Goal: Information Seeking & Learning: Learn about a topic

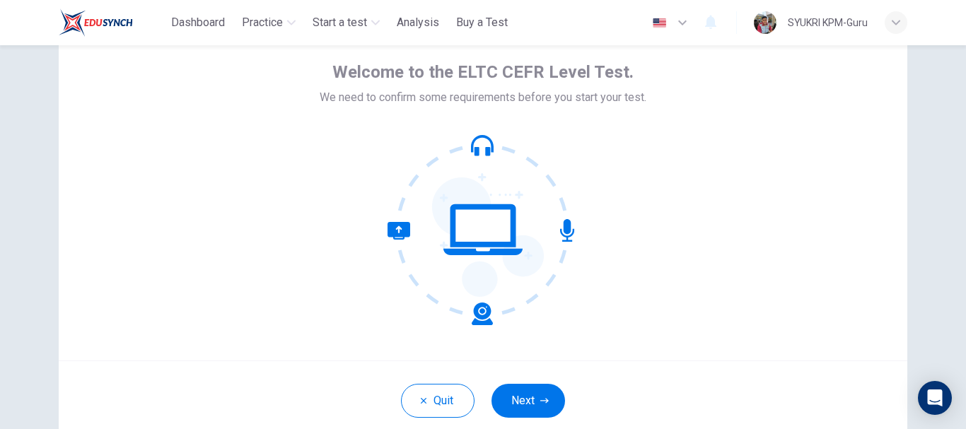
scroll to position [61, 0]
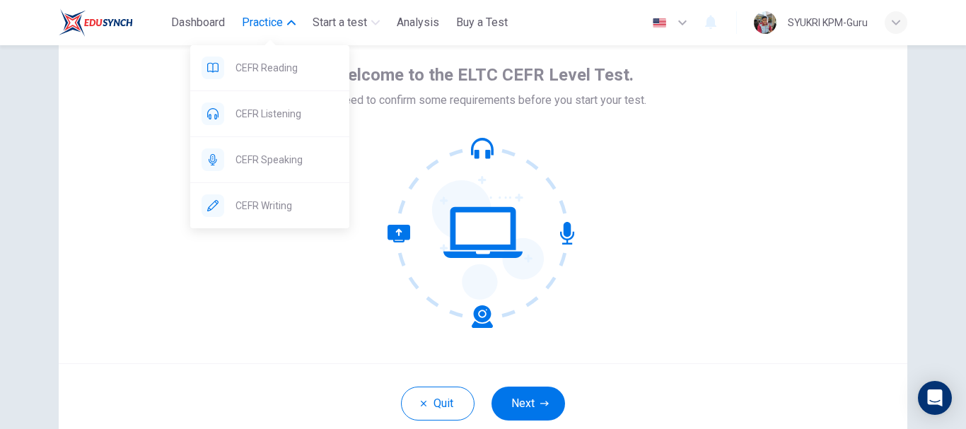
click at [257, 28] on span "Practice" at bounding box center [262, 22] width 41 height 17
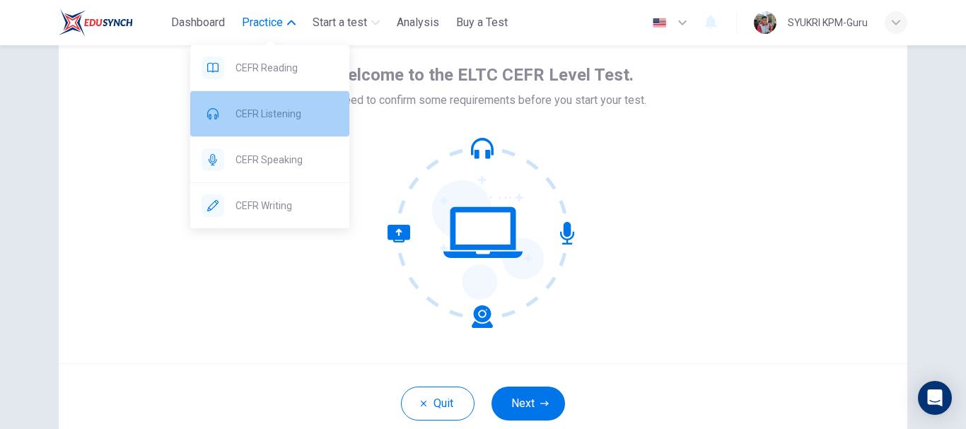
click at [308, 103] on div "CEFR Listening" at bounding box center [269, 113] width 159 height 45
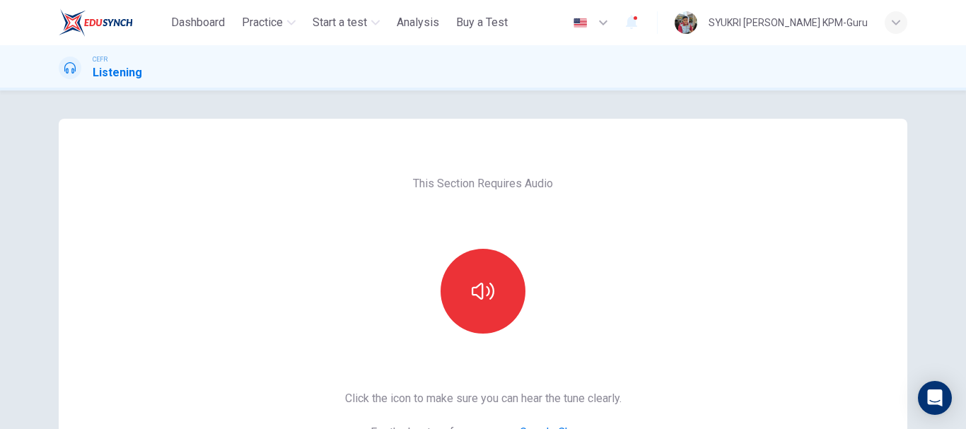
click at [501, 118] on div "This Section Requires Audio Click the icon to make sure you can hear the tune c…" at bounding box center [483, 260] width 966 height 339
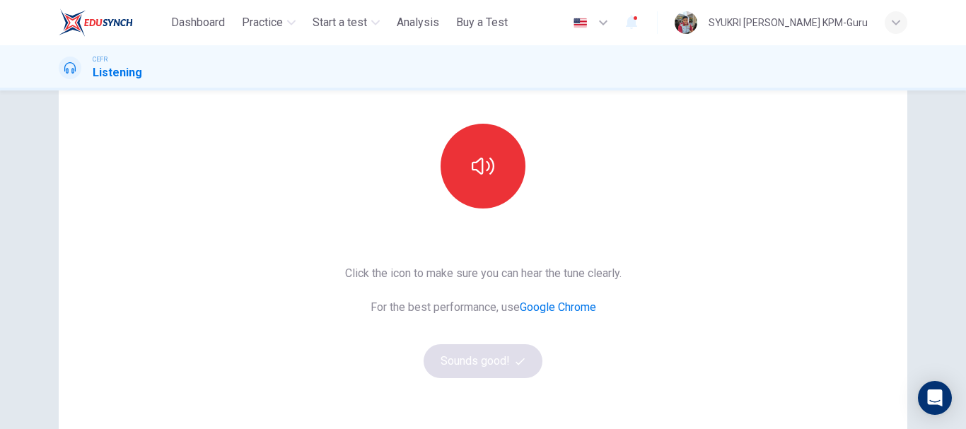
scroll to position [121, 0]
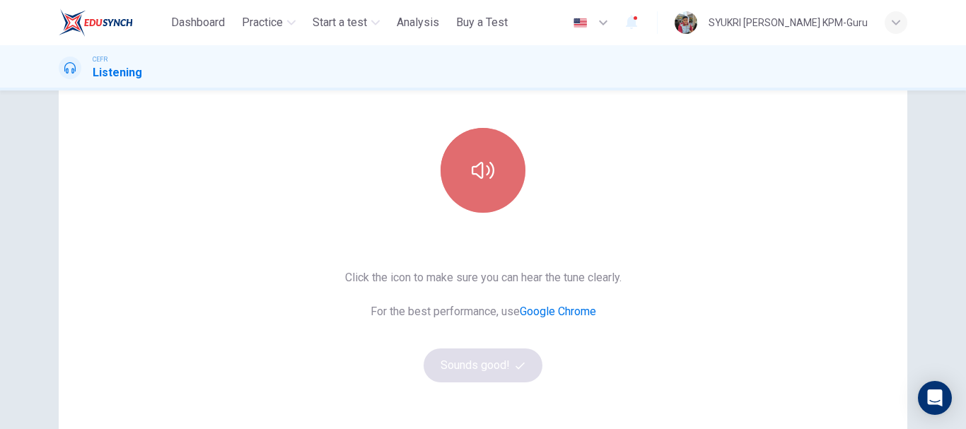
click at [479, 177] on icon "button" at bounding box center [483, 170] width 23 height 17
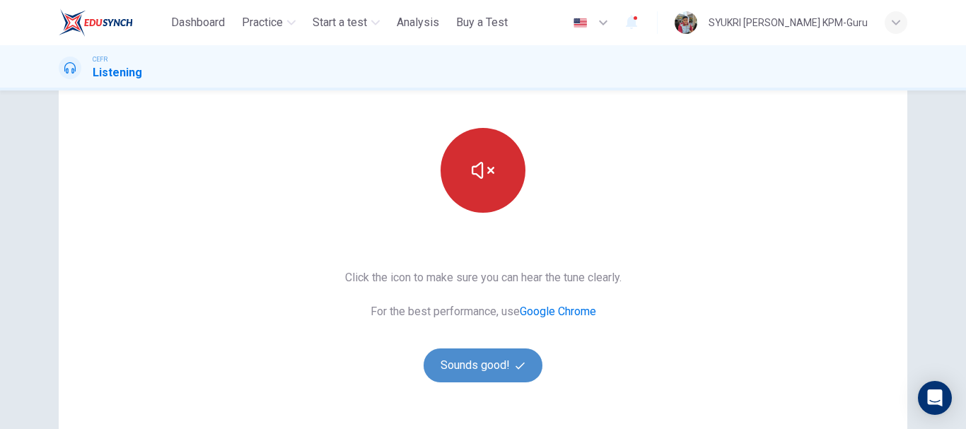
click at [479, 368] on button "Sounds good!" at bounding box center [483, 366] width 119 height 34
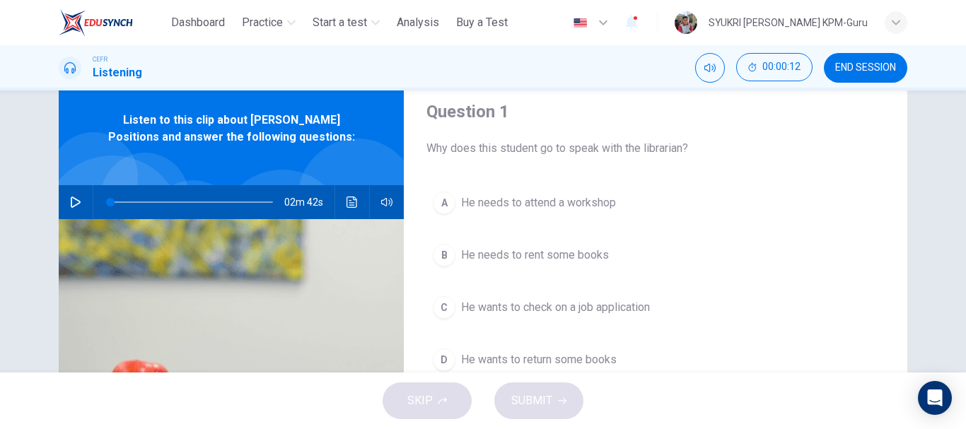
scroll to position [46, 0]
click at [73, 199] on icon "button" at bounding box center [75, 202] width 11 height 11
type input "*"
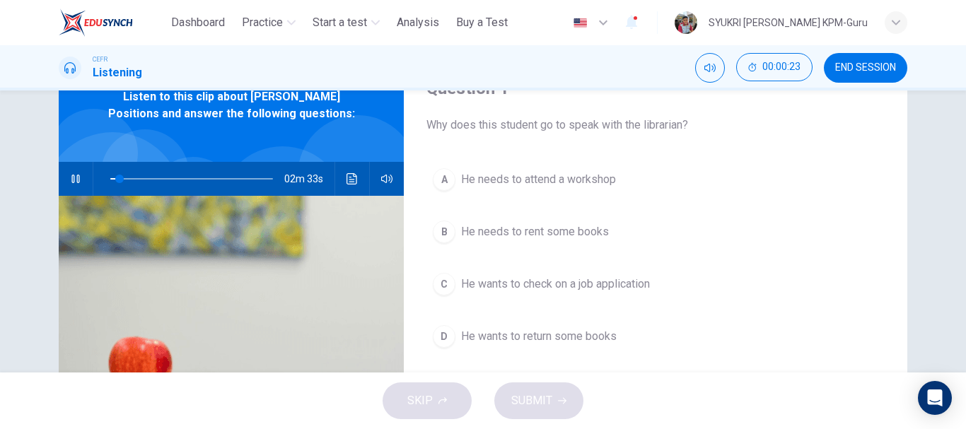
scroll to position [71, 0]
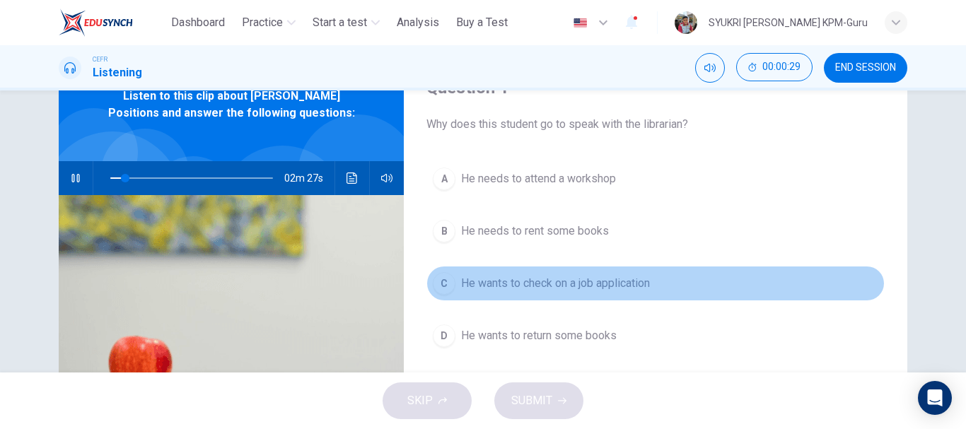
click at [503, 288] on span "He wants to check on a job application" at bounding box center [555, 283] width 189 height 17
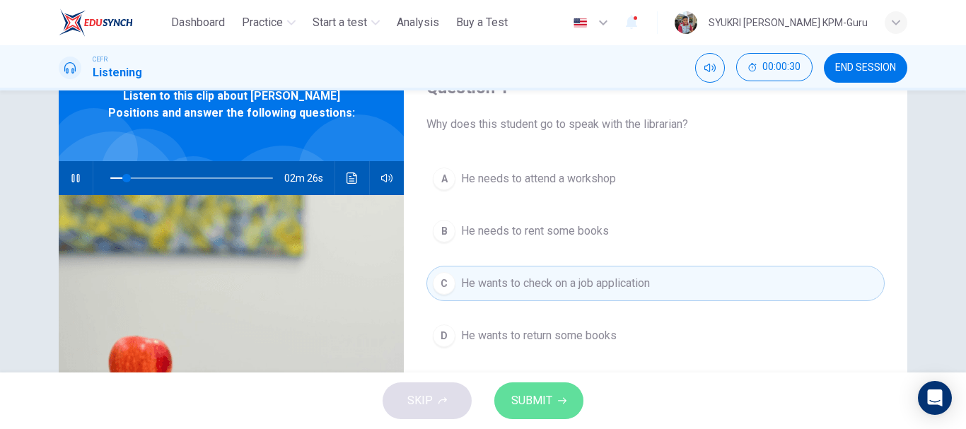
click at [540, 408] on span "SUBMIT" at bounding box center [531, 401] width 41 height 20
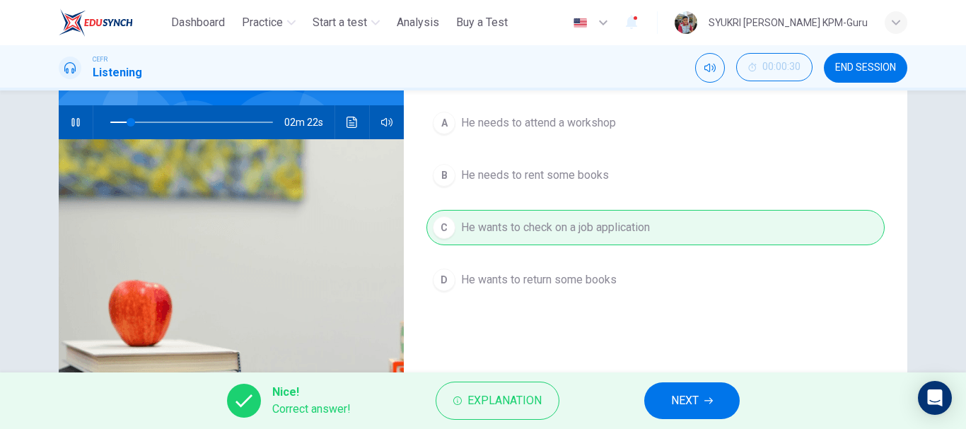
scroll to position [127, 0]
click at [692, 399] on span "NEXT" at bounding box center [685, 401] width 28 height 20
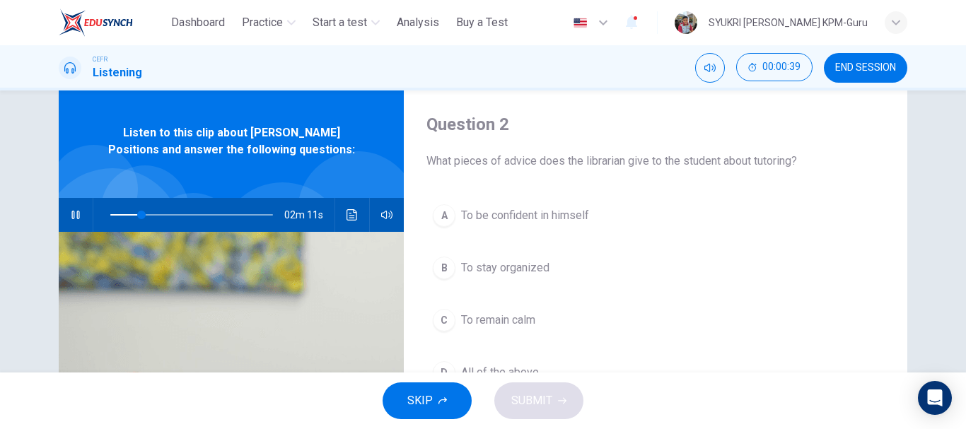
scroll to position [80, 0]
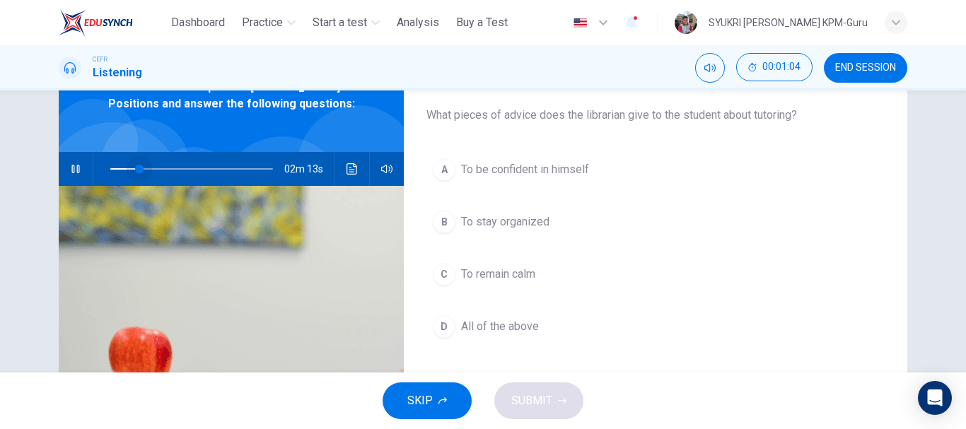
click at [136, 166] on span at bounding box center [191, 169] width 163 height 20
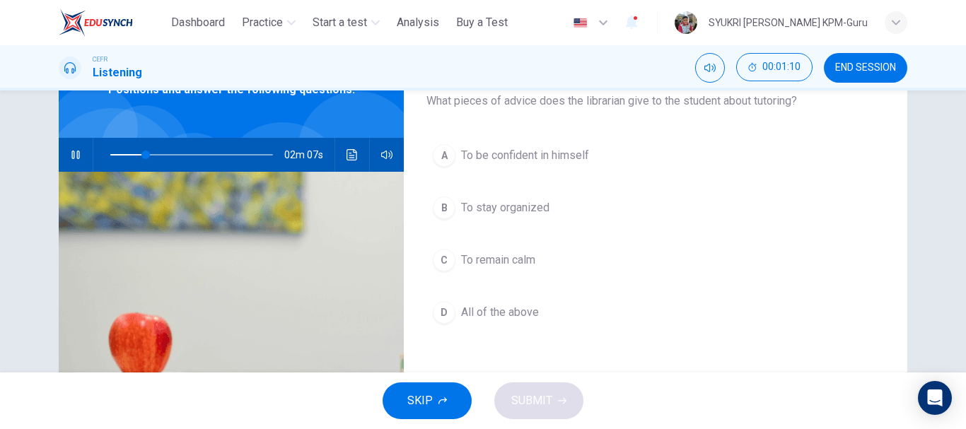
scroll to position [94, 0]
click at [127, 156] on span at bounding box center [191, 155] width 163 height 20
click at [167, 152] on span at bounding box center [191, 155] width 163 height 20
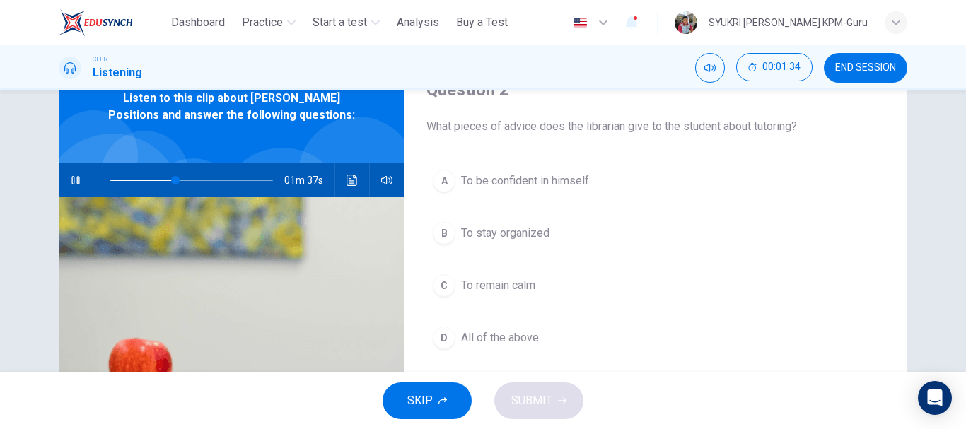
scroll to position [66, 0]
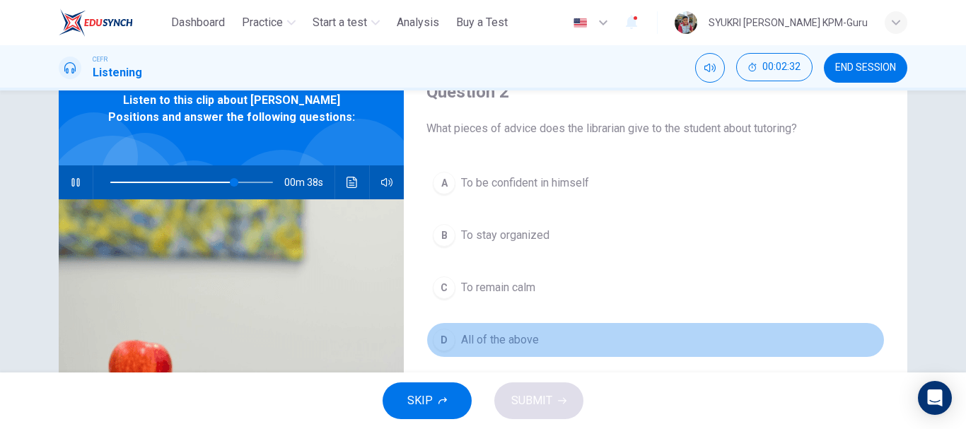
click at [487, 344] on span "All of the above" at bounding box center [500, 340] width 78 height 17
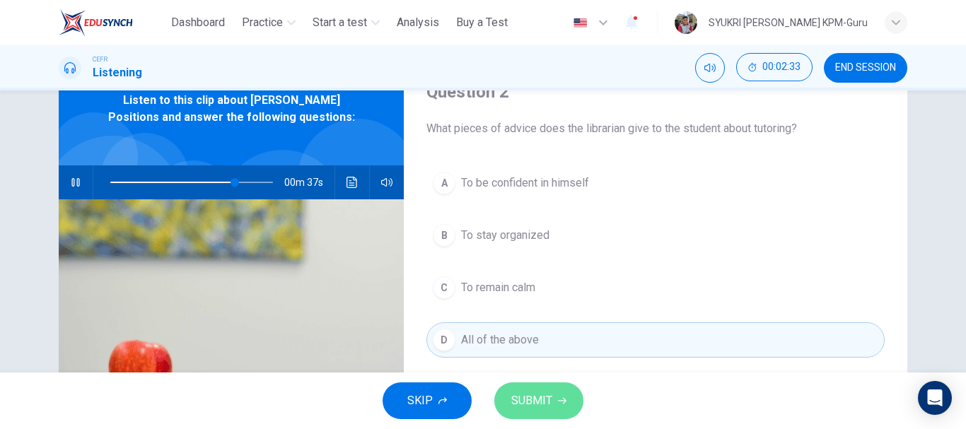
click at [540, 407] on span "SUBMIT" at bounding box center [531, 401] width 41 height 20
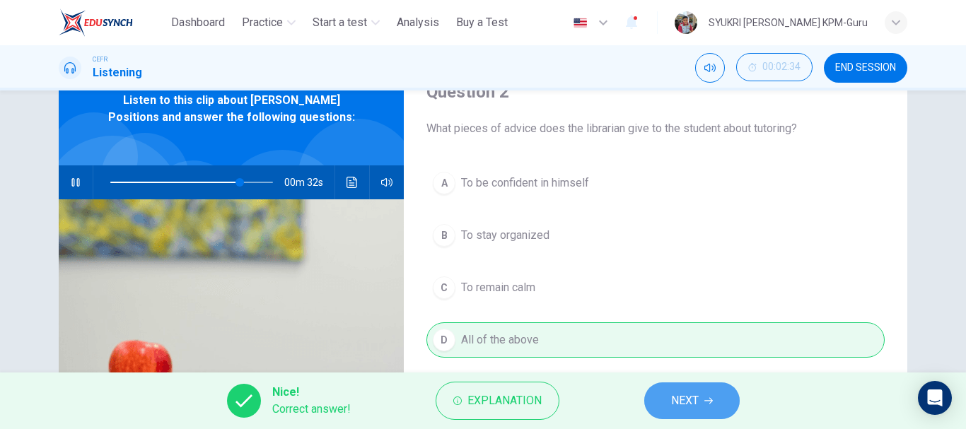
click at [711, 405] on button "NEXT" at bounding box center [691, 401] width 95 height 37
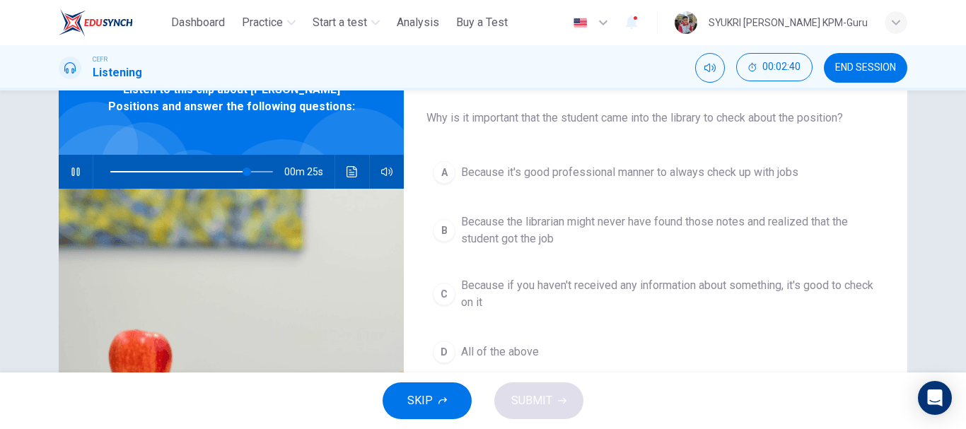
scroll to position [77, 0]
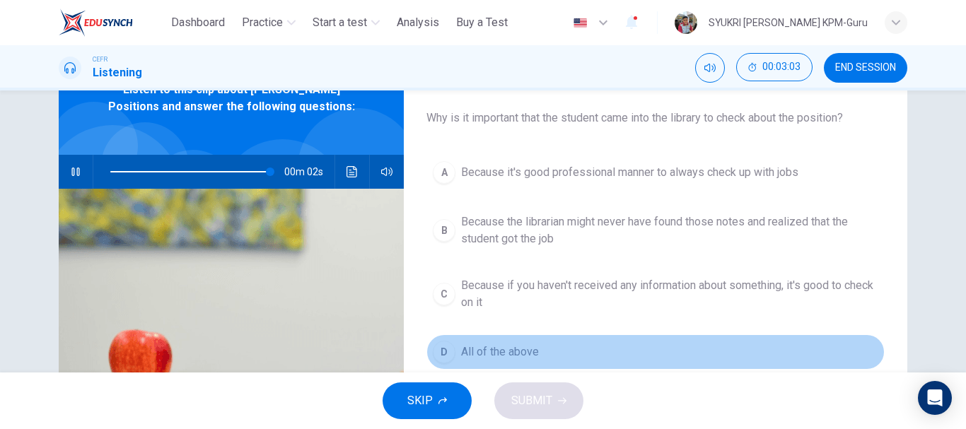
click at [522, 354] on span "All of the above" at bounding box center [500, 352] width 78 height 17
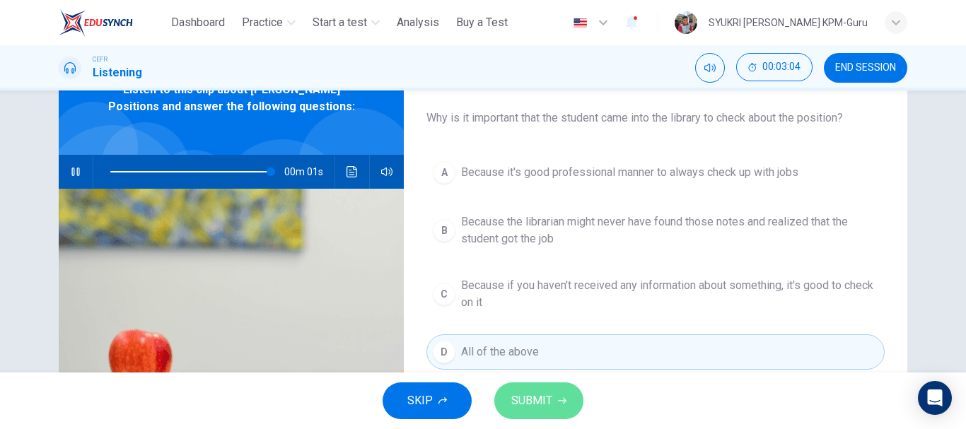
click at [532, 397] on span "SUBMIT" at bounding box center [531, 401] width 41 height 20
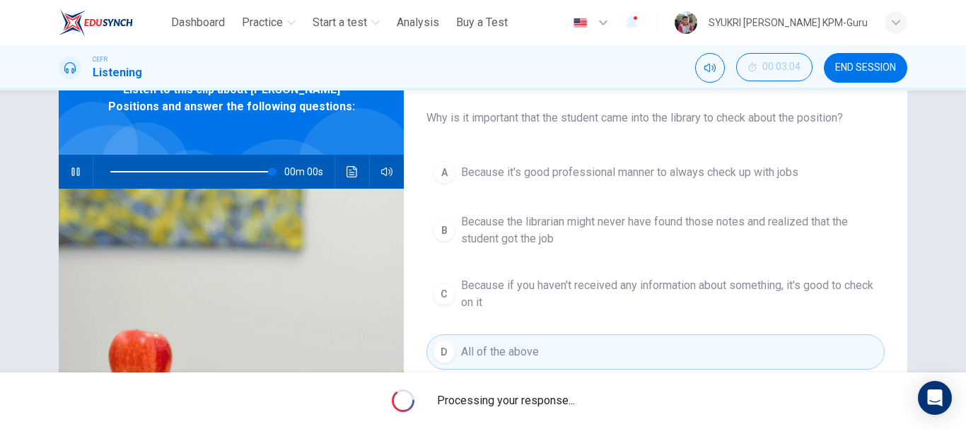
type input "*"
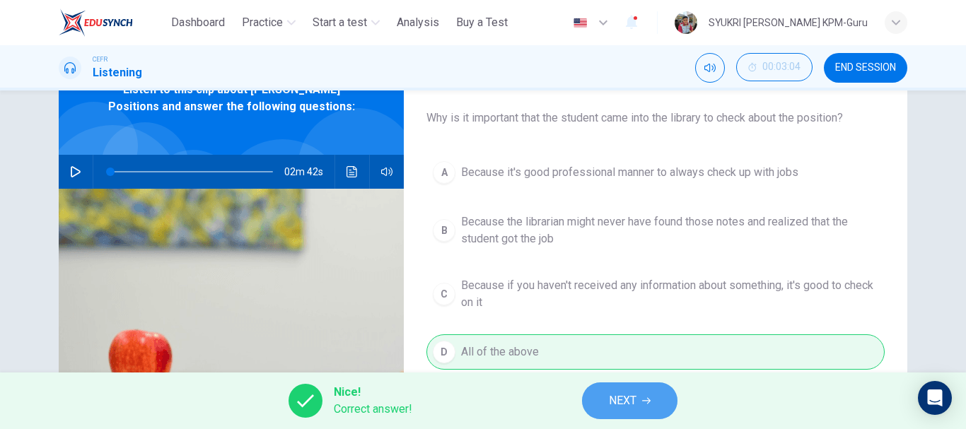
click at [667, 404] on button "NEXT" at bounding box center [629, 401] width 95 height 37
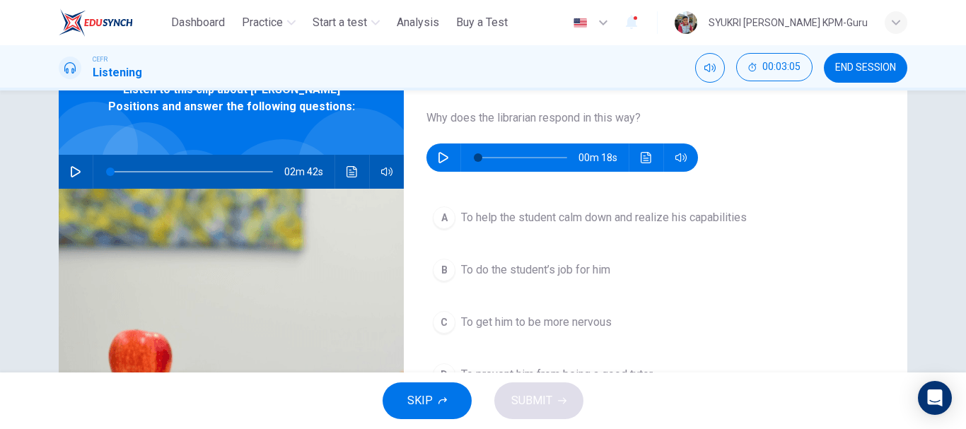
scroll to position [52, 0]
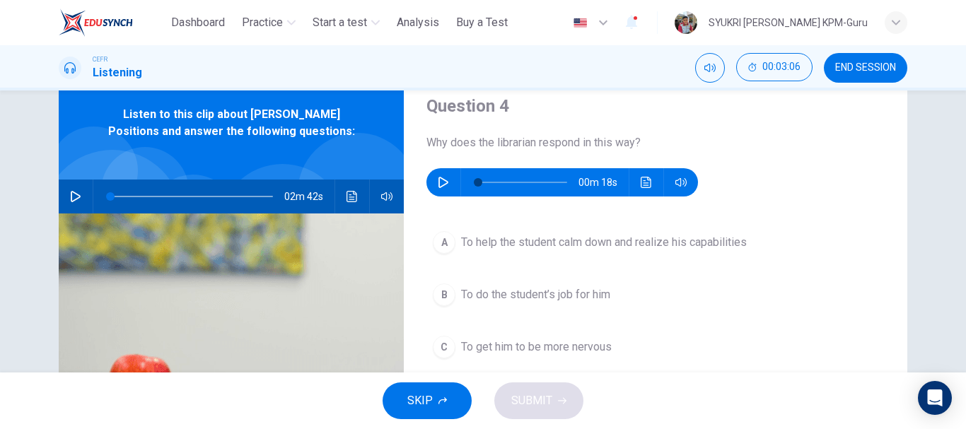
click at [438, 182] on icon "button" at bounding box center [443, 182] width 11 height 11
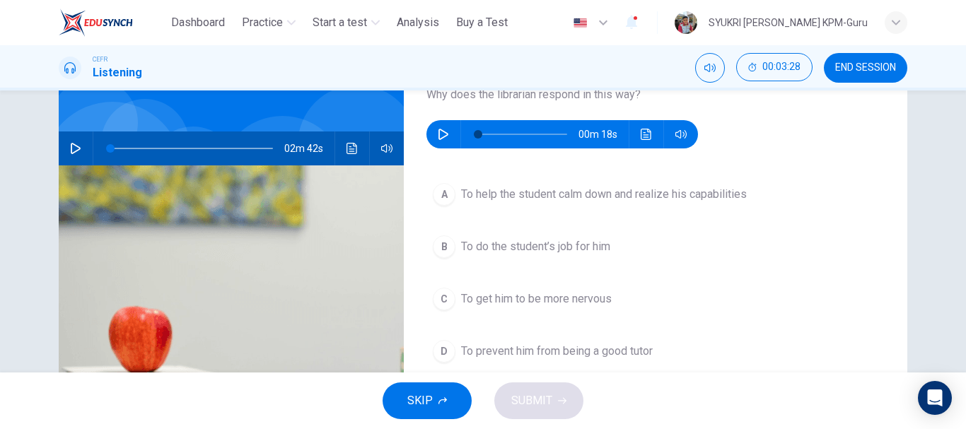
scroll to position [94, 0]
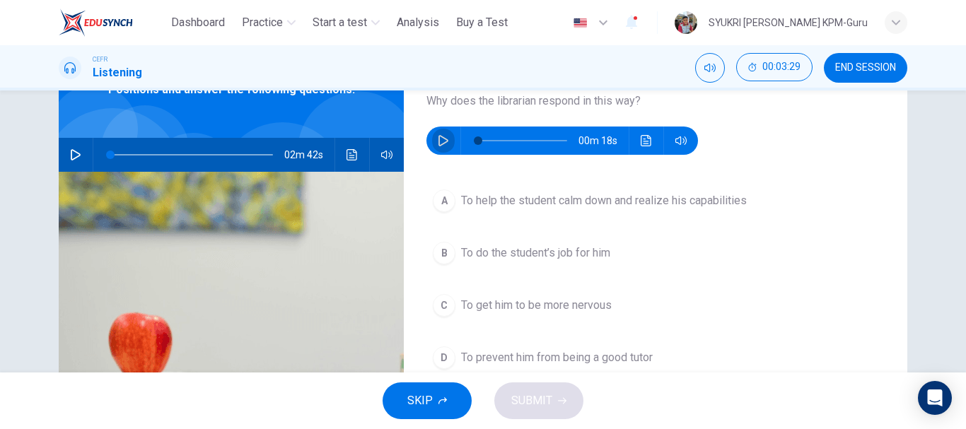
click at [438, 139] on icon "button" at bounding box center [443, 140] width 11 height 11
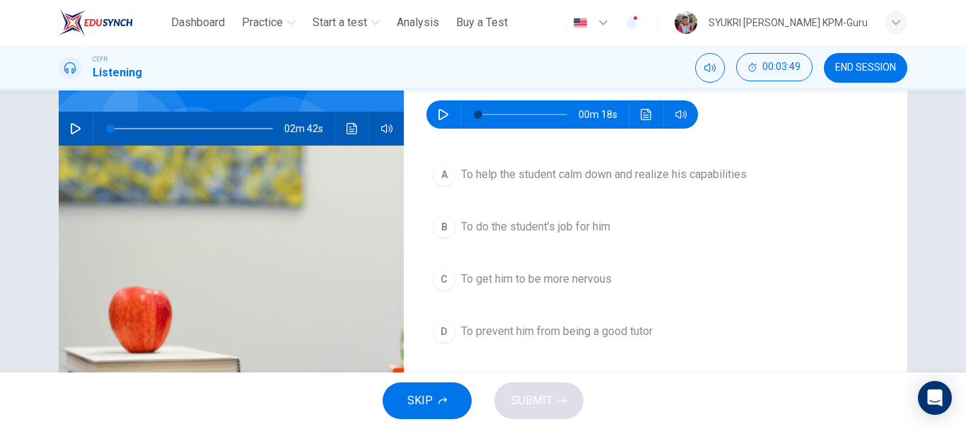
scroll to position [119, 0]
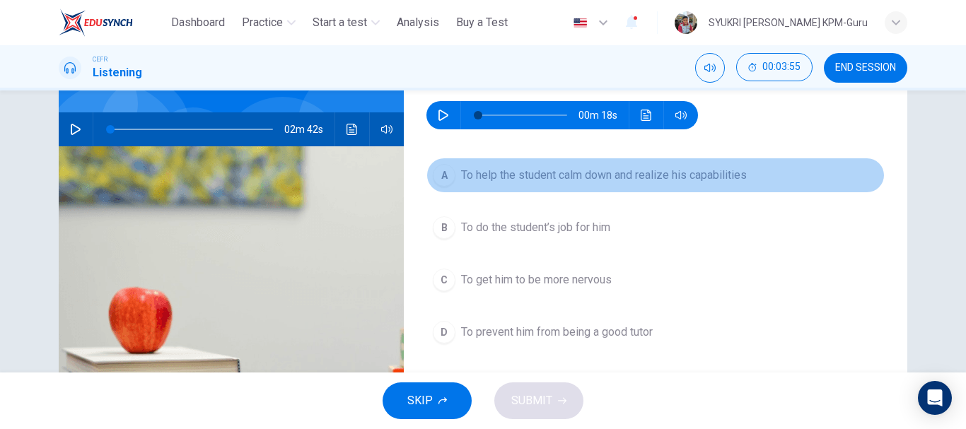
click at [541, 173] on span "To help the student calm down and realize his capabilities" at bounding box center [604, 175] width 286 height 17
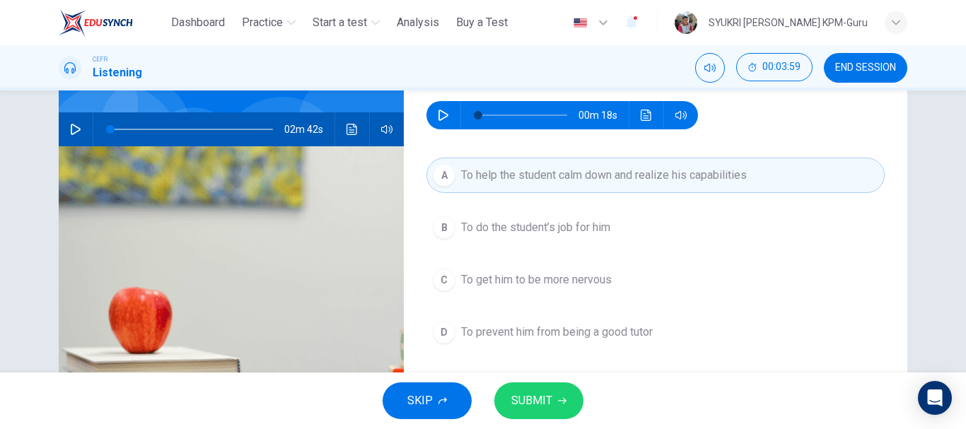
click at [547, 395] on span "SUBMIT" at bounding box center [531, 401] width 41 height 20
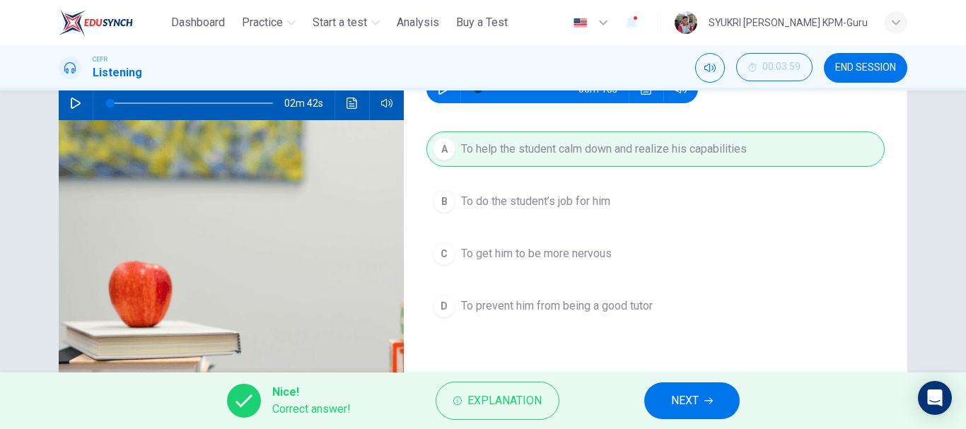
scroll to position [146, 0]
click at [701, 397] on button "NEXT" at bounding box center [691, 401] width 95 height 37
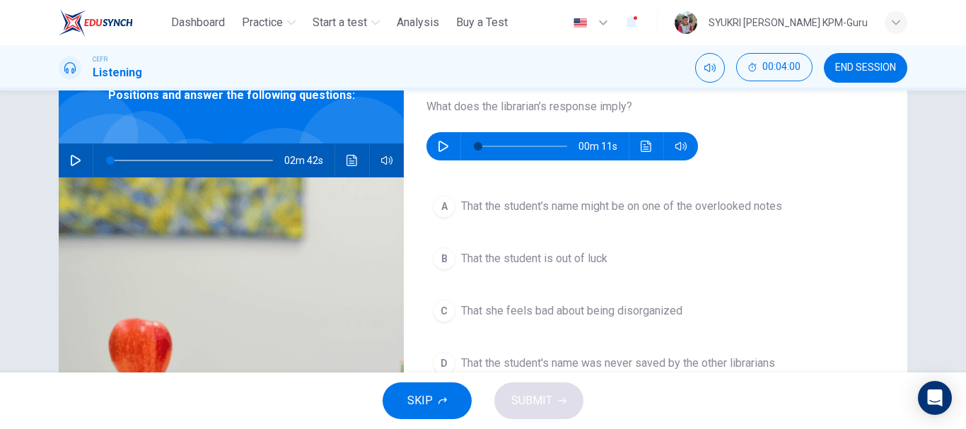
scroll to position [86, 0]
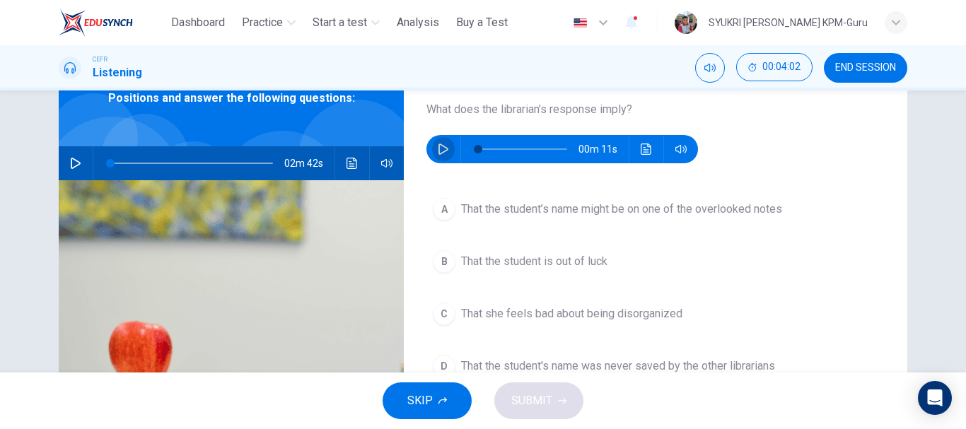
click at [438, 151] on icon "button" at bounding box center [443, 149] width 11 height 11
type input "*"
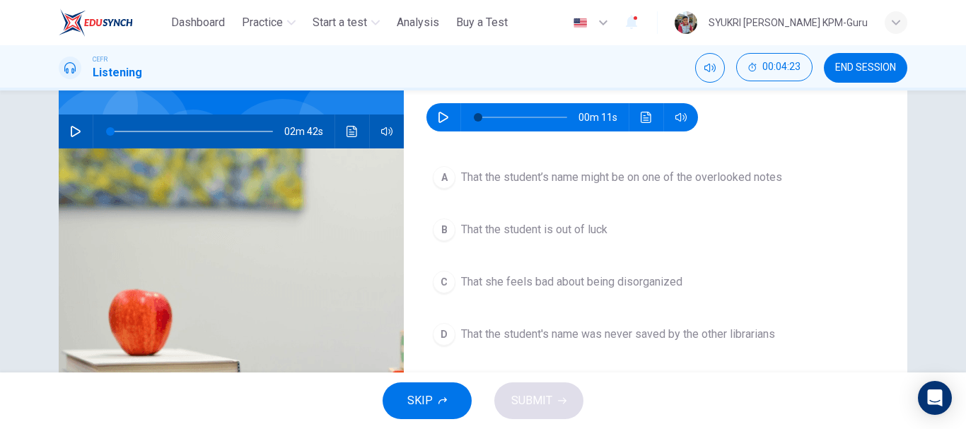
scroll to position [103, 0]
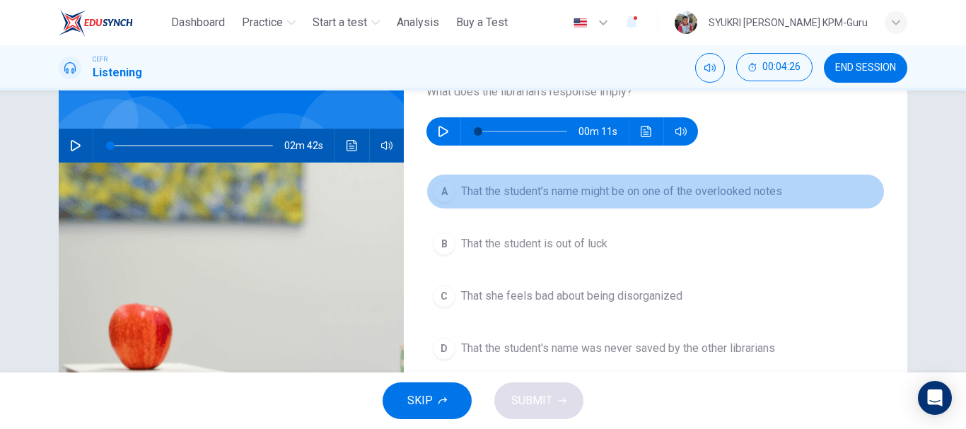
click at [461, 192] on span "That the student’s name might be on one of the overlooked notes" at bounding box center [621, 191] width 321 height 17
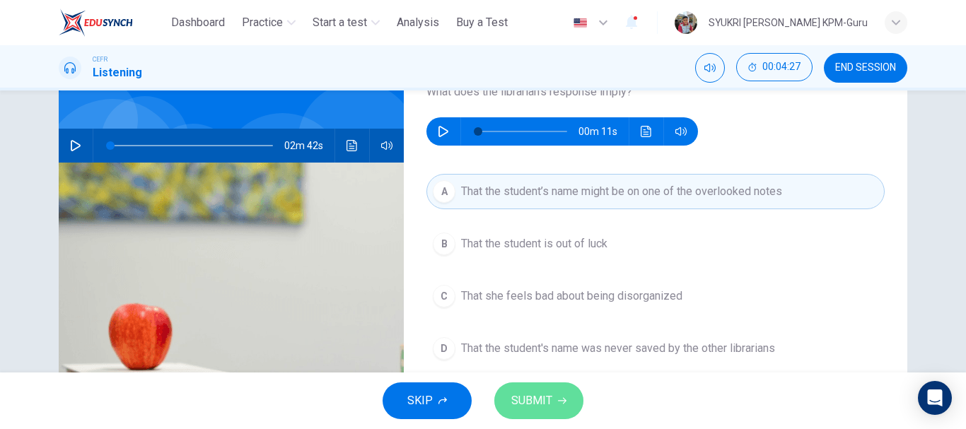
click at [535, 398] on span "SUBMIT" at bounding box center [531, 401] width 41 height 20
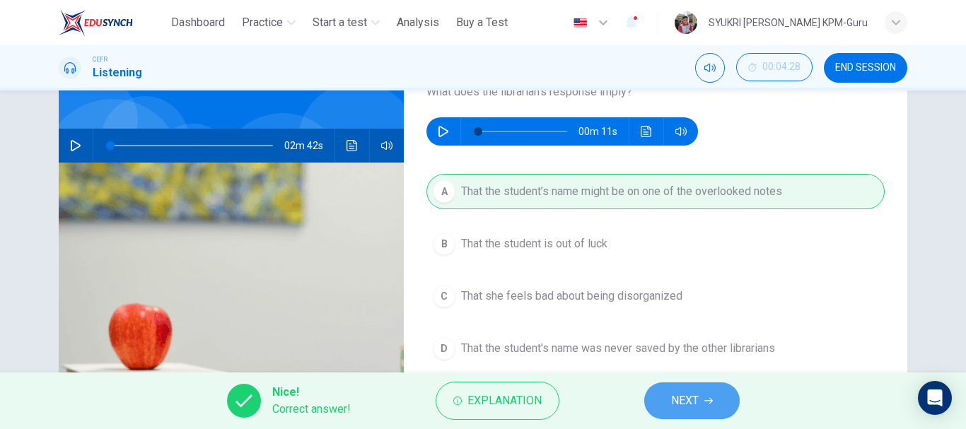
click at [671, 389] on button "NEXT" at bounding box center [691, 401] width 95 height 37
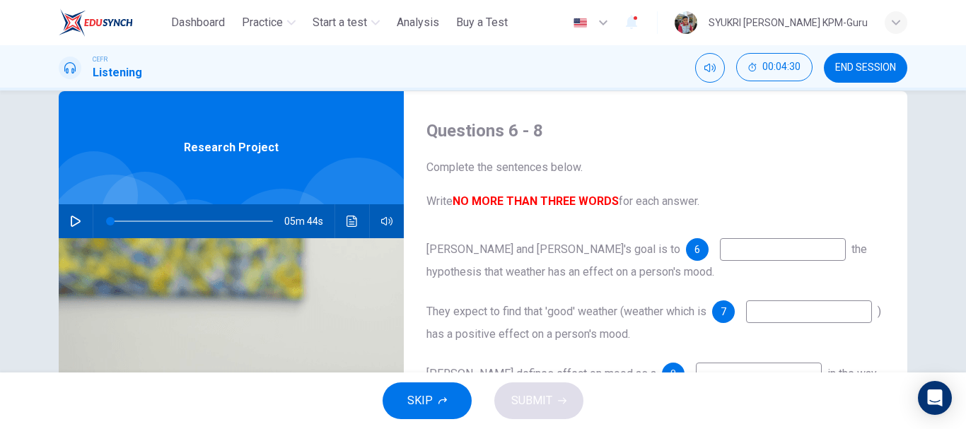
scroll to position [44, 0]
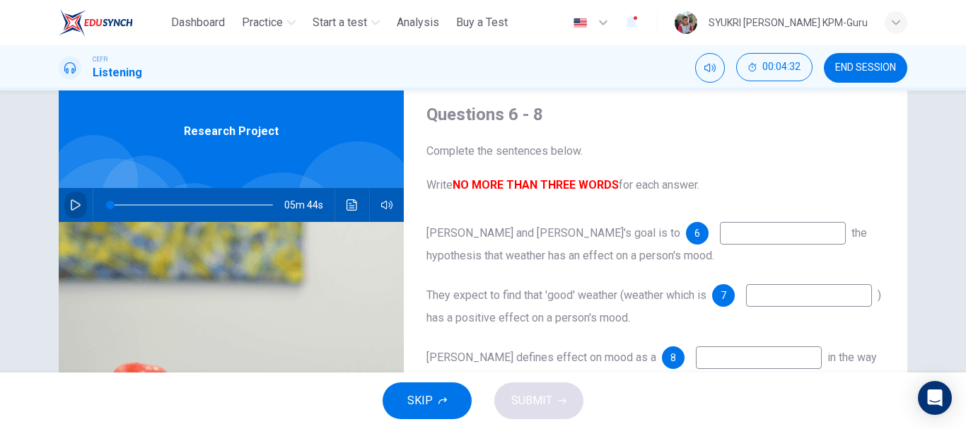
click at [75, 202] on icon "button" at bounding box center [75, 204] width 11 height 11
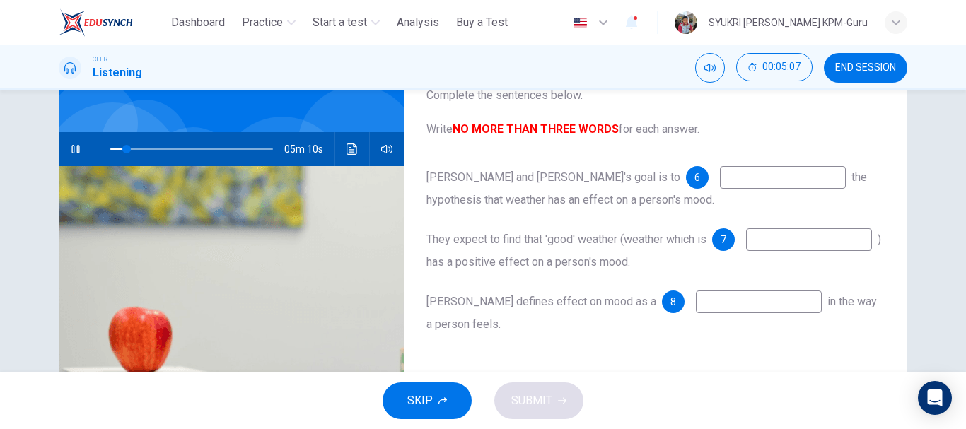
scroll to position [99, 0]
click at [720, 181] on input at bounding box center [783, 178] width 126 height 23
type input "**"
type input "*"
type input "**"
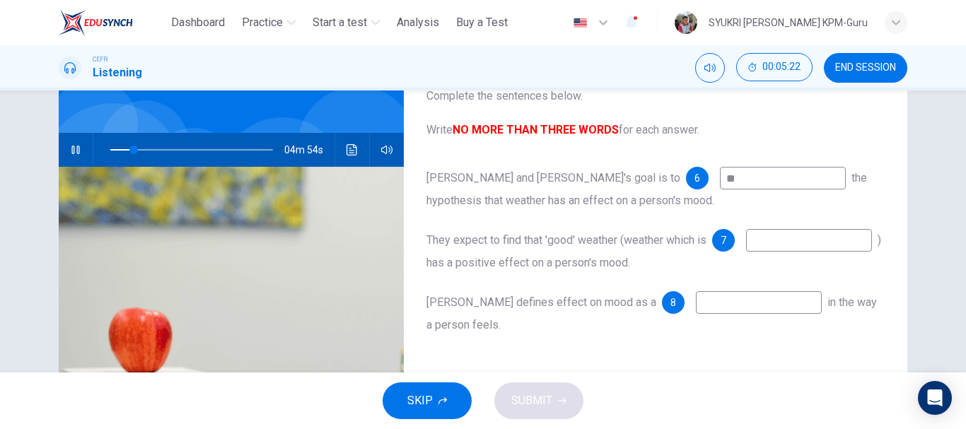
type input "***"
type input "**"
type input "*"
type input "**"
type input "*"
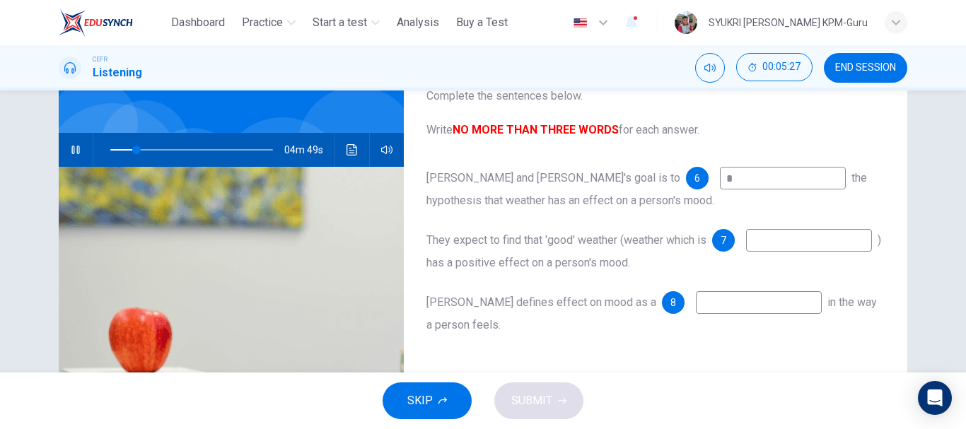
type input "**"
type input "******"
type input "**"
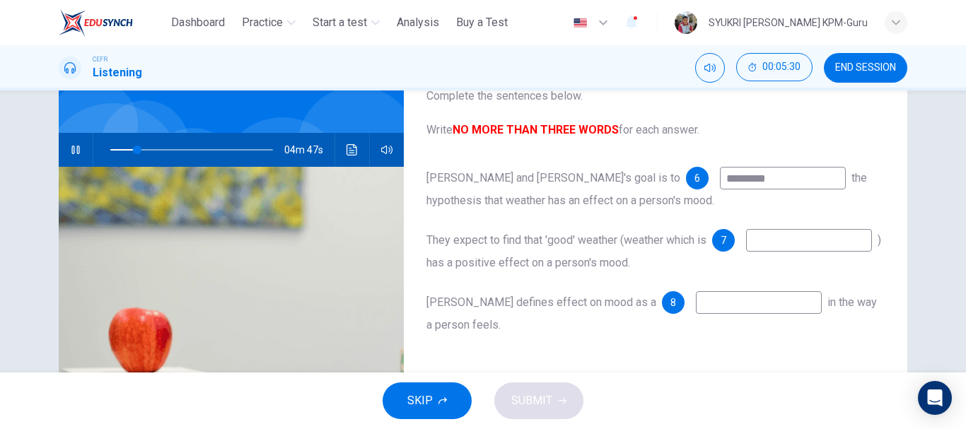
type input "**********"
type input "**"
type input "**********"
type input "**"
type input "**********"
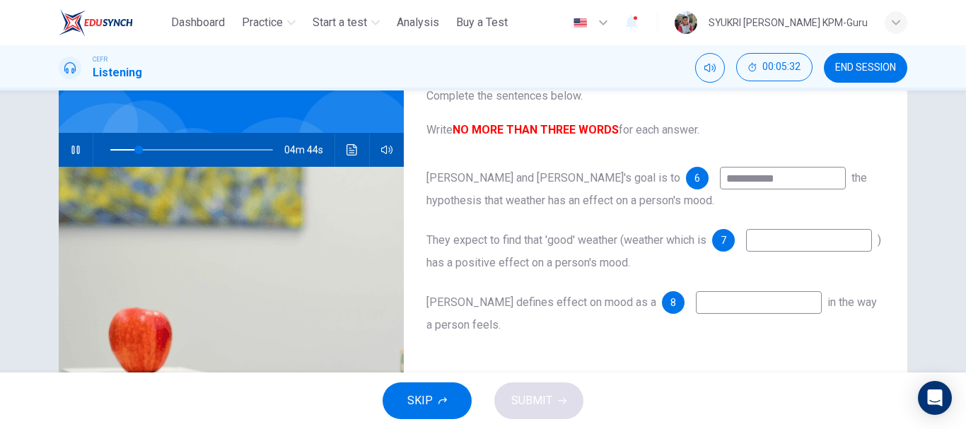
click at [746, 252] on input at bounding box center [809, 240] width 126 height 23
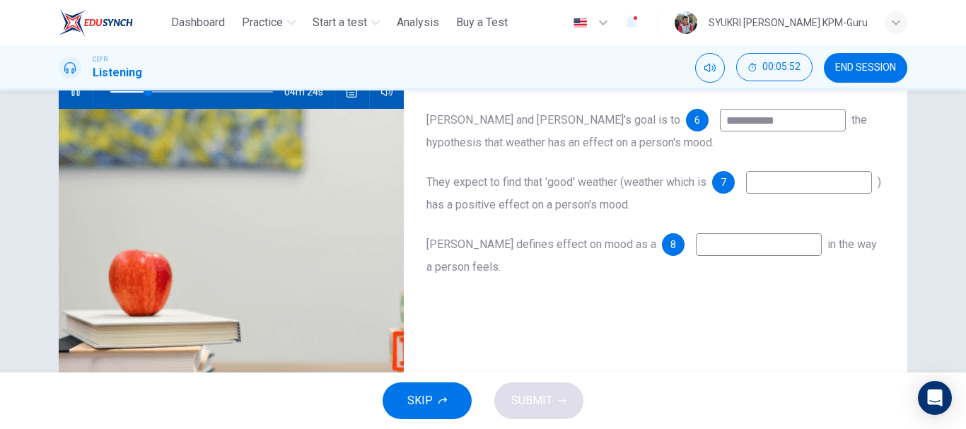
type input "**"
click at [746, 194] on input at bounding box center [809, 182] width 126 height 23
type input "**"
type input "*****"
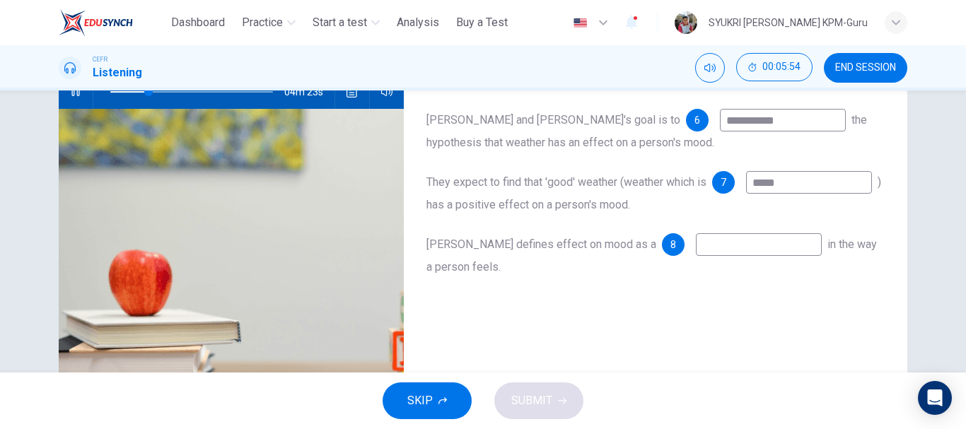
type input "**"
type input "*******"
type input "**"
type input "*********"
type input "**"
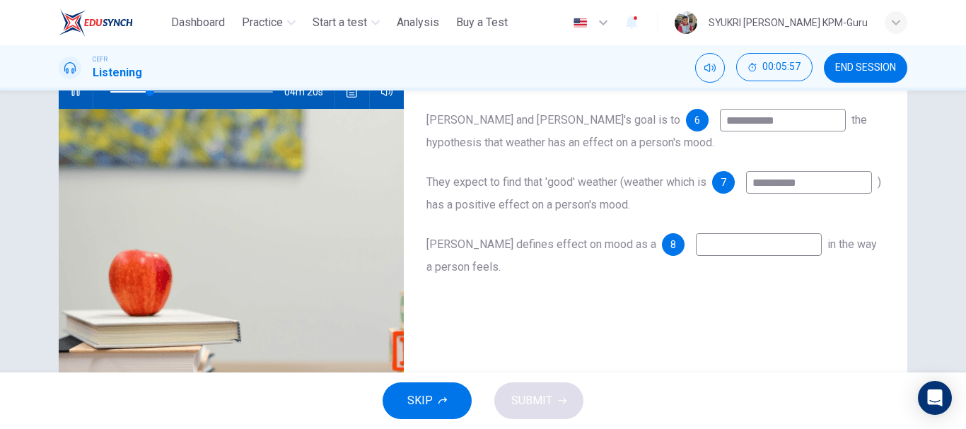
type input "**********"
type input "**"
type input "**********"
type input "**"
type input "**********"
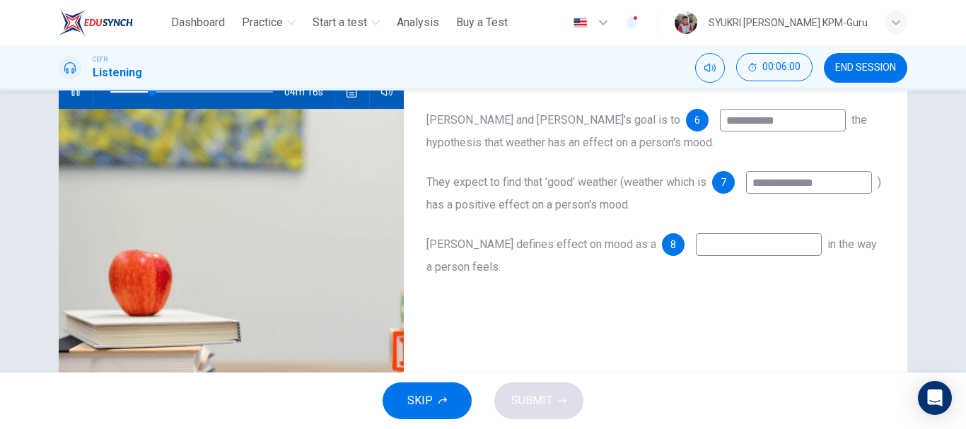
click at [696, 244] on input at bounding box center [759, 244] width 126 height 23
type input "**"
type input "*"
type input "**"
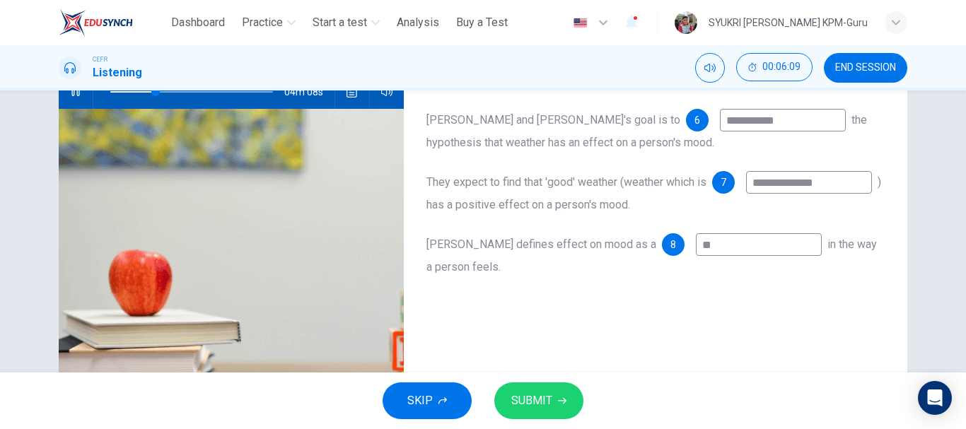
type input "**"
type input "***"
type input "**"
type input "****"
type input "**"
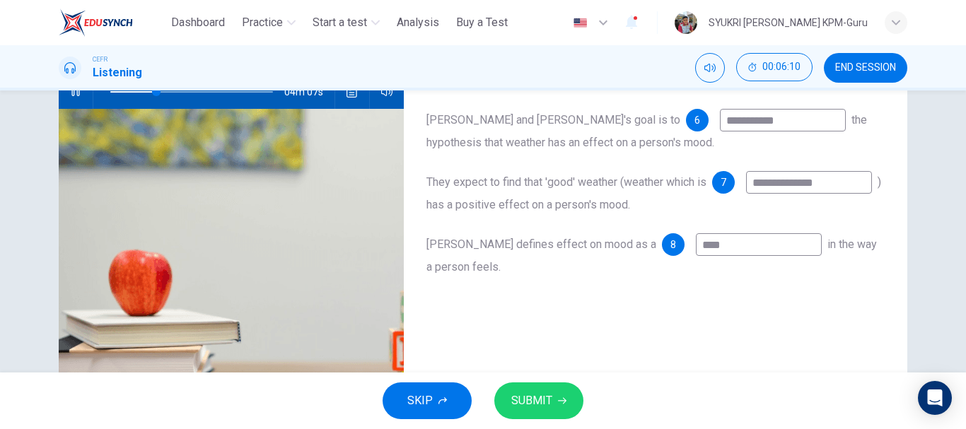
type input "*****"
type input "**"
type input "******"
type input "**"
type input "******"
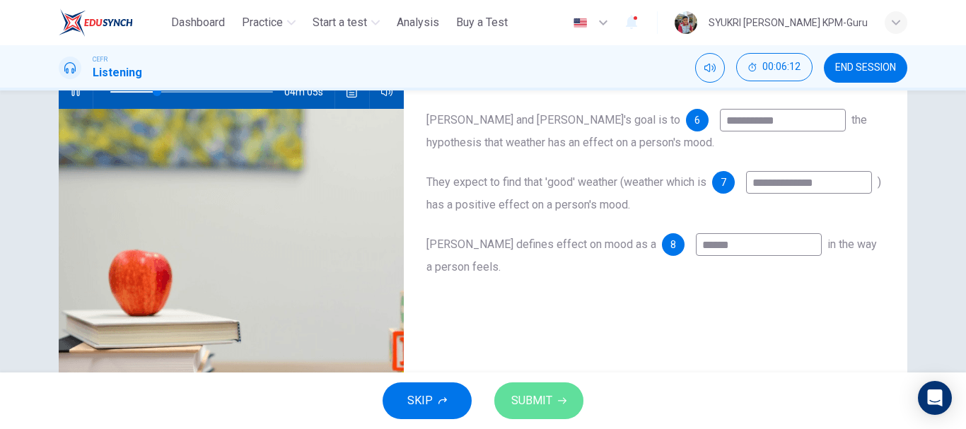
click at [535, 402] on span "SUBMIT" at bounding box center [531, 401] width 41 height 20
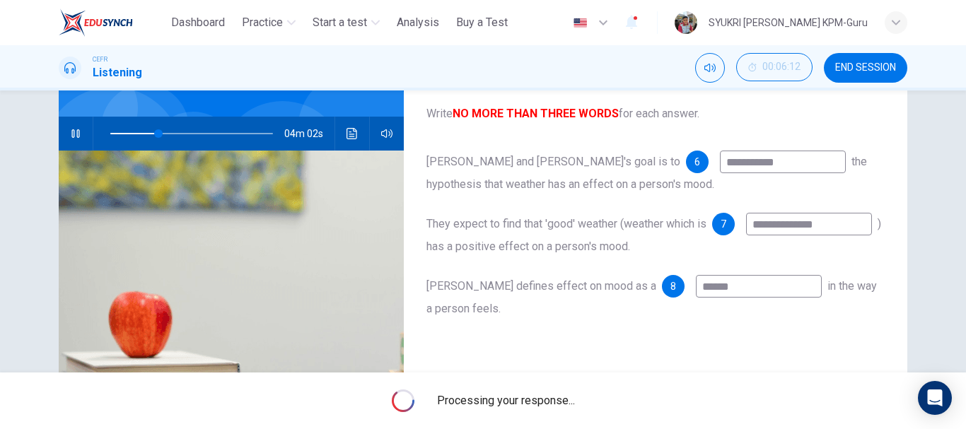
scroll to position [116, 0]
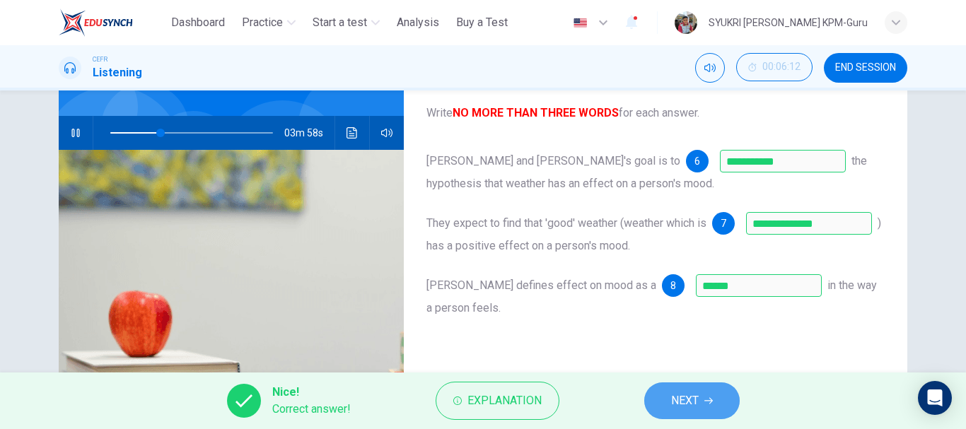
click at [683, 402] on span "NEXT" at bounding box center [685, 401] width 28 height 20
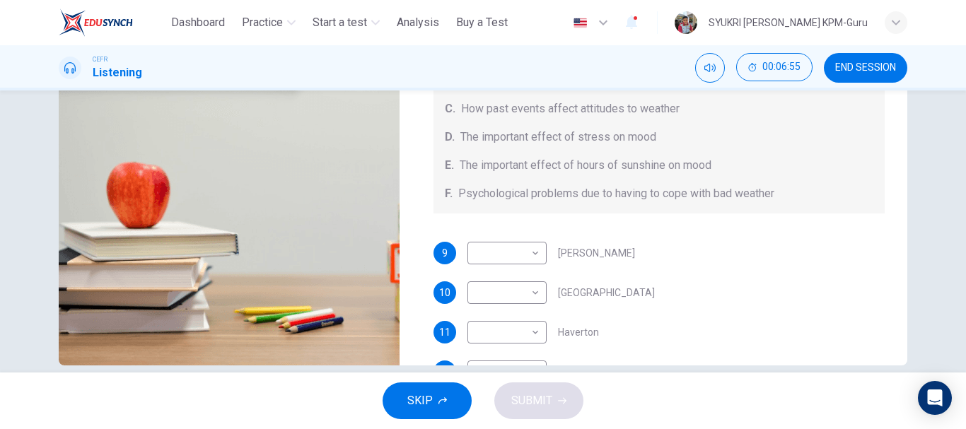
scroll to position [245, 0]
click at [532, 252] on body "This site uses cookies, as explained in our Privacy Policy . If you agree to th…" at bounding box center [483, 214] width 966 height 429
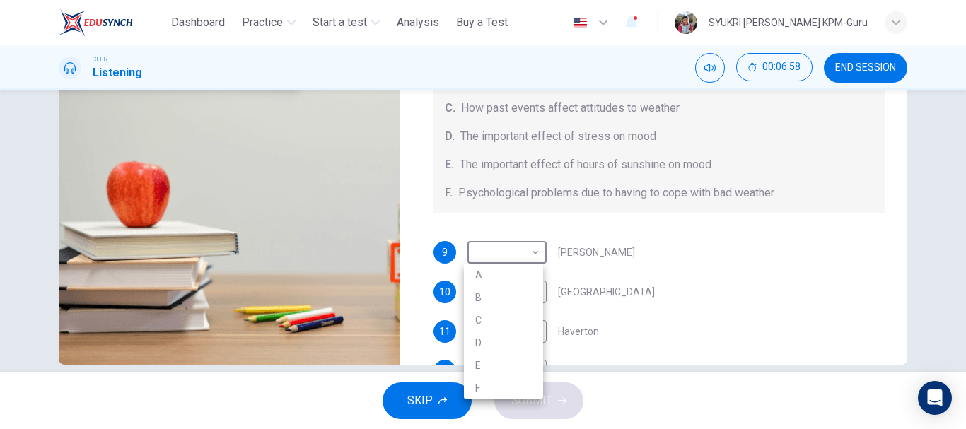
click at [638, 234] on div at bounding box center [483, 214] width 966 height 429
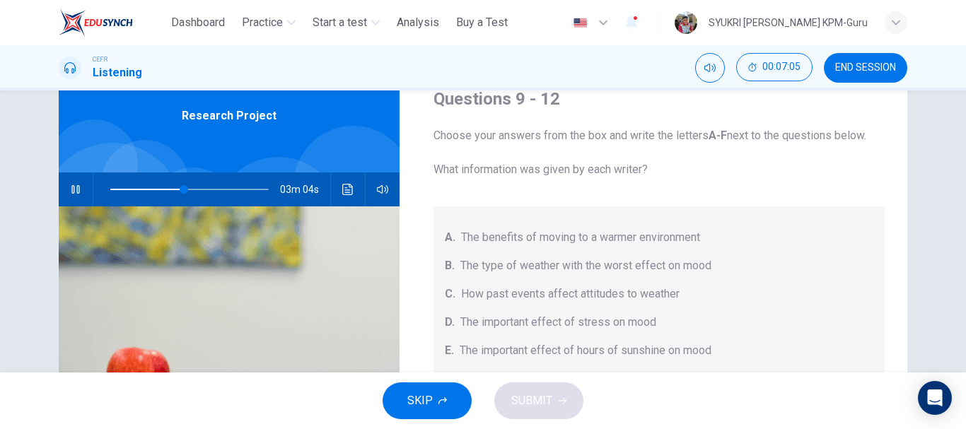
scroll to position [54, 0]
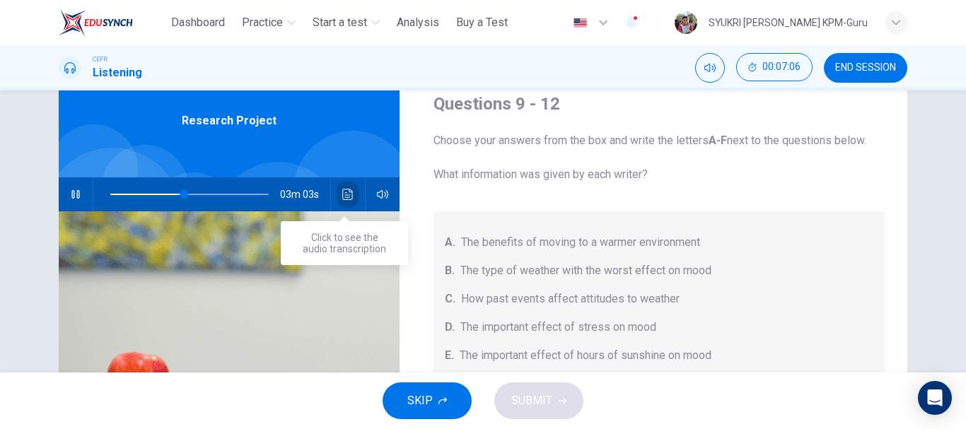
click at [352, 195] on button "Click to see the audio transcription" at bounding box center [348, 194] width 23 height 34
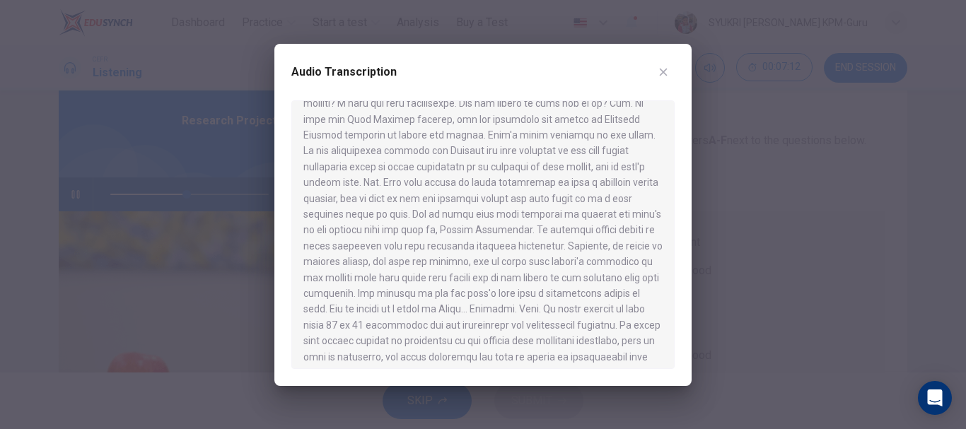
scroll to position [337, 0]
click at [726, 216] on div at bounding box center [483, 214] width 966 height 429
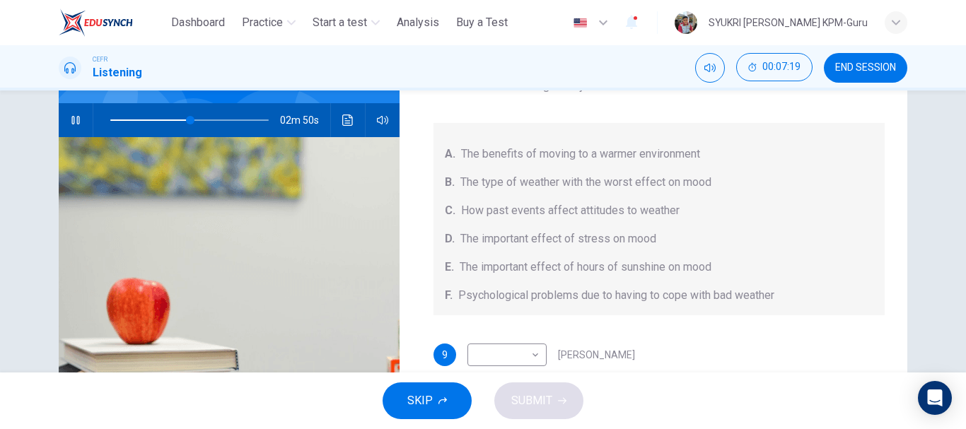
scroll to position [127, 0]
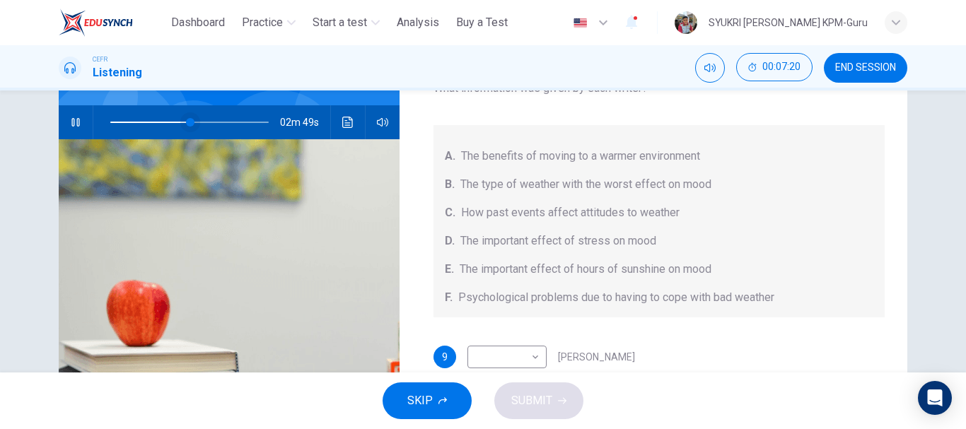
click at [186, 122] on span at bounding box center [190, 122] width 8 height 8
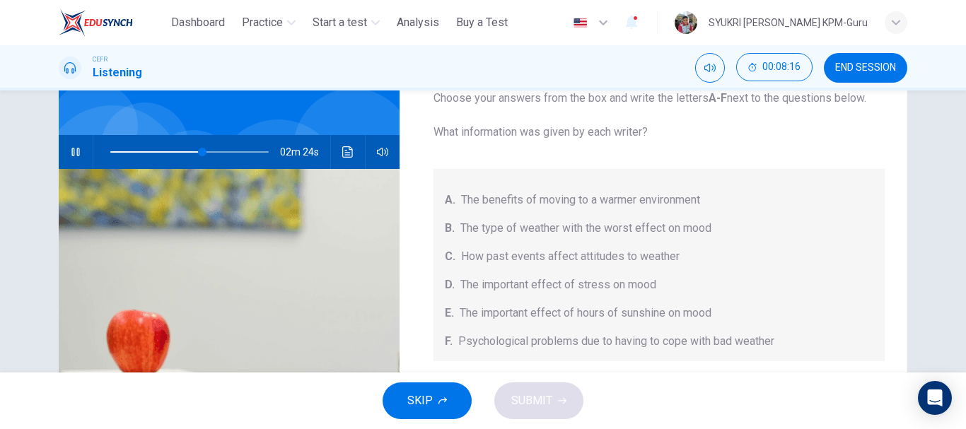
scroll to position [96, 0]
click at [70, 149] on icon "button" at bounding box center [75, 152] width 11 height 11
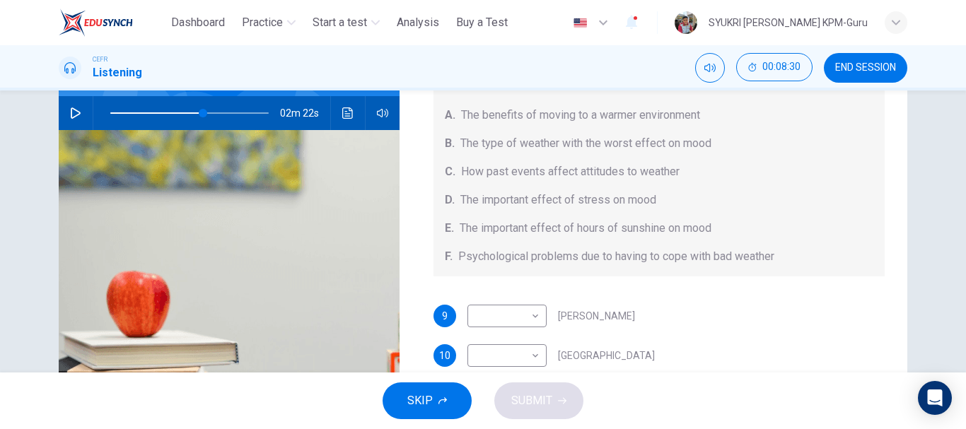
scroll to position [136, 0]
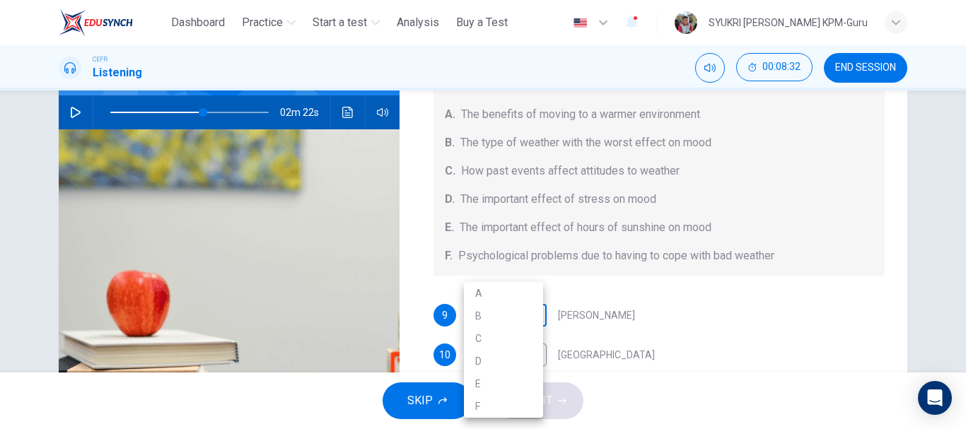
click at [532, 319] on body "This site uses cookies, as explained in our Privacy Policy . If you agree to th…" at bounding box center [483, 214] width 966 height 429
click at [484, 315] on li "B" at bounding box center [503, 316] width 79 height 23
type input "**"
type input "*"
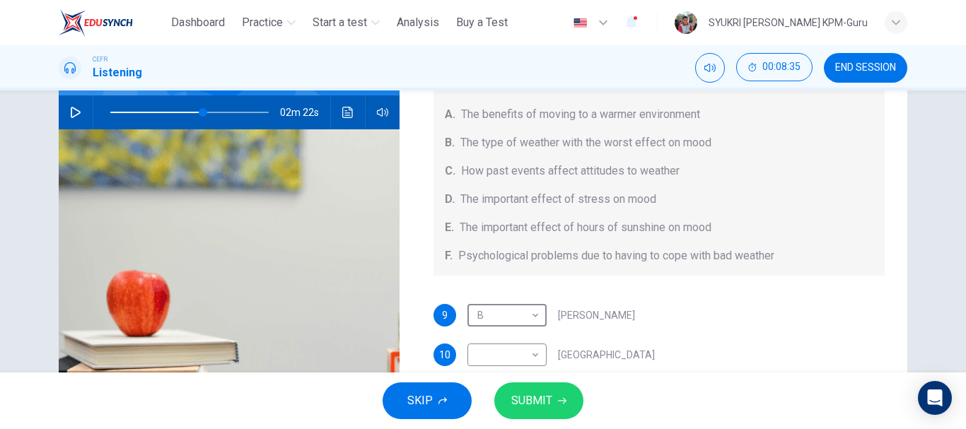
scroll to position [164, 0]
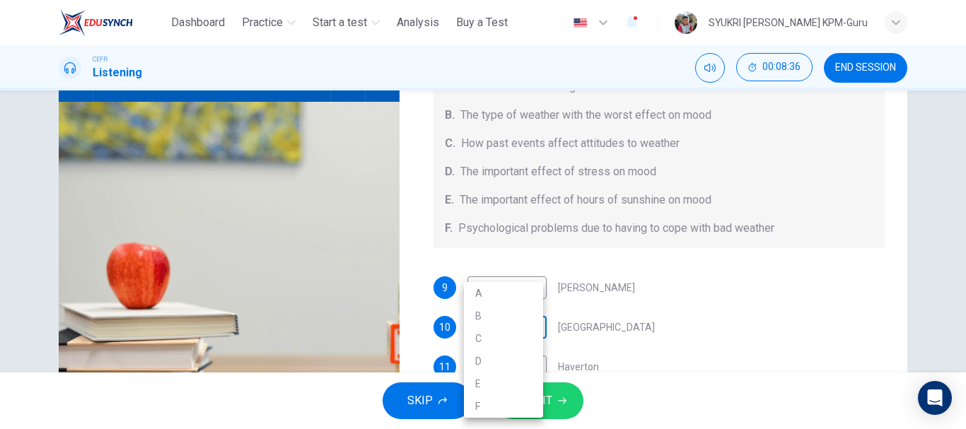
click at [529, 328] on body "This site uses cookies, as explained in our Privacy Policy . If you agree to th…" at bounding box center [483, 214] width 966 height 429
click at [488, 310] on li "B" at bounding box center [503, 316] width 79 height 23
type input "**"
type input "*"
click at [511, 284] on body "This site uses cookies, as explained in our Privacy Policy . If you agree to th…" at bounding box center [483, 214] width 966 height 429
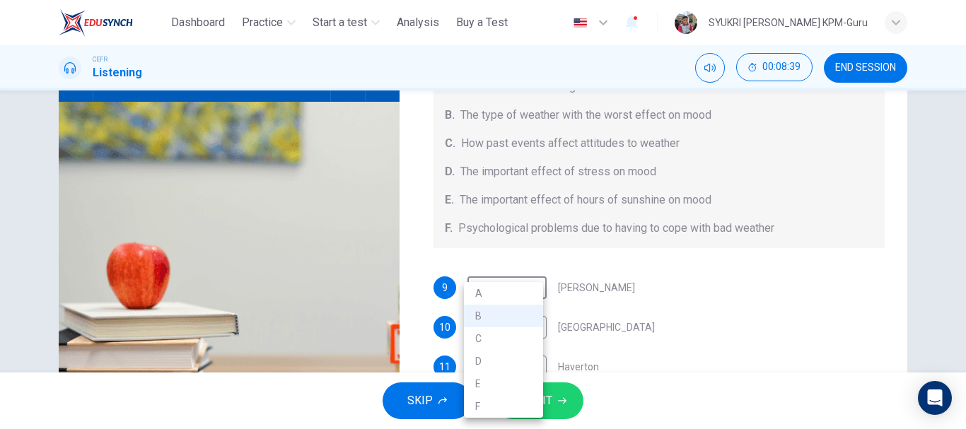
click at [612, 284] on div at bounding box center [483, 214] width 966 height 429
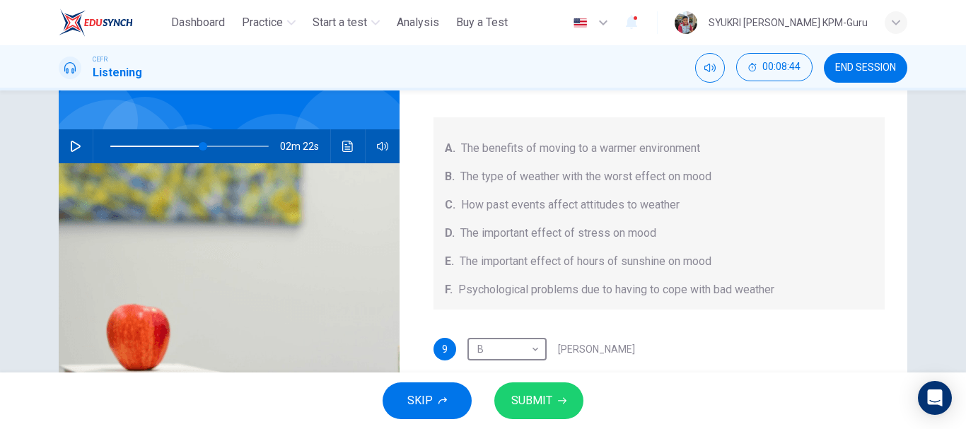
scroll to position [98, 0]
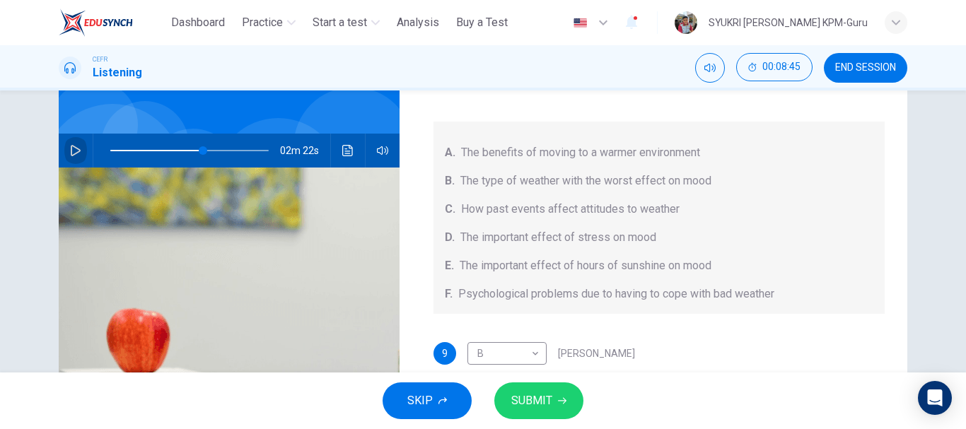
click at [73, 150] on icon "button" at bounding box center [75, 150] width 11 height 11
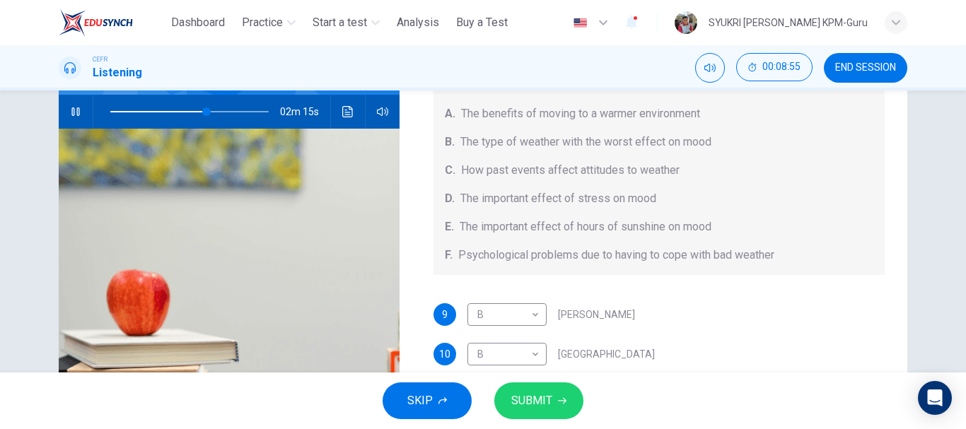
scroll to position [232, 0]
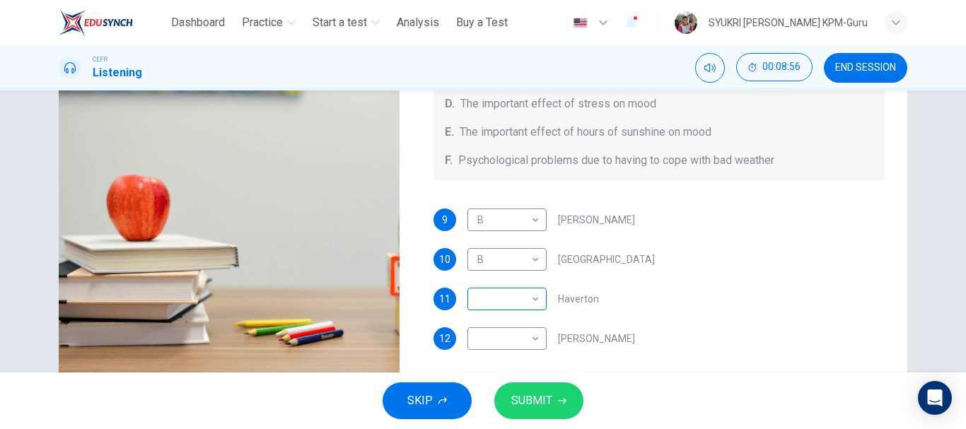
click at [525, 303] on body "This site uses cookies, as explained in our Privacy Policy . If you agree to th…" at bounding box center [483, 214] width 966 height 429
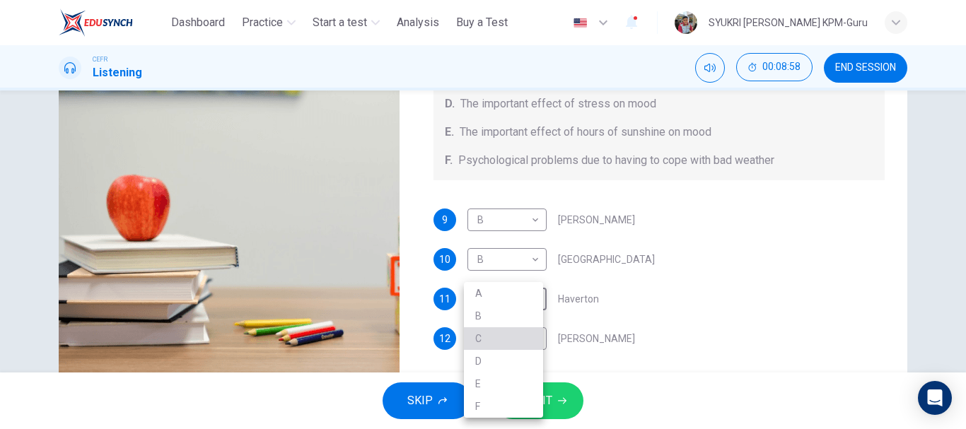
click at [494, 342] on li "C" at bounding box center [503, 338] width 79 height 23
type input "**"
type input "*"
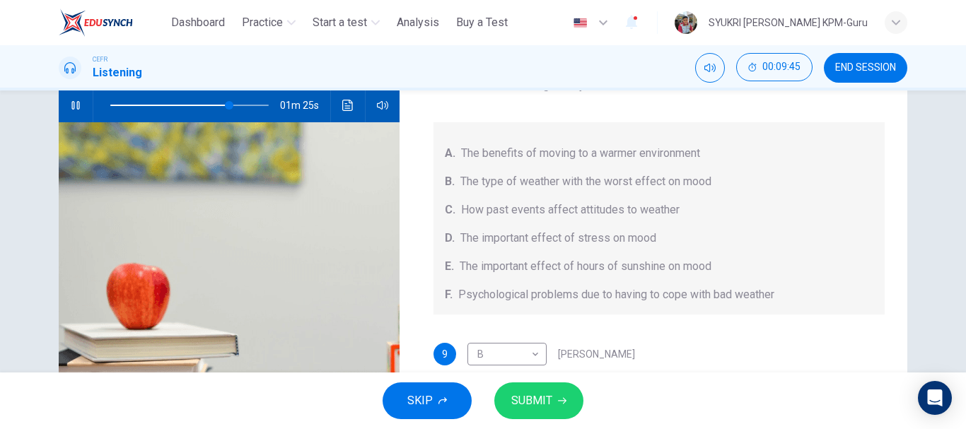
scroll to position [139, 0]
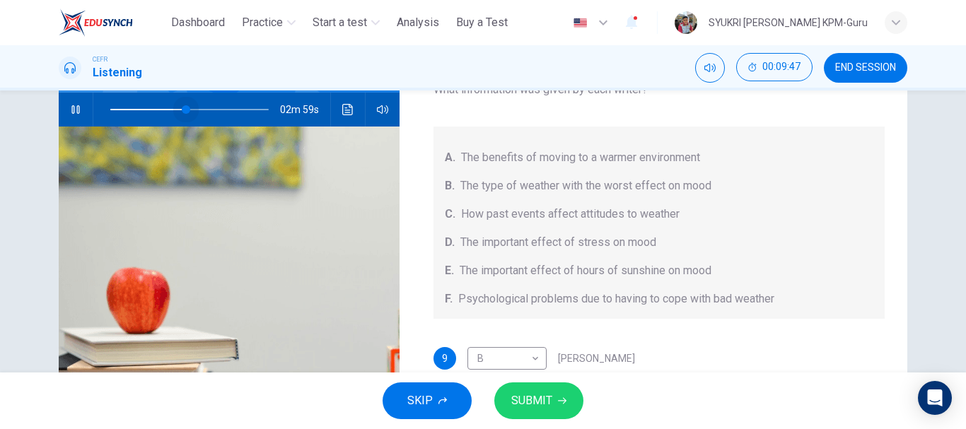
click at [183, 108] on span at bounding box center [189, 110] width 158 height 20
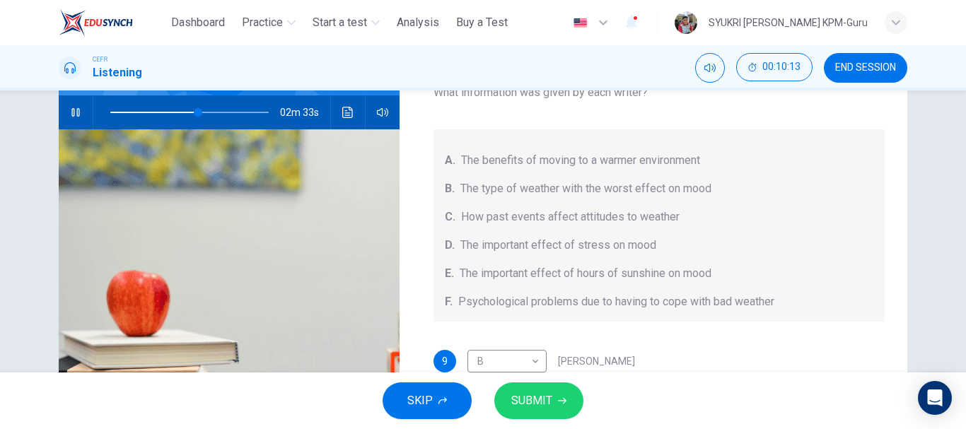
scroll to position [136, 0]
click at [165, 114] on span at bounding box center [189, 113] width 158 height 20
click at [154, 114] on span at bounding box center [157, 113] width 8 height 8
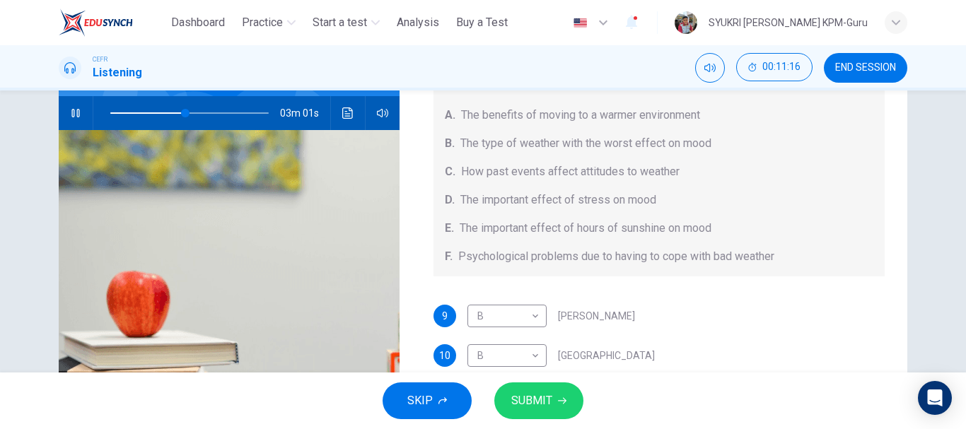
scroll to position [153, 0]
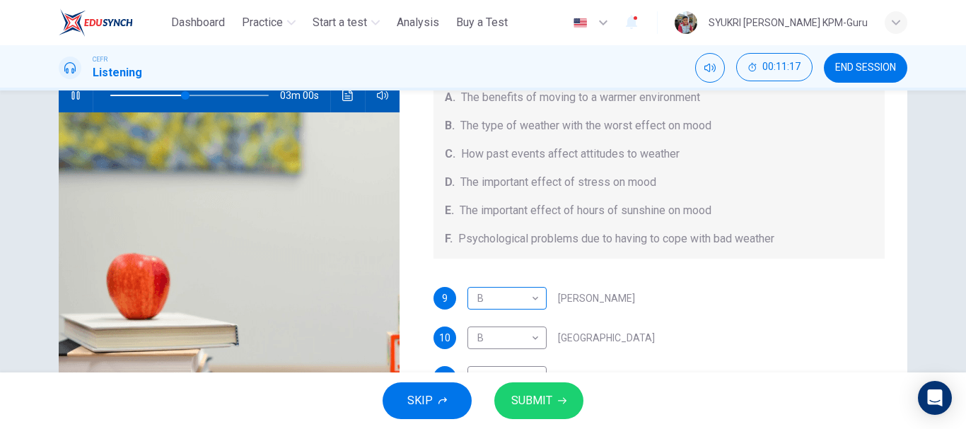
click at [530, 298] on body "This site uses cookies, as explained in our Privacy Policy . If you agree to th…" at bounding box center [483, 214] width 966 height 429
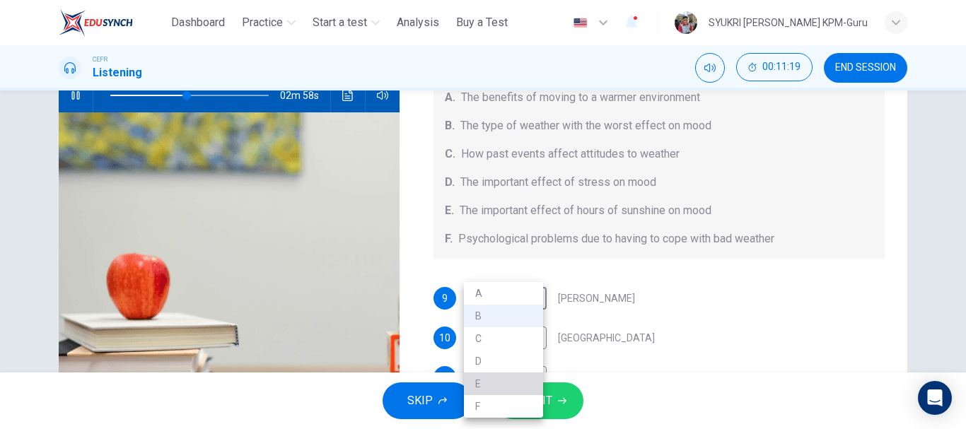
click at [498, 384] on li "E" at bounding box center [503, 384] width 79 height 23
type input "**"
type input "*"
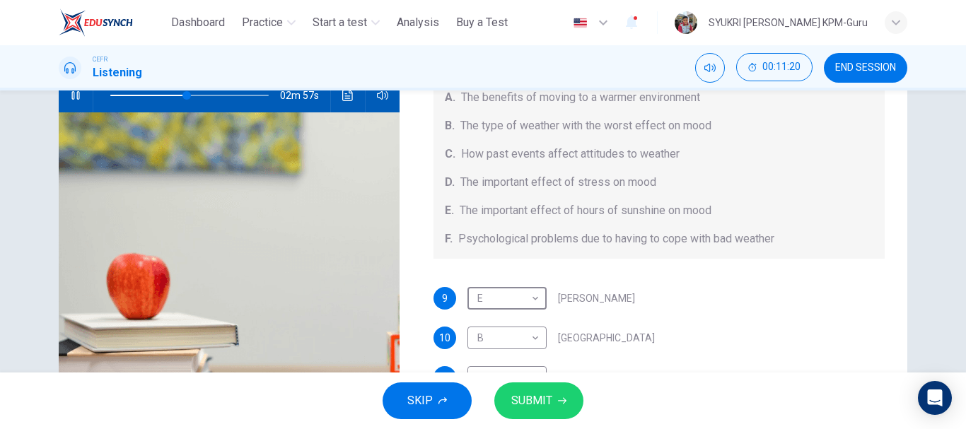
scroll to position [266, 0]
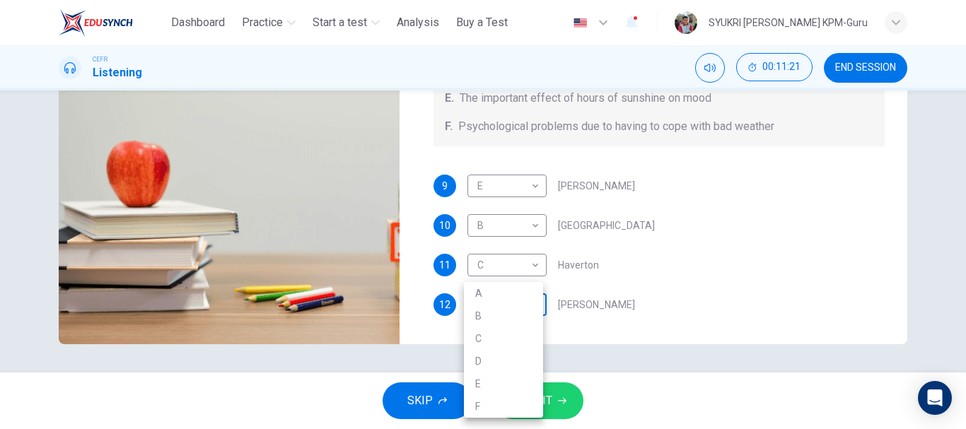
click at [522, 301] on body "This site uses cookies, as explained in our Privacy Policy . If you agree to th…" at bounding box center [483, 214] width 966 height 429
click at [615, 185] on div at bounding box center [483, 214] width 966 height 429
click at [530, 308] on body "This site uses cookies, as explained in our Privacy Policy . If you agree to th…" at bounding box center [483, 214] width 966 height 429
click at [493, 404] on li "F" at bounding box center [503, 406] width 79 height 23
type input "**"
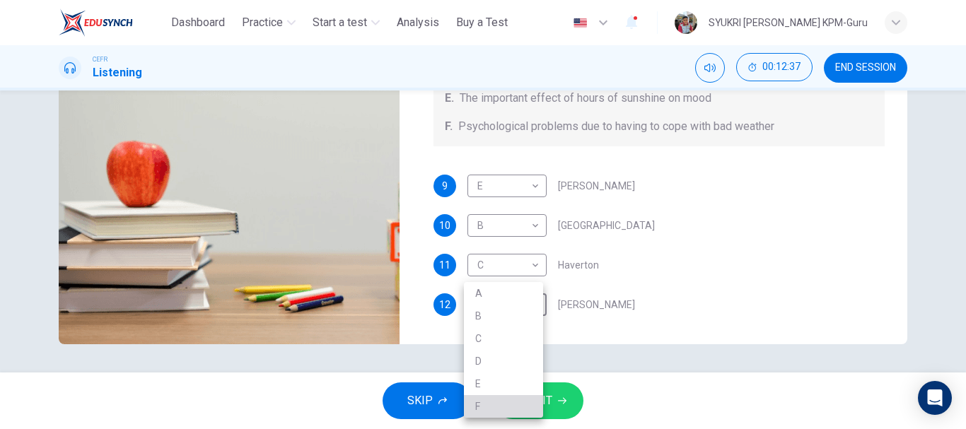
type input "*"
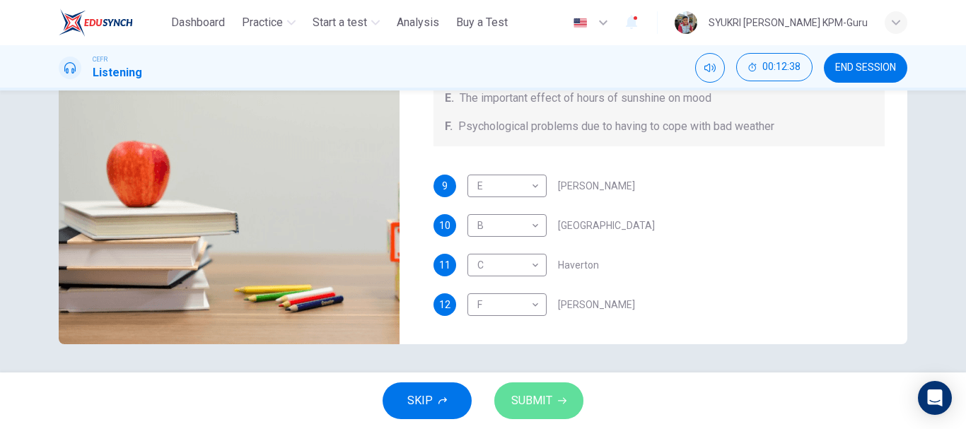
click at [531, 404] on span "SUBMIT" at bounding box center [531, 401] width 41 height 20
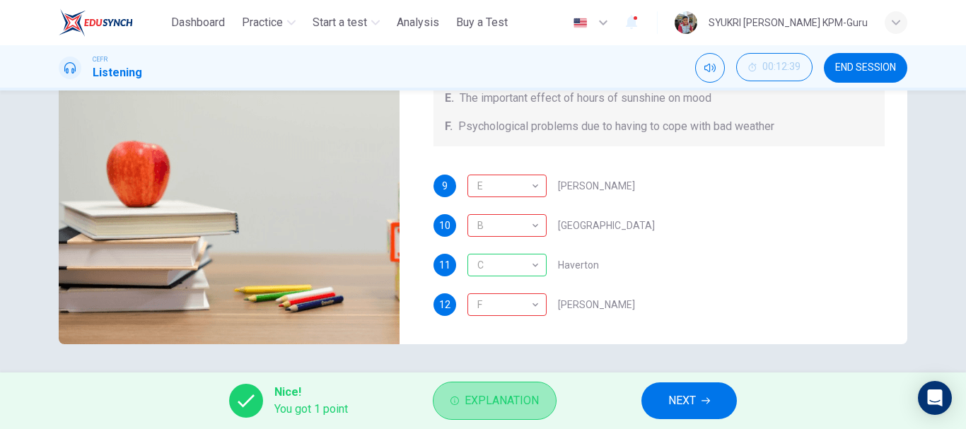
click at [509, 400] on span "Explanation" at bounding box center [502, 401] width 74 height 20
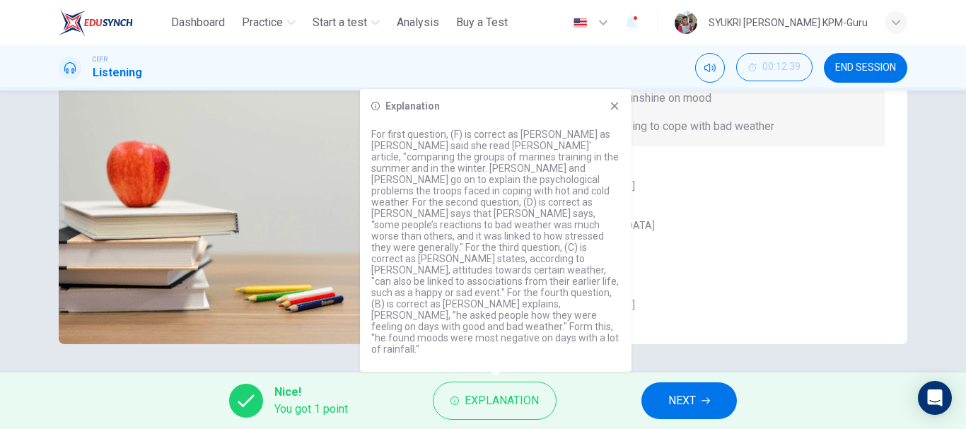
click at [616, 110] on icon at bounding box center [615, 107] width 8 height 8
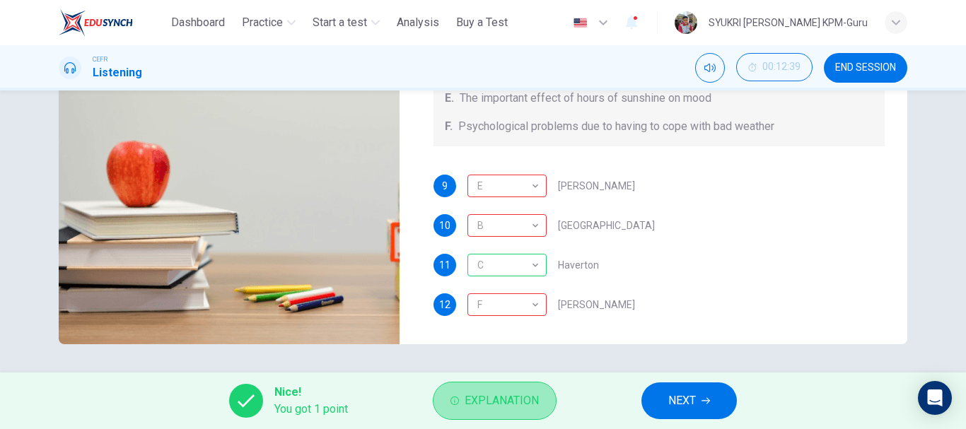
click at [497, 399] on span "Explanation" at bounding box center [502, 401] width 74 height 20
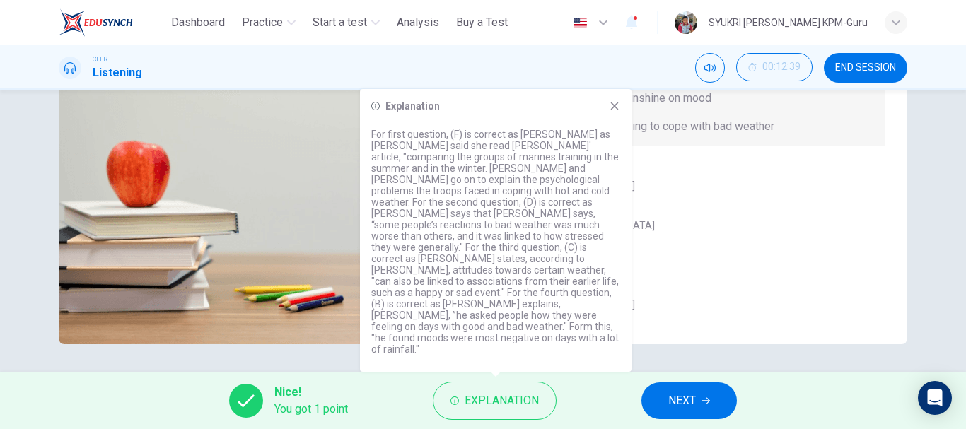
click at [615, 110] on icon at bounding box center [615, 107] width 8 height 8
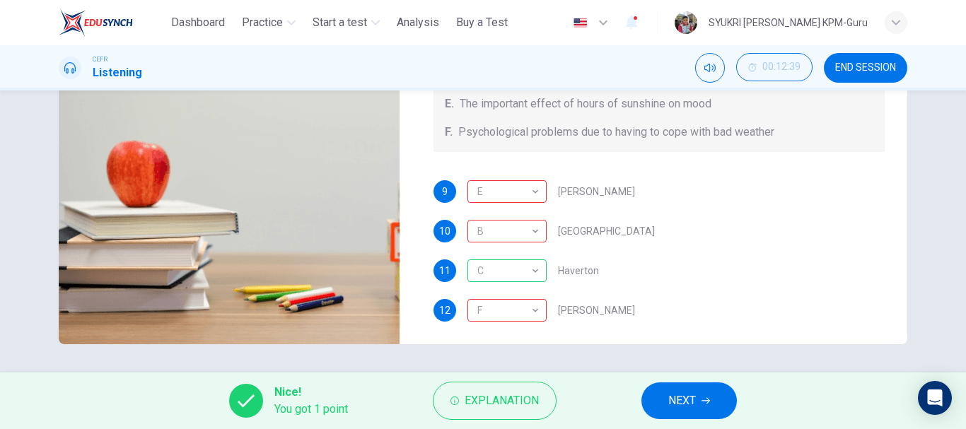
scroll to position [45, 0]
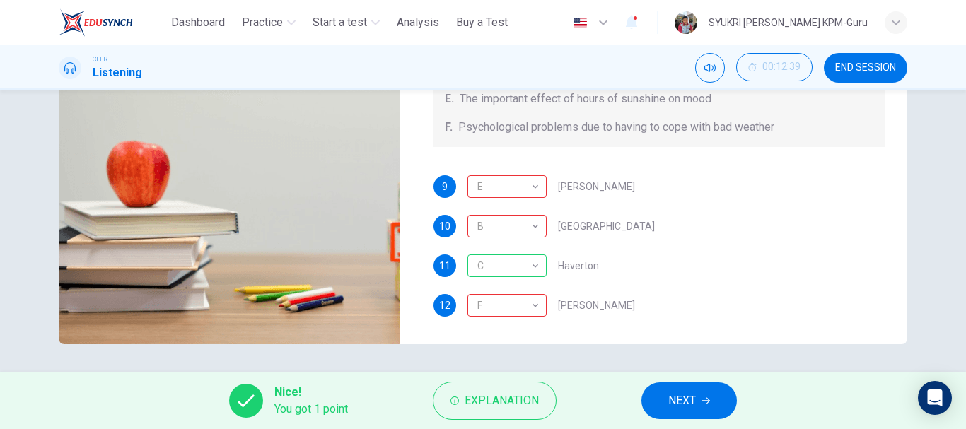
type input "**"
click at [665, 399] on button "NEXT" at bounding box center [688, 401] width 95 height 37
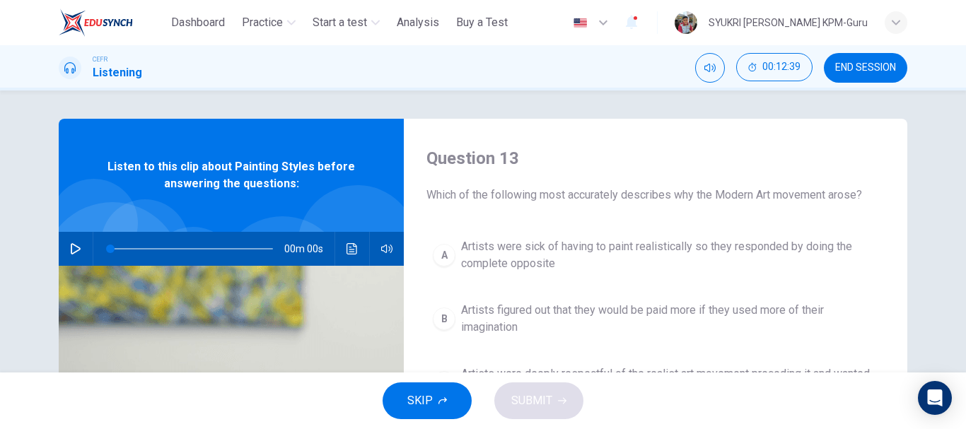
scroll to position [35, 0]
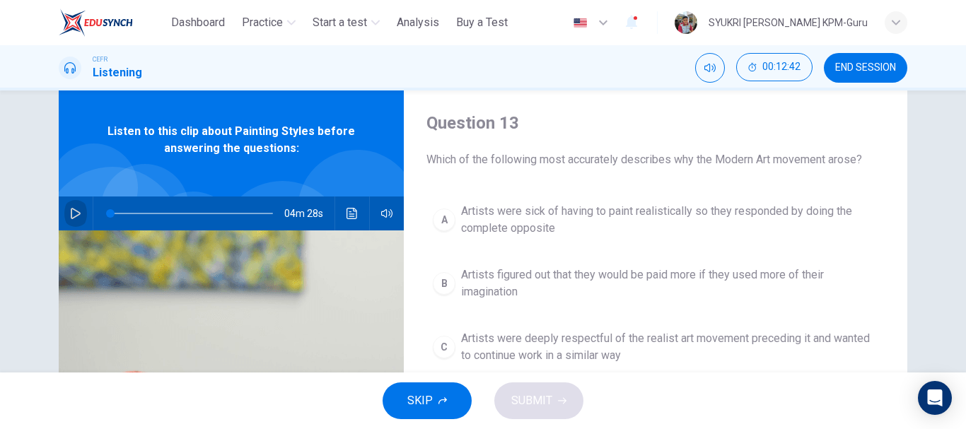
click at [64, 213] on button "button" at bounding box center [75, 214] width 23 height 34
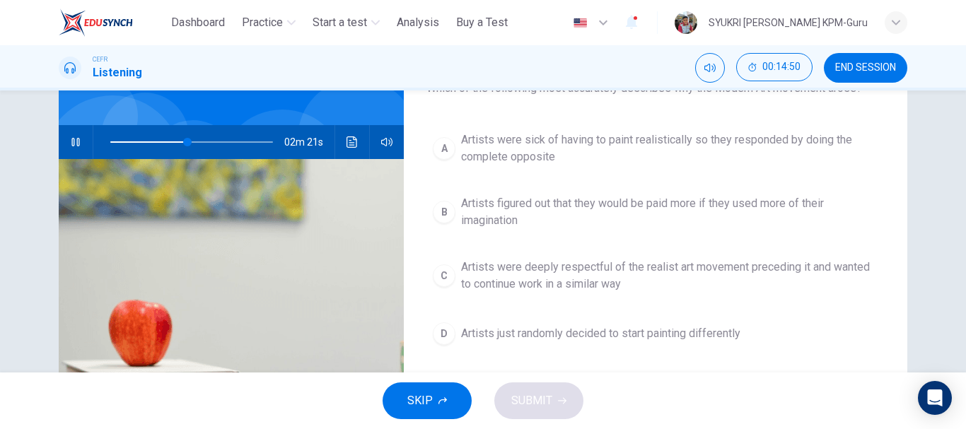
scroll to position [106, 0]
click at [455, 152] on button "A Artists were sick of having to paint realistically so they responded by doing…" at bounding box center [655, 149] width 458 height 47
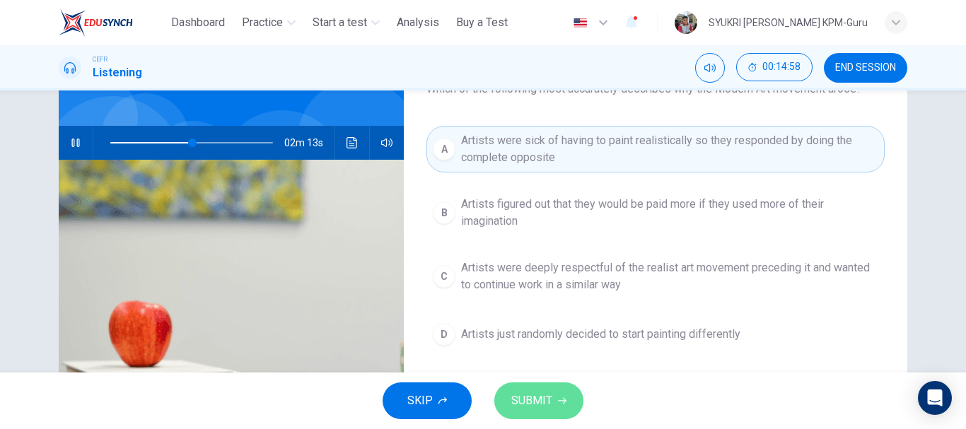
click at [511, 407] on span "SUBMIT" at bounding box center [531, 401] width 41 height 20
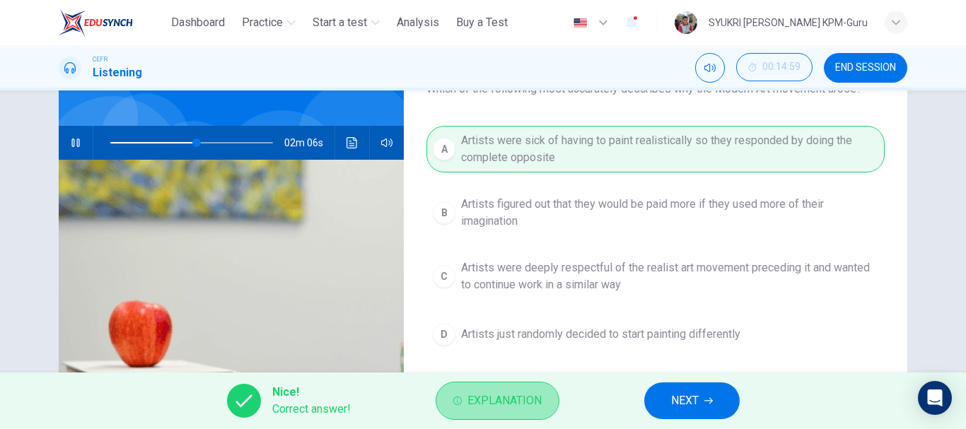
click at [528, 409] on span "Explanation" at bounding box center [504, 401] width 74 height 20
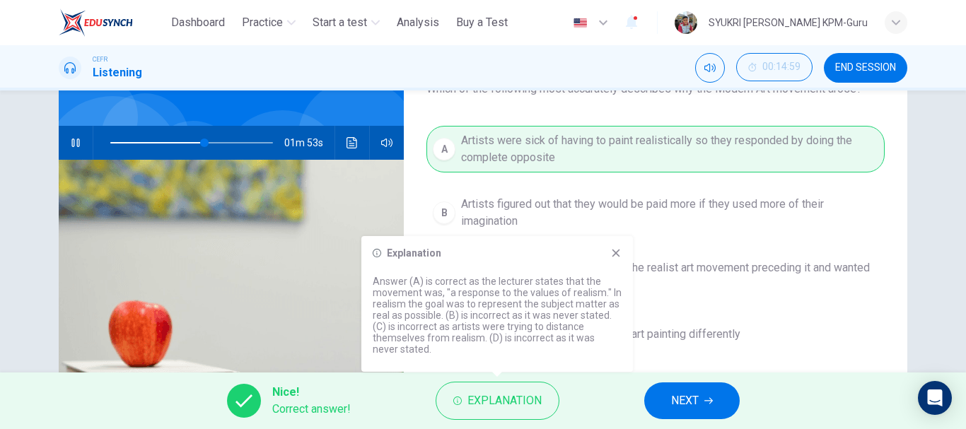
click at [615, 252] on icon at bounding box center [616, 254] width 8 height 8
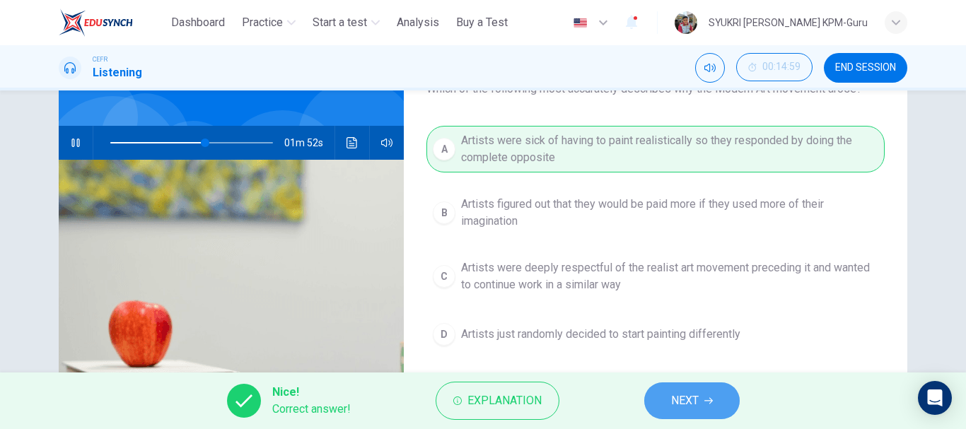
click at [677, 406] on span "NEXT" at bounding box center [685, 401] width 28 height 20
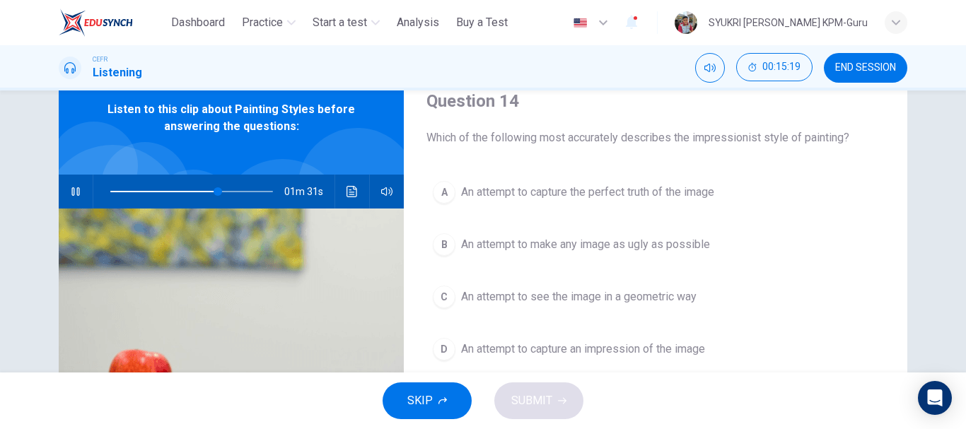
scroll to position [73, 0]
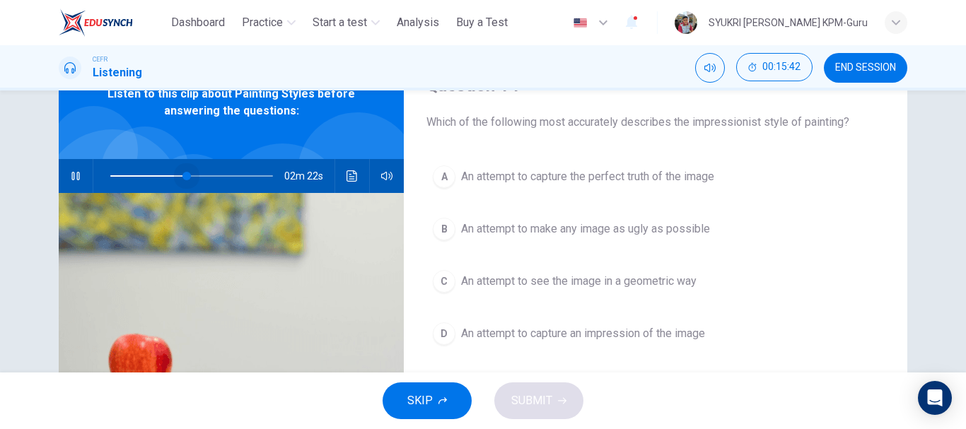
click at [183, 176] on span at bounding box center [191, 176] width 163 height 20
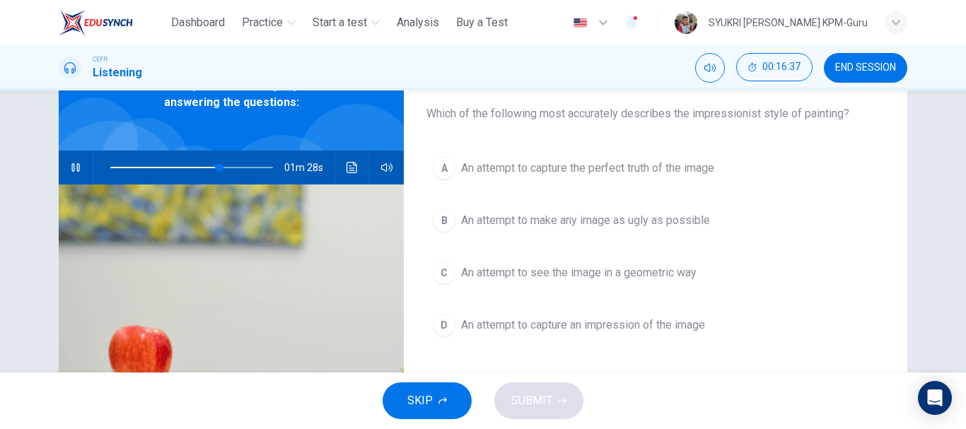
scroll to position [81, 0]
click at [544, 325] on span "An attempt to capture an impression of the image" at bounding box center [583, 325] width 244 height 17
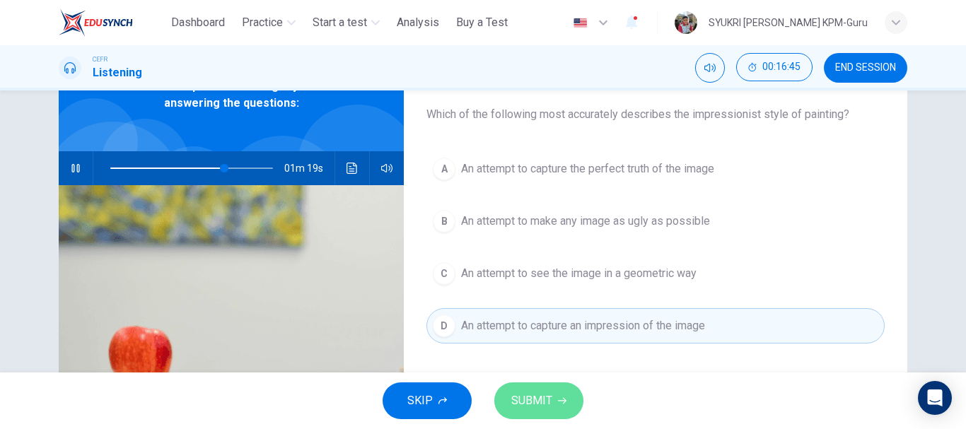
click at [557, 388] on button "SUBMIT" at bounding box center [538, 401] width 89 height 37
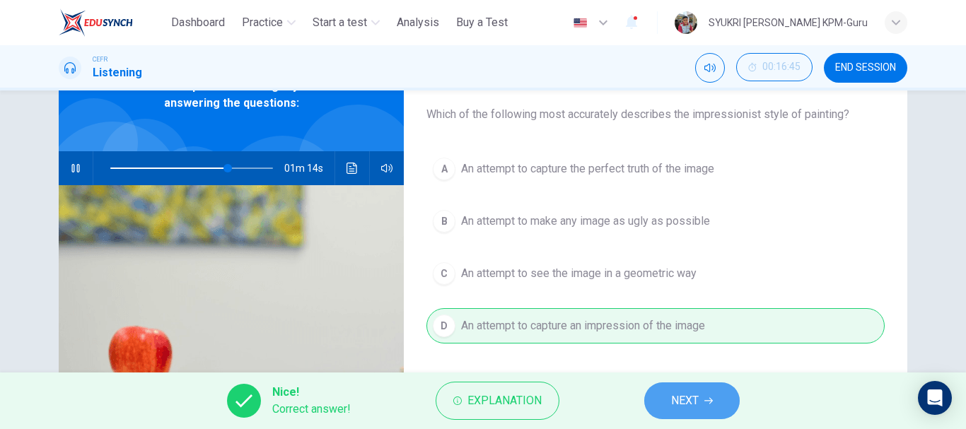
click at [687, 401] on span "NEXT" at bounding box center [685, 401] width 28 height 20
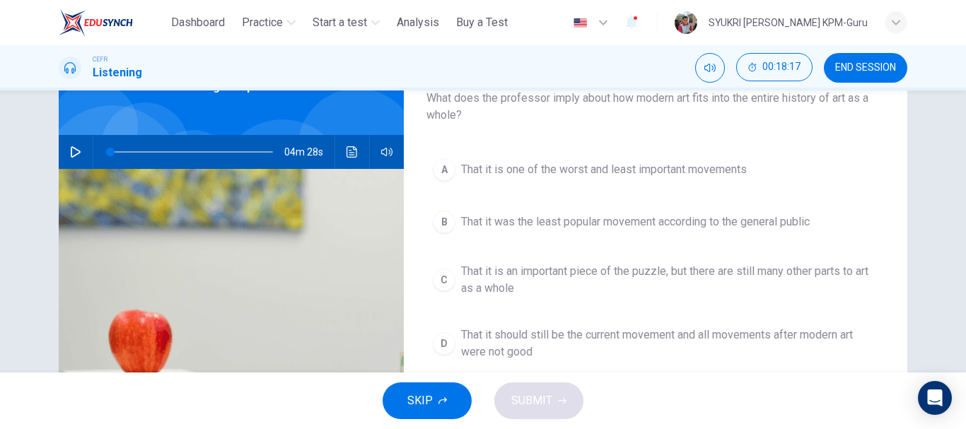
scroll to position [96, 0]
click at [240, 147] on span at bounding box center [191, 153] width 163 height 20
click at [71, 151] on icon "button" at bounding box center [75, 152] width 11 height 11
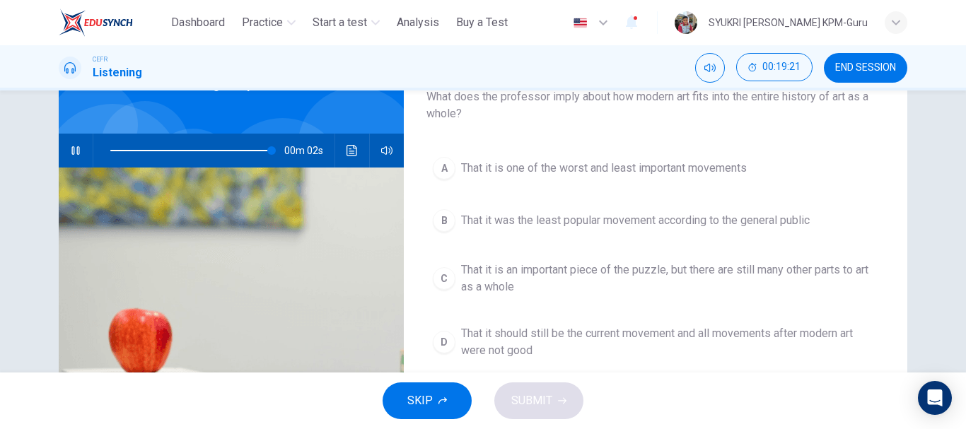
scroll to position [98, 0]
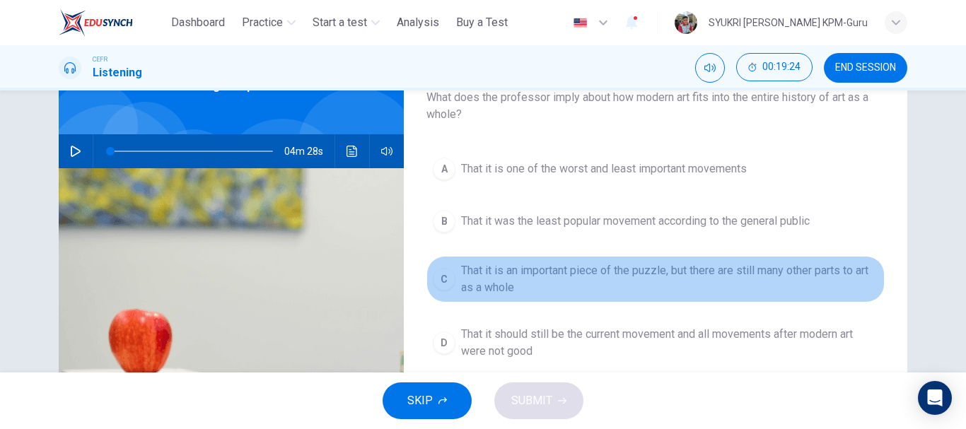
click at [490, 280] on span "That it is an important piece of the puzzle, but there are still many other par…" at bounding box center [669, 279] width 417 height 34
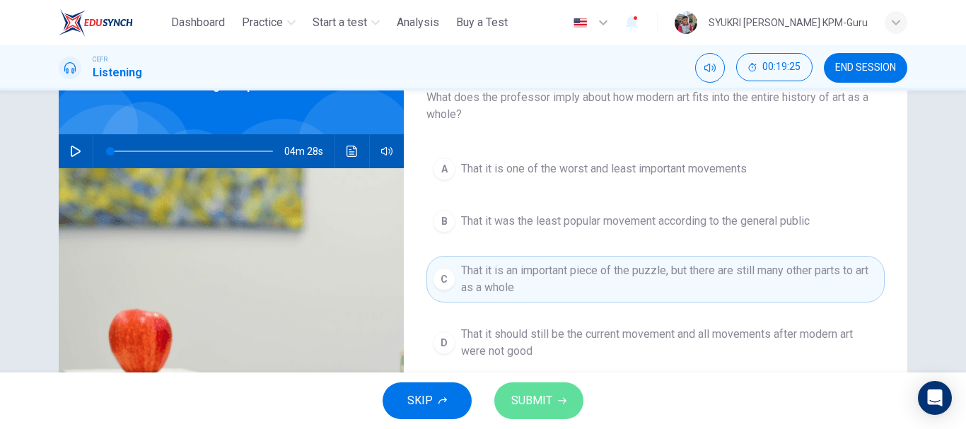
click at [549, 407] on span "SUBMIT" at bounding box center [531, 401] width 41 height 20
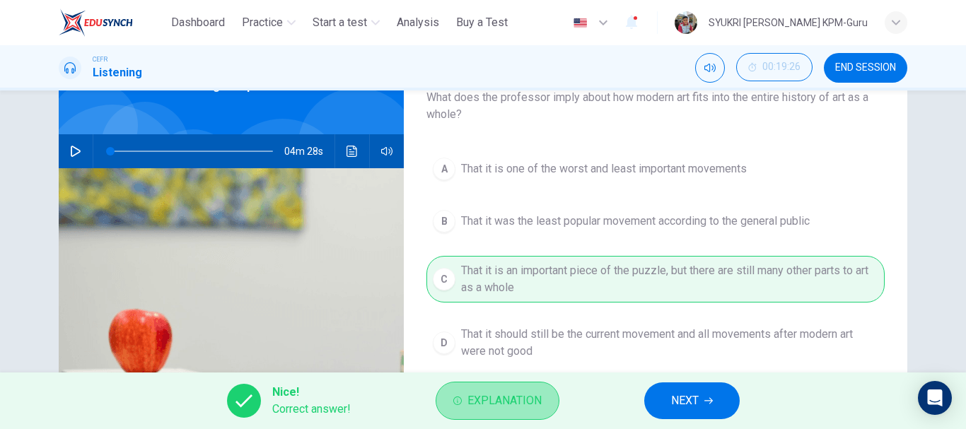
click at [491, 404] on span "Explanation" at bounding box center [504, 401] width 74 height 20
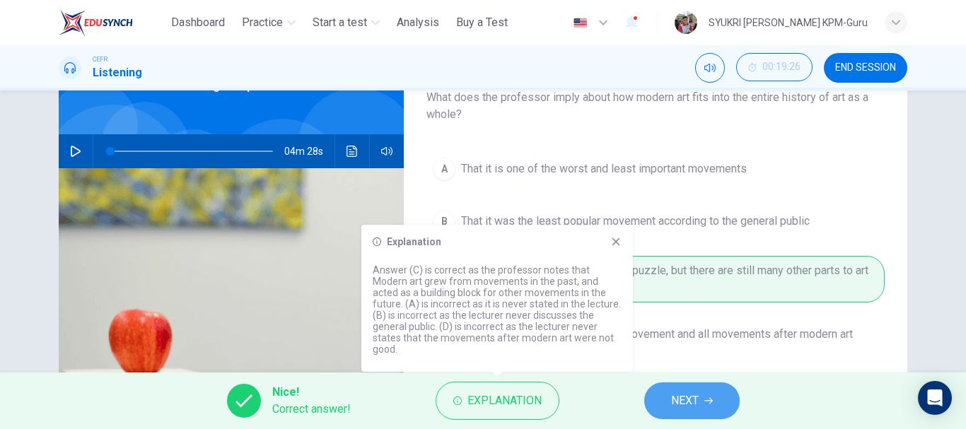
click at [713, 398] on icon "button" at bounding box center [708, 401] width 8 height 8
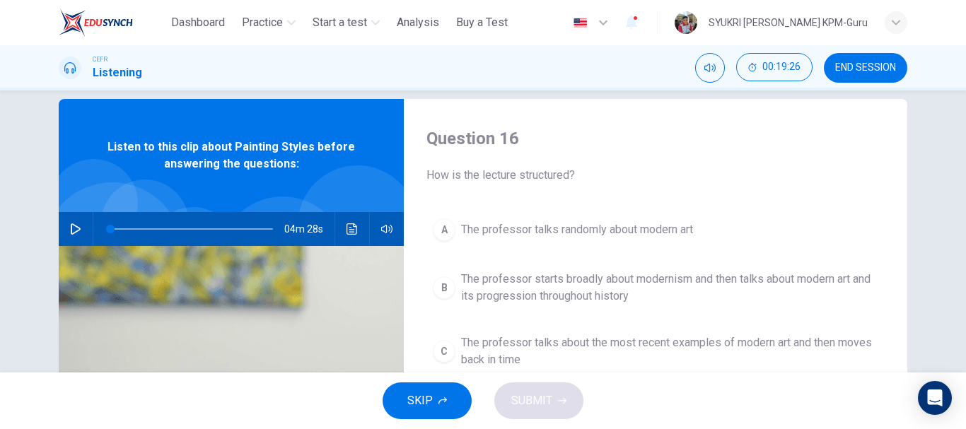
scroll to position [19, 0]
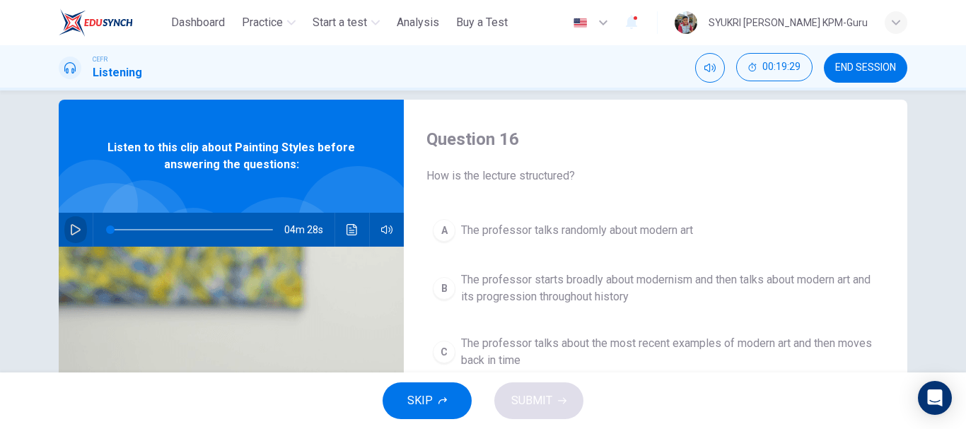
click at [76, 227] on icon "button" at bounding box center [75, 229] width 11 height 11
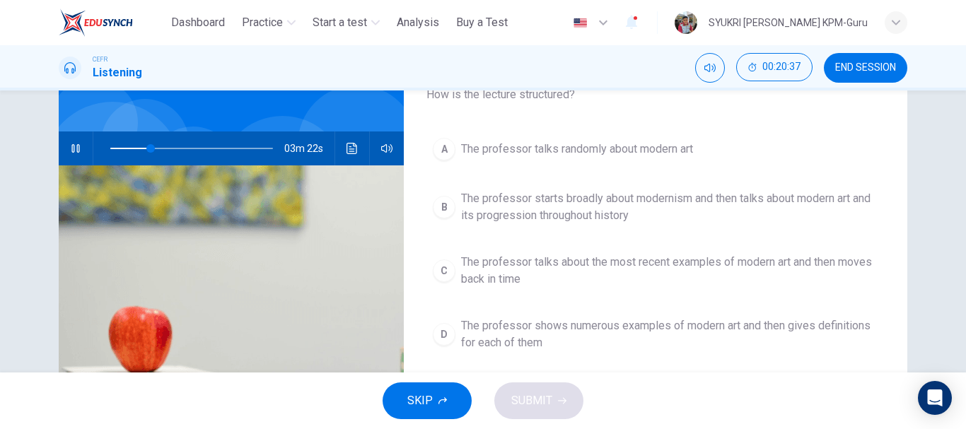
scroll to position [100, 0]
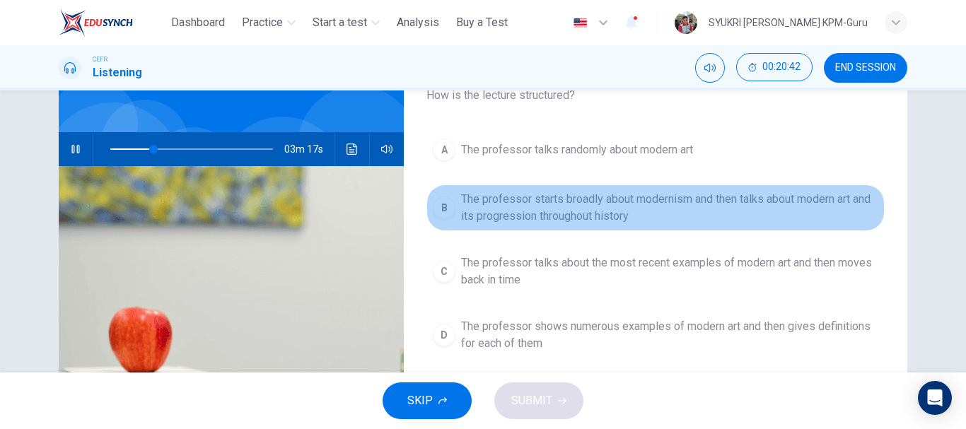
click at [474, 207] on span "The professor starts broadly about modernism and then talks about modern art an…" at bounding box center [669, 208] width 417 height 34
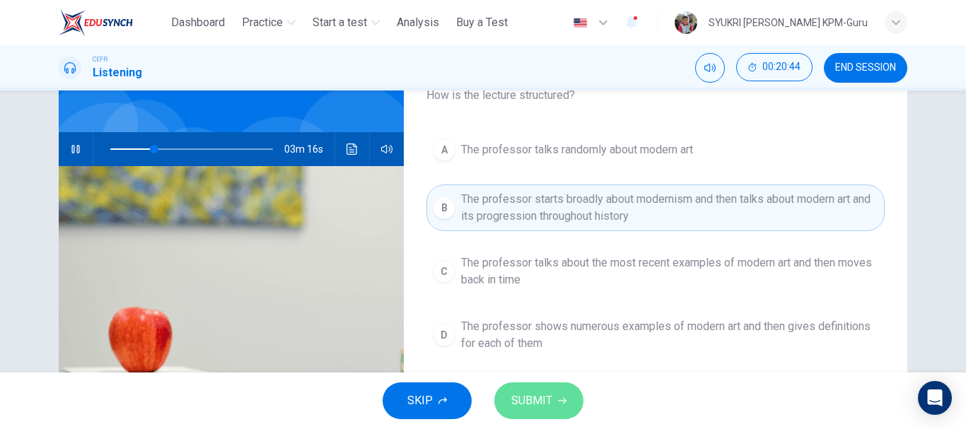
click at [559, 399] on icon "button" at bounding box center [562, 401] width 8 height 8
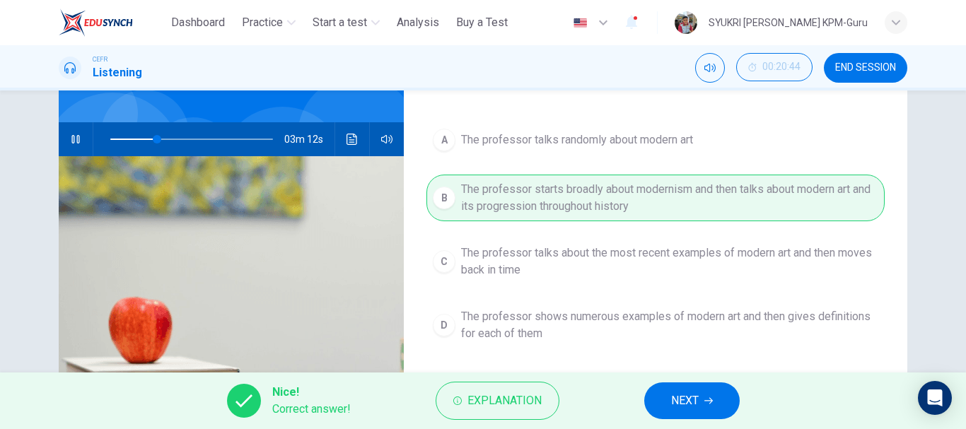
scroll to position [108, 0]
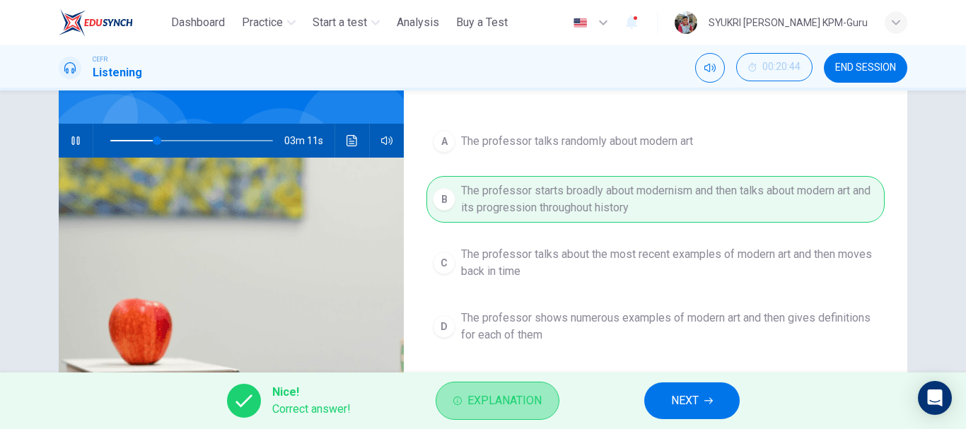
click at [520, 407] on span "Explanation" at bounding box center [504, 401] width 74 height 20
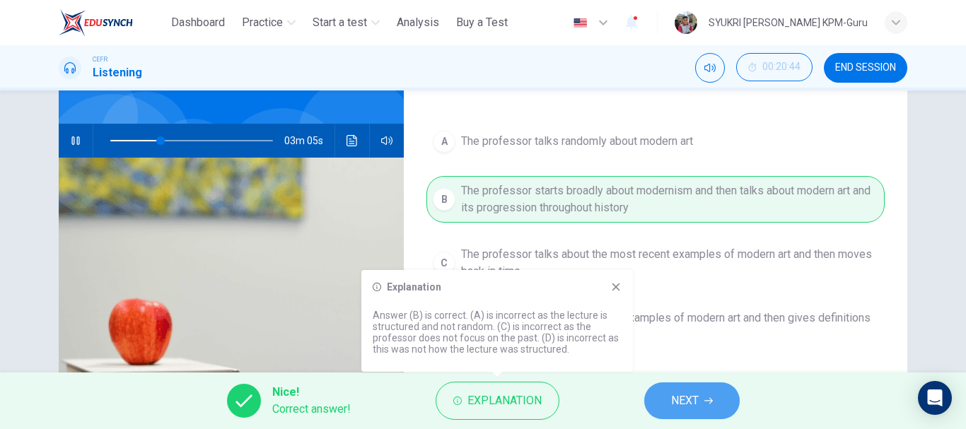
click at [696, 403] on span "NEXT" at bounding box center [685, 401] width 28 height 20
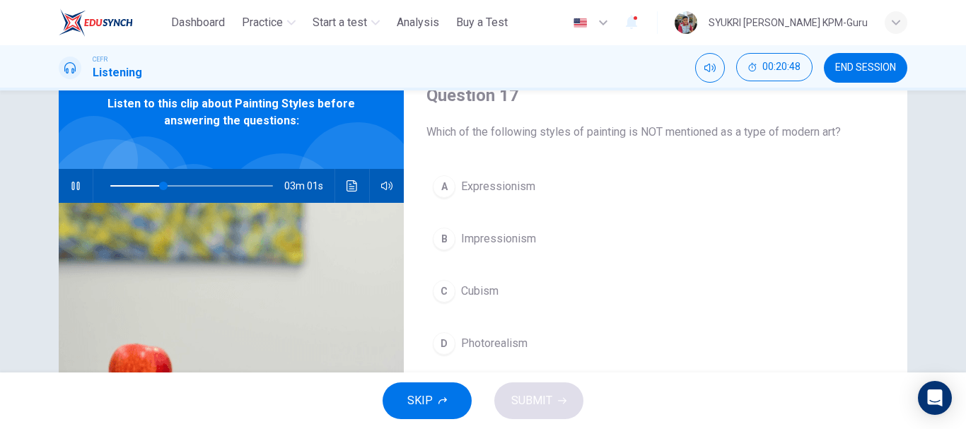
scroll to position [69, 0]
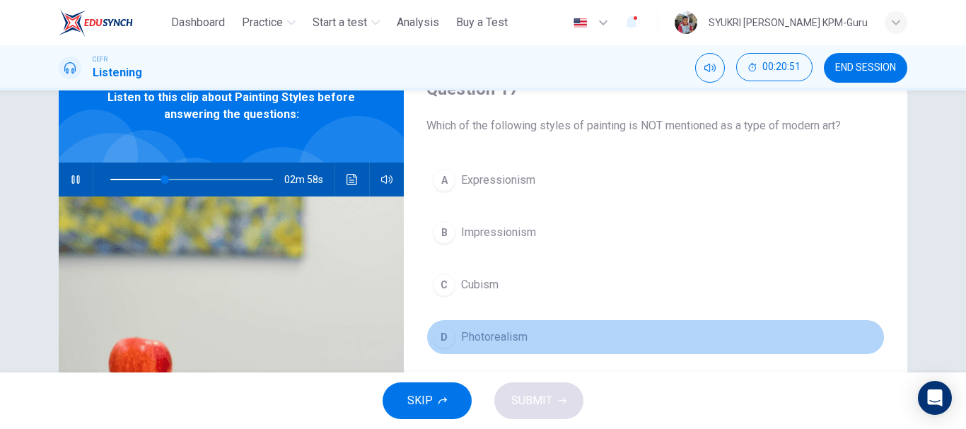
click at [482, 333] on span "Photorealism" at bounding box center [494, 337] width 66 height 17
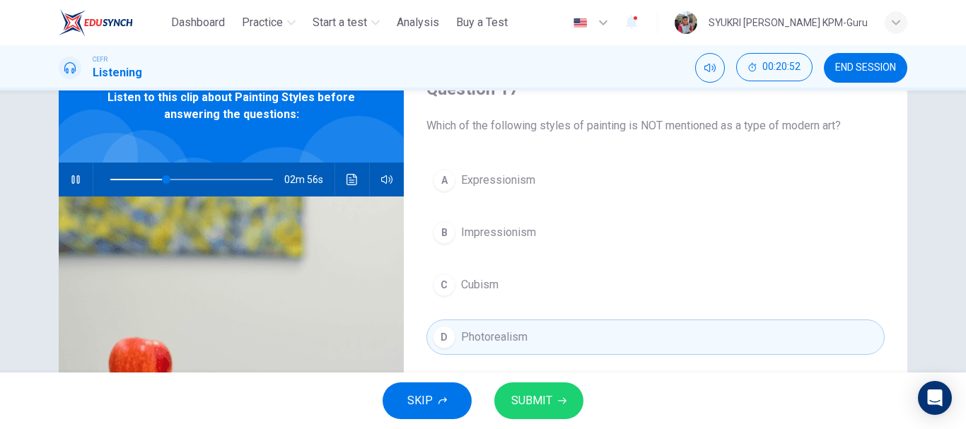
click at [542, 400] on span "SUBMIT" at bounding box center [531, 401] width 41 height 20
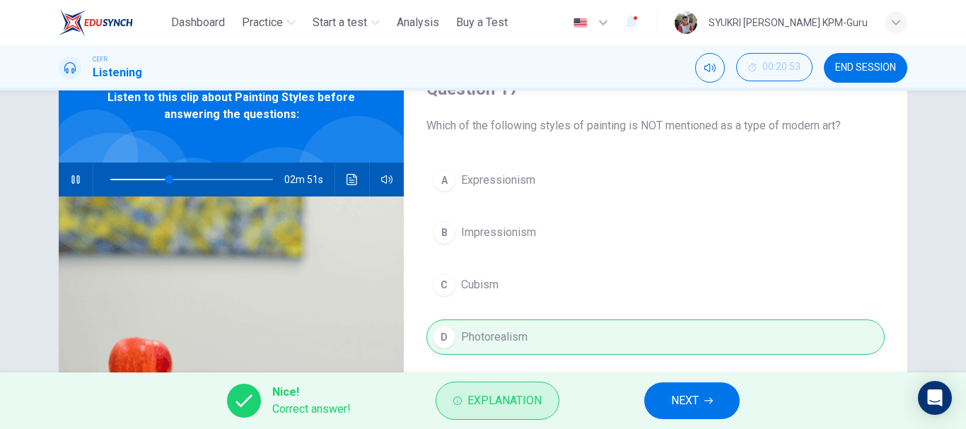
click at [532, 406] on span "Explanation" at bounding box center [504, 401] width 74 height 20
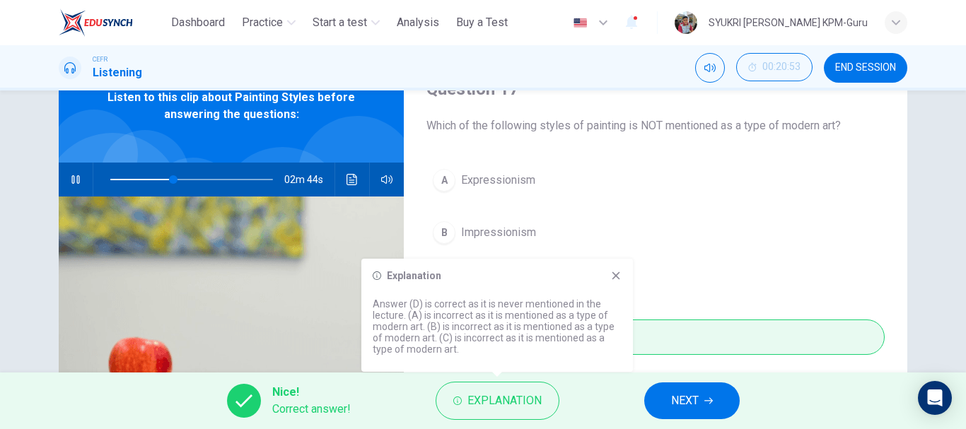
click at [681, 280] on div "A Expressionism B Impressionism C Cubism D Photorealism" at bounding box center [655, 273] width 458 height 221
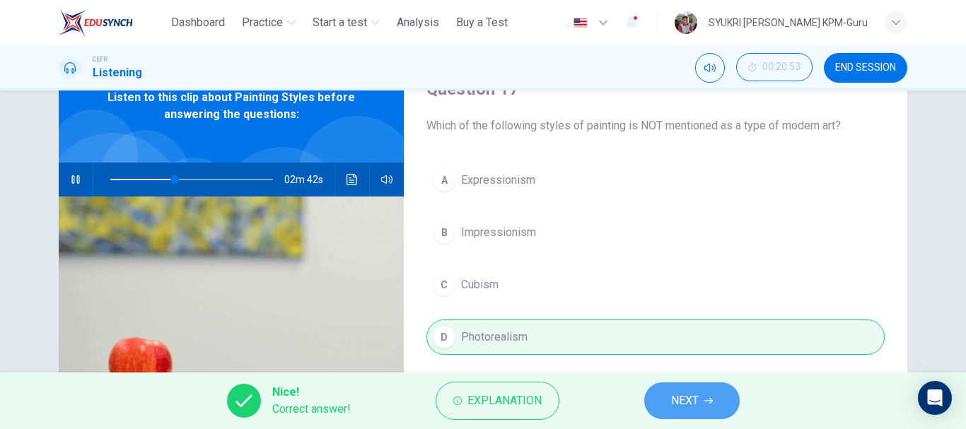
click at [692, 395] on span "NEXT" at bounding box center [685, 401] width 28 height 20
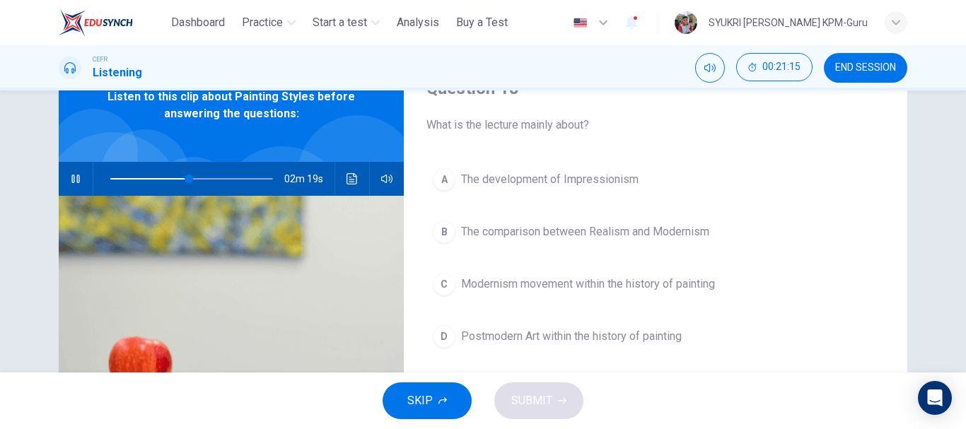
scroll to position [76, 0]
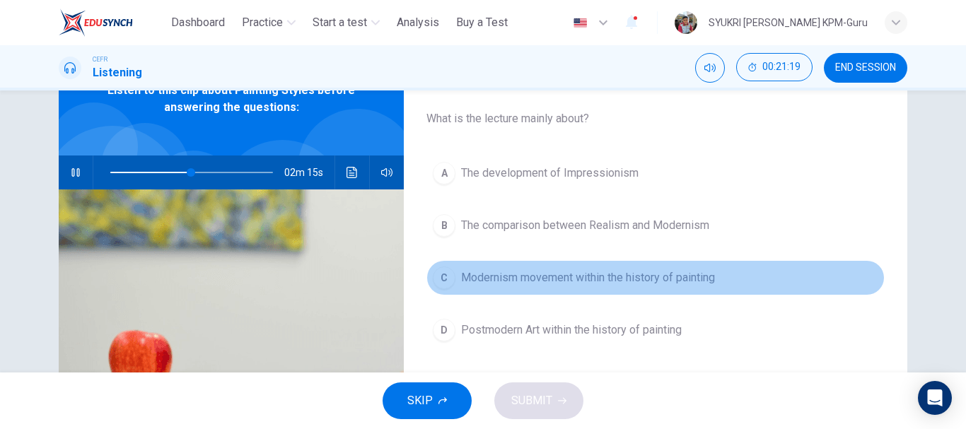
click at [444, 279] on div "C" at bounding box center [444, 278] width 23 height 23
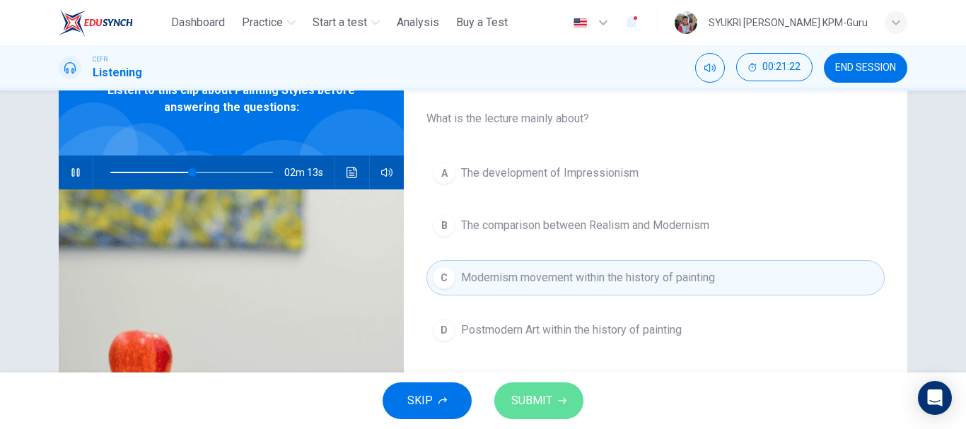
click at [542, 401] on span "SUBMIT" at bounding box center [531, 401] width 41 height 20
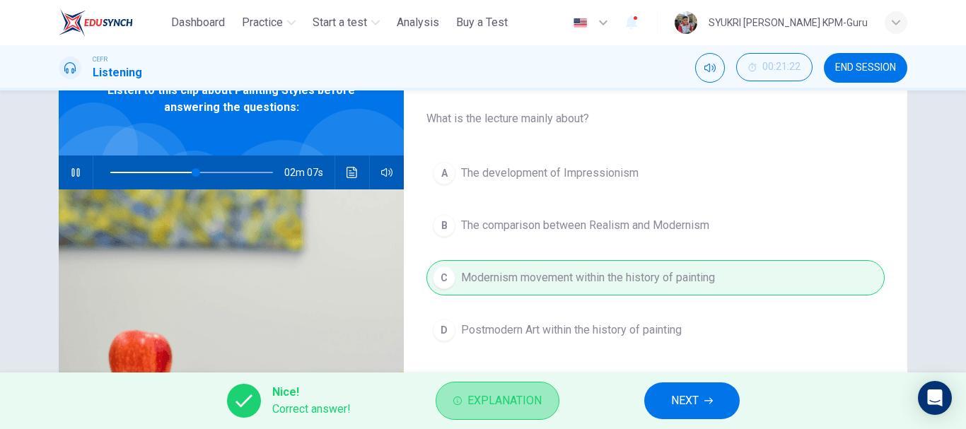
click at [520, 405] on span "Explanation" at bounding box center [504, 401] width 74 height 20
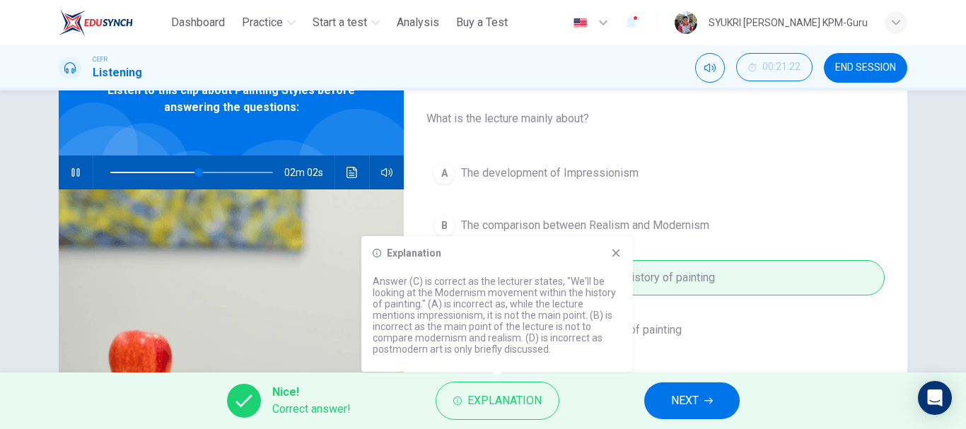
click at [745, 329] on div "A The development of Impressionism B The comparison between Realism and Moderni…" at bounding box center [655, 266] width 458 height 221
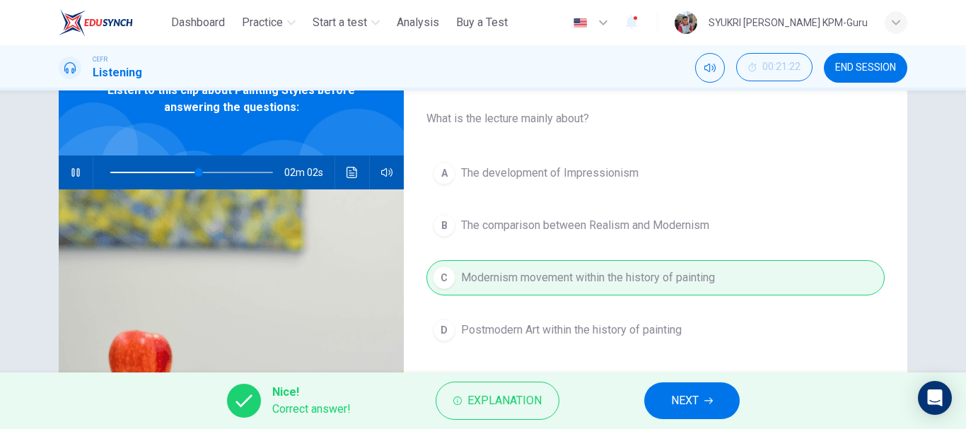
type input "**"
click at [706, 393] on button "NEXT" at bounding box center [691, 401] width 95 height 37
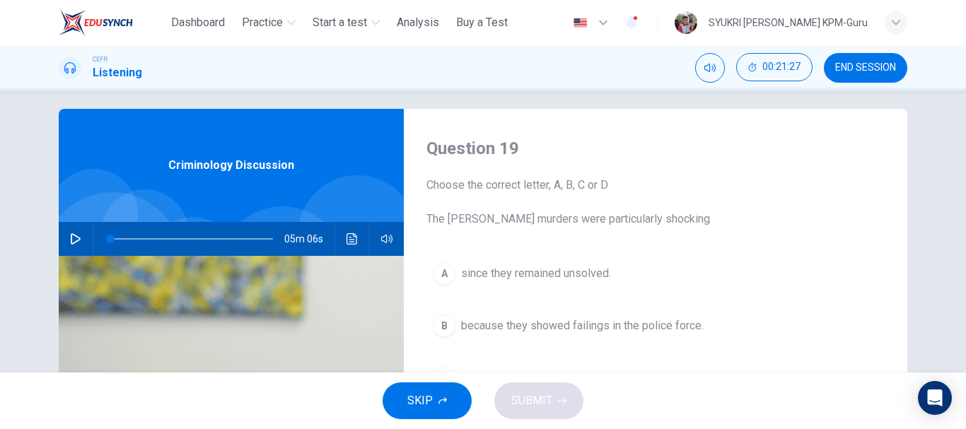
scroll to position [7, 0]
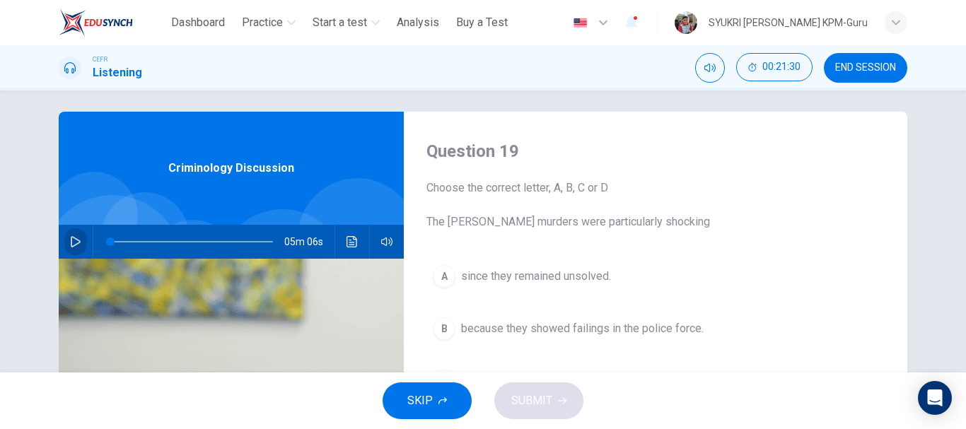
click at [74, 243] on icon "button" at bounding box center [75, 241] width 11 height 11
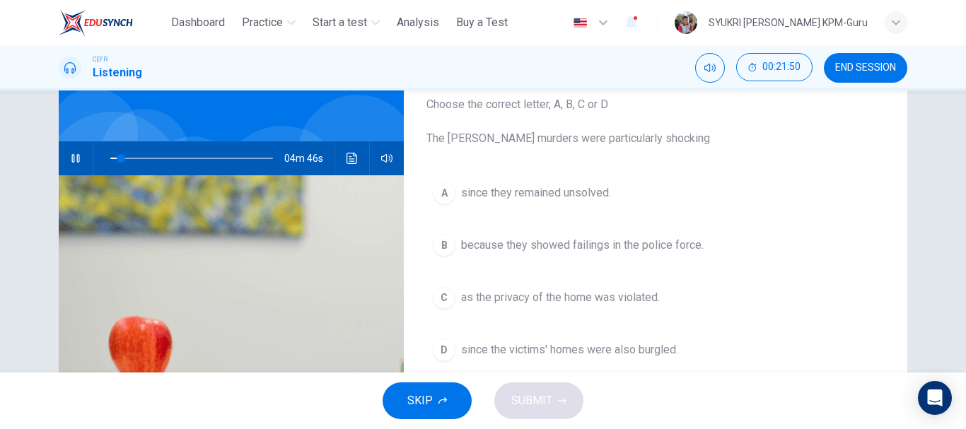
scroll to position [112, 0]
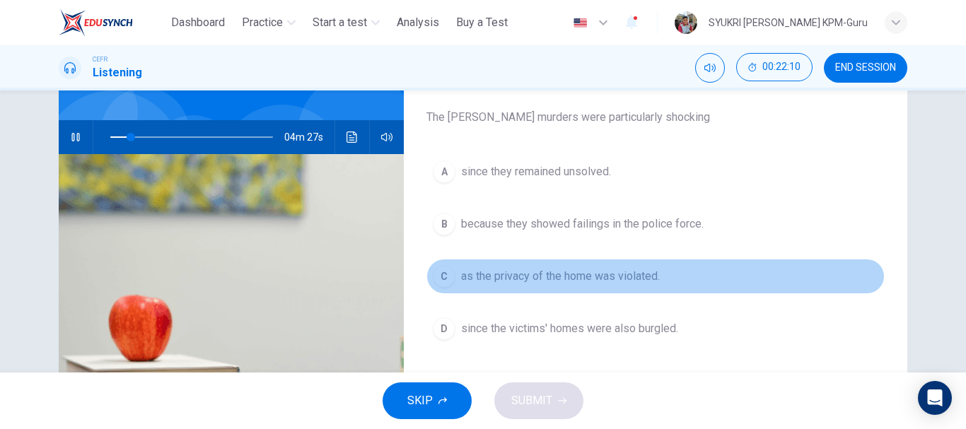
click at [476, 276] on span "as the privacy of the home was violated." at bounding box center [560, 276] width 199 height 17
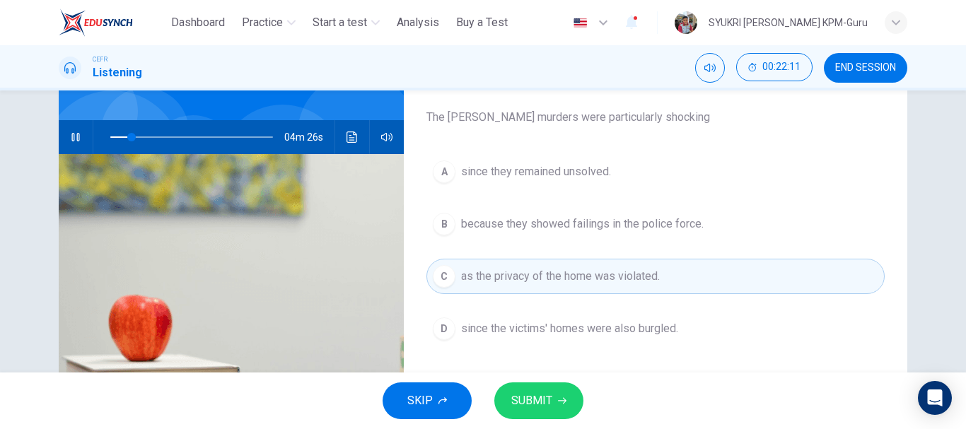
click at [547, 409] on span "SUBMIT" at bounding box center [531, 401] width 41 height 20
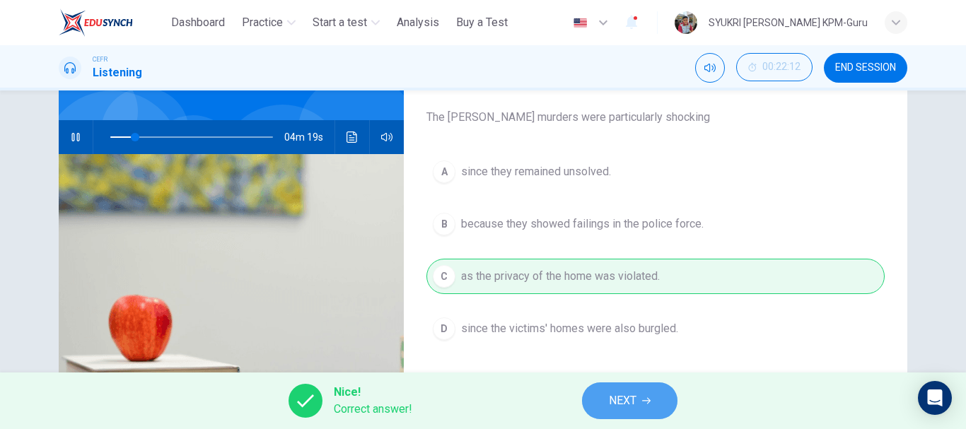
click at [634, 402] on span "NEXT" at bounding box center [623, 401] width 28 height 20
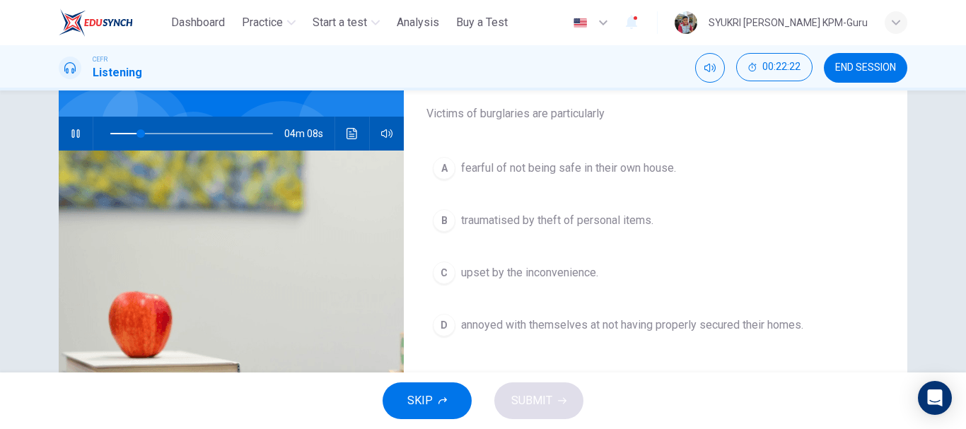
scroll to position [115, 0]
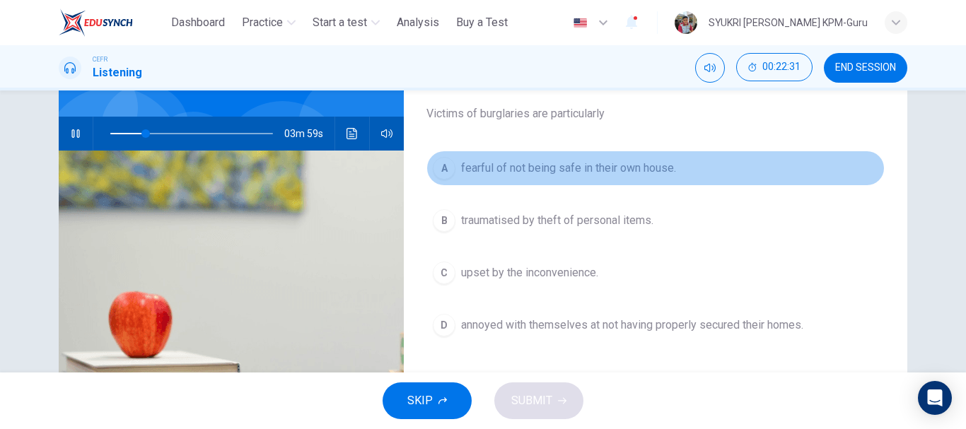
click at [564, 174] on span "fearful of not being safe in their own house." at bounding box center [568, 168] width 215 height 17
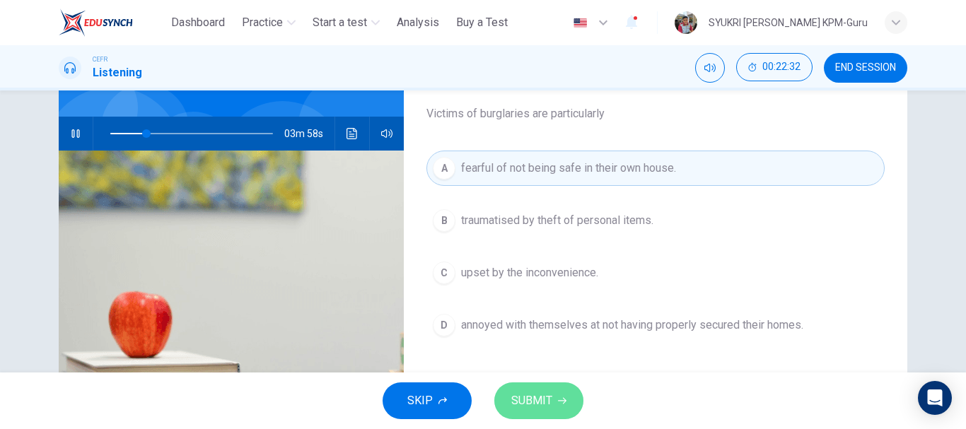
click at [554, 397] on button "SUBMIT" at bounding box center [538, 401] width 89 height 37
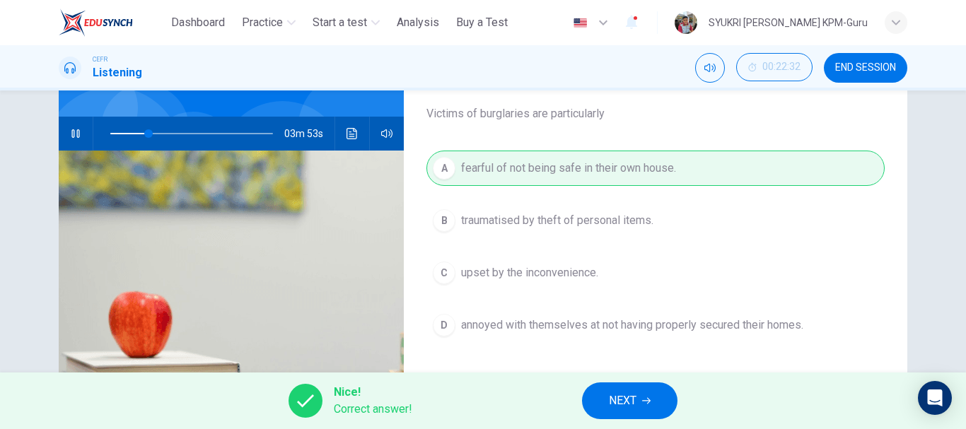
scroll to position [76, 0]
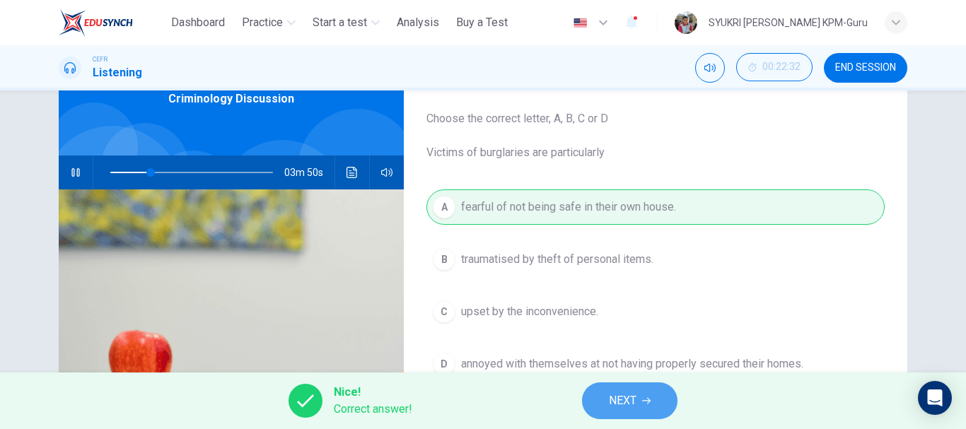
click at [625, 393] on span "NEXT" at bounding box center [623, 401] width 28 height 20
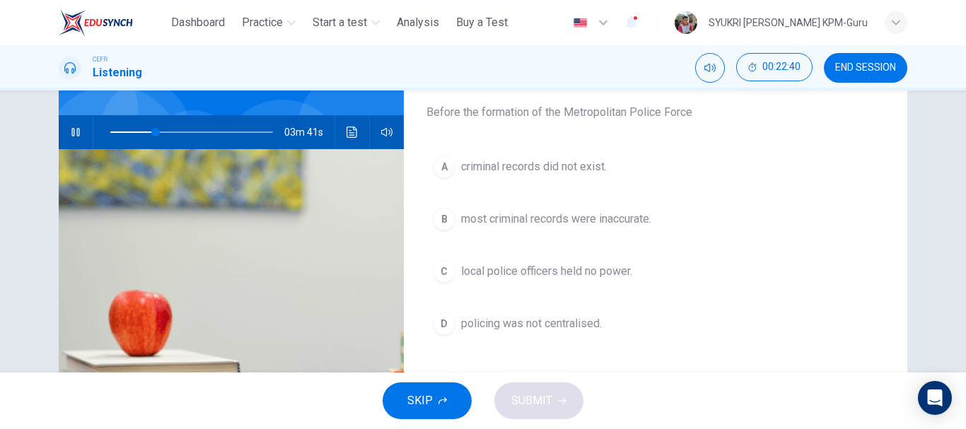
scroll to position [117, 0]
click at [183, 132] on span at bounding box center [187, 131] width 8 height 8
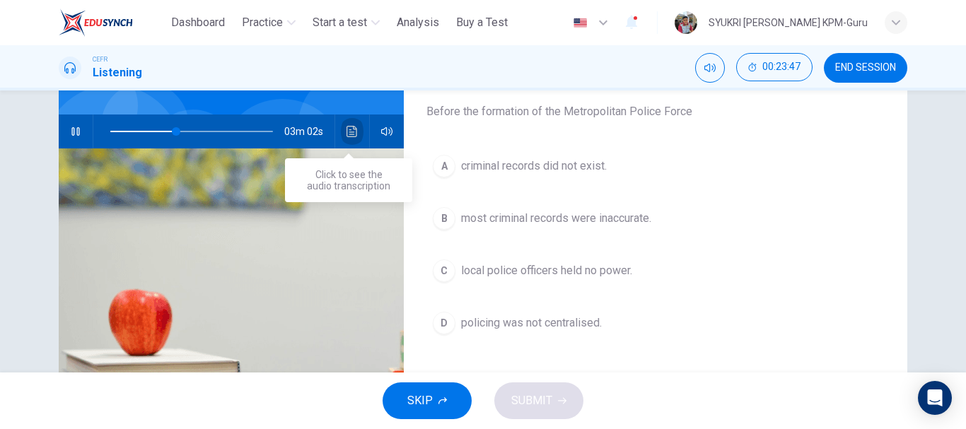
click at [346, 132] on icon "Click to see the audio transcription" at bounding box center [351, 131] width 11 height 11
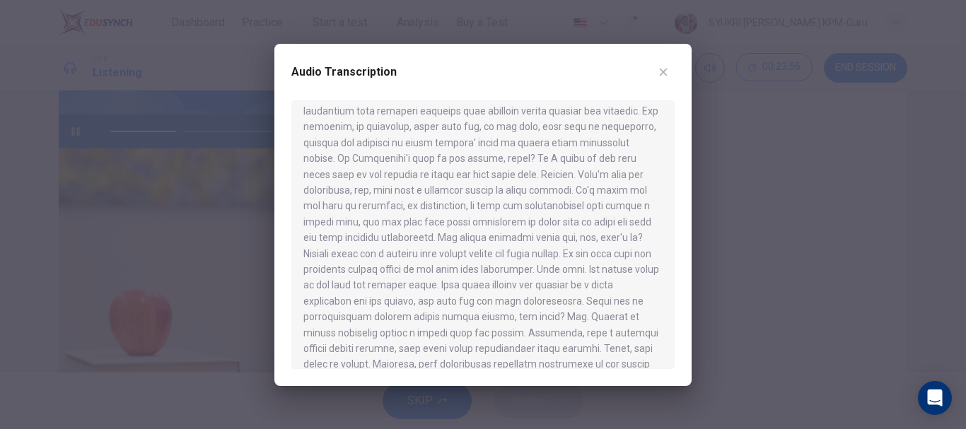
scroll to position [77, 0]
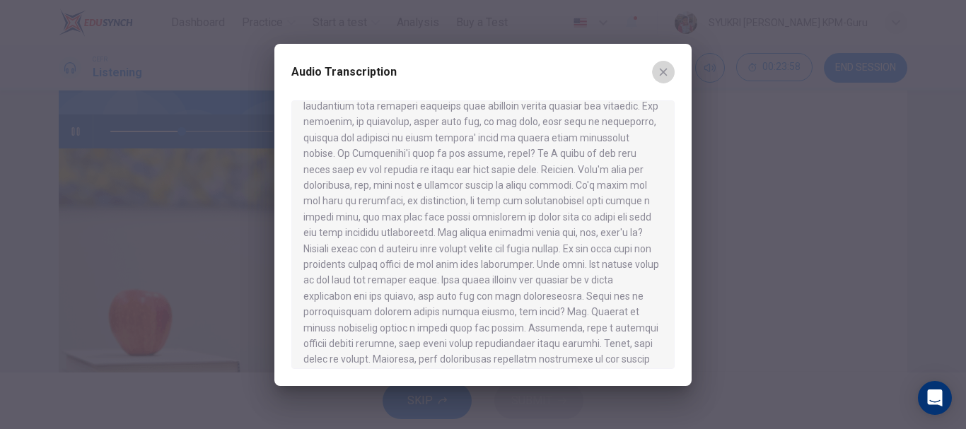
click at [664, 79] on button "button" at bounding box center [663, 72] width 23 height 23
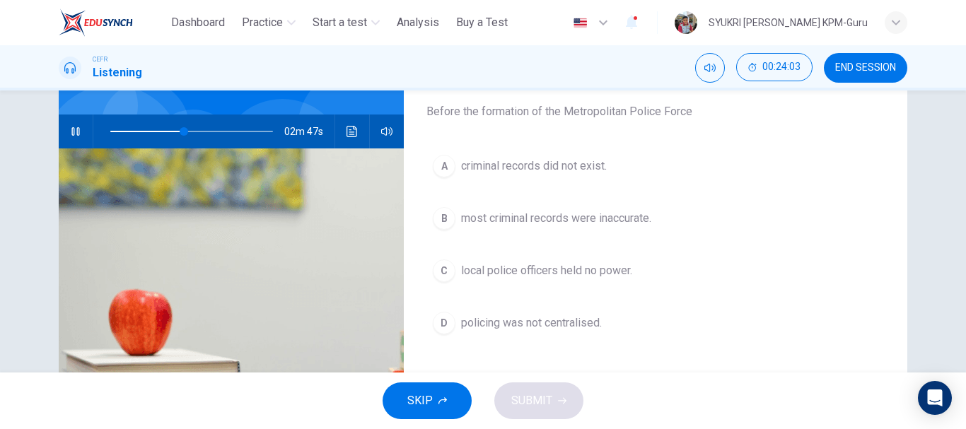
click at [585, 274] on span "local police officers held no power." at bounding box center [546, 270] width 171 height 17
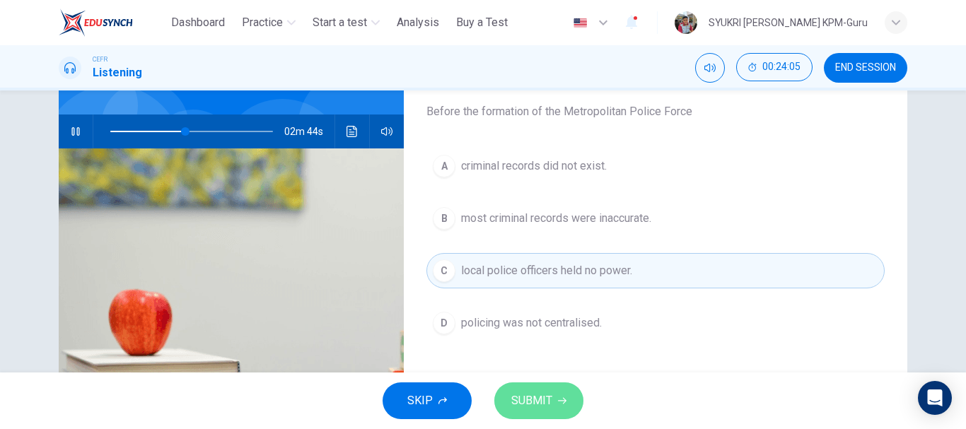
click at [534, 395] on span "SUBMIT" at bounding box center [531, 401] width 41 height 20
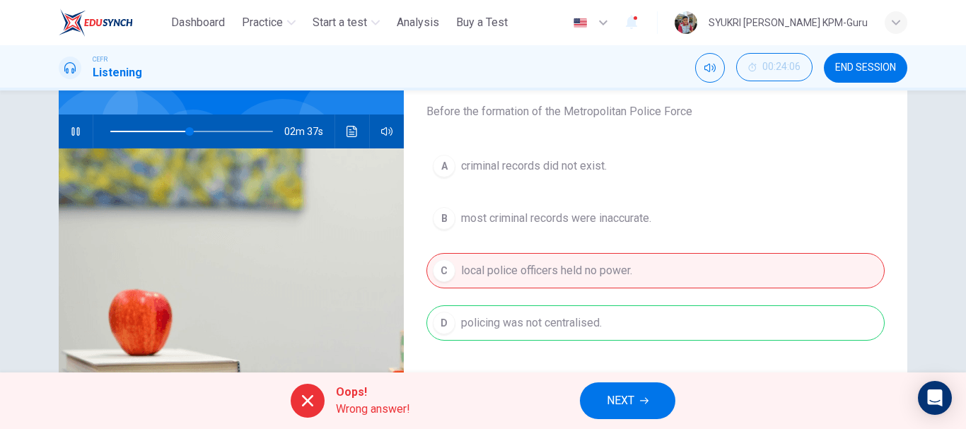
scroll to position [183, 0]
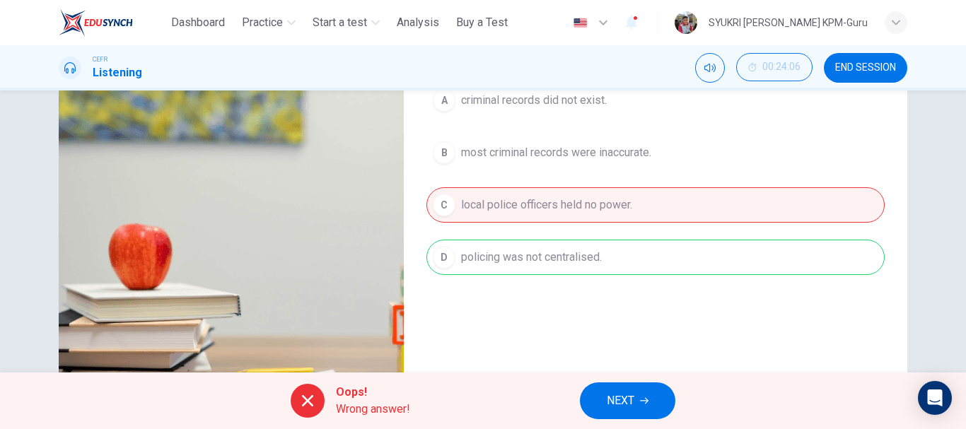
click at [308, 402] on icon at bounding box center [307, 400] width 11 height 11
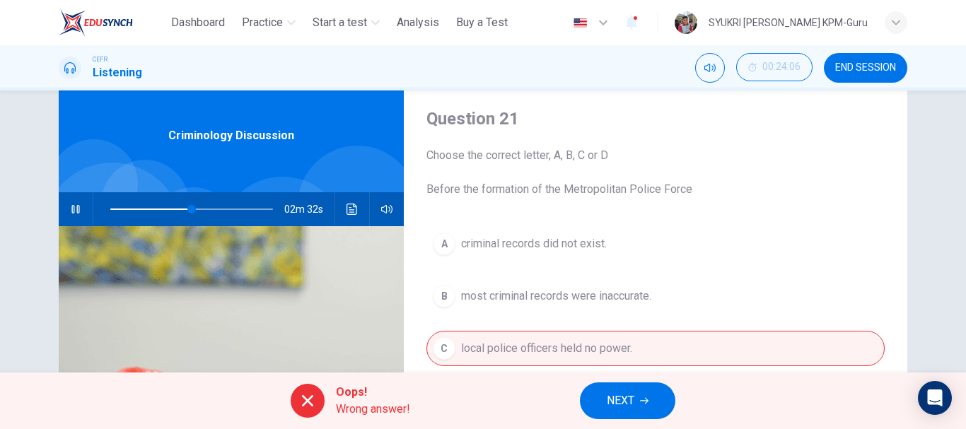
scroll to position [39, 0]
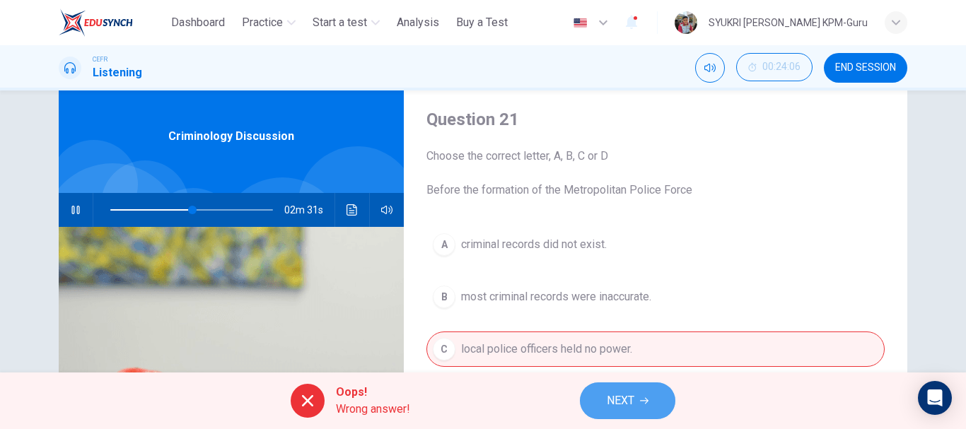
click at [617, 404] on span "NEXT" at bounding box center [621, 401] width 28 height 20
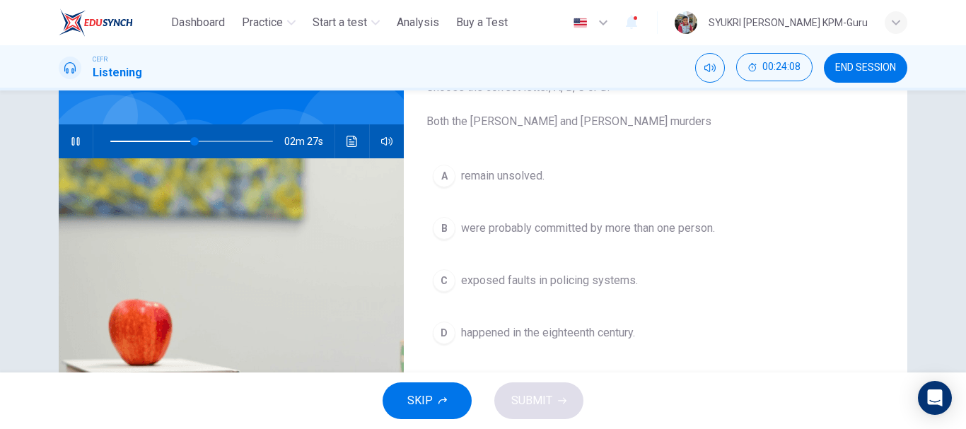
scroll to position [108, 0]
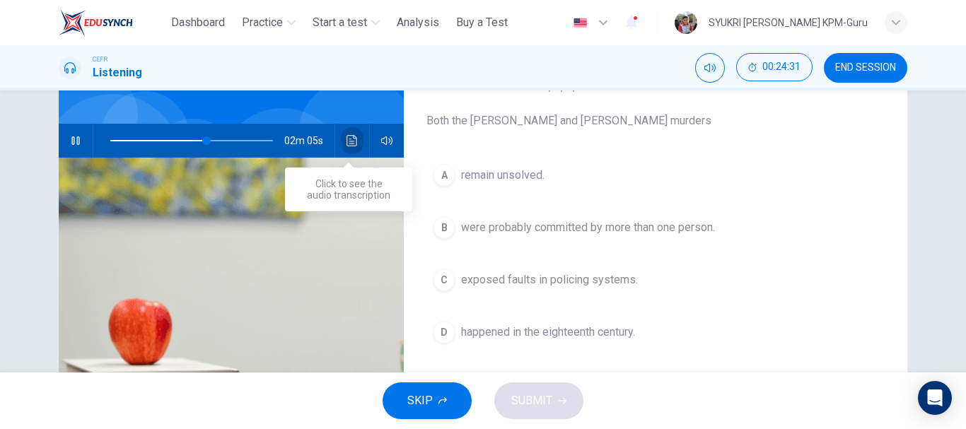
click at [355, 138] on button "Click to see the audio transcription" at bounding box center [352, 141] width 23 height 34
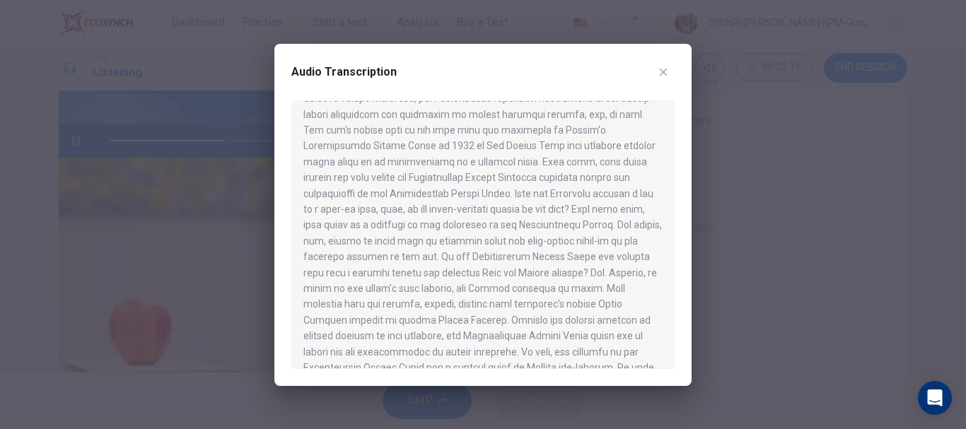
scroll to position [364, 0]
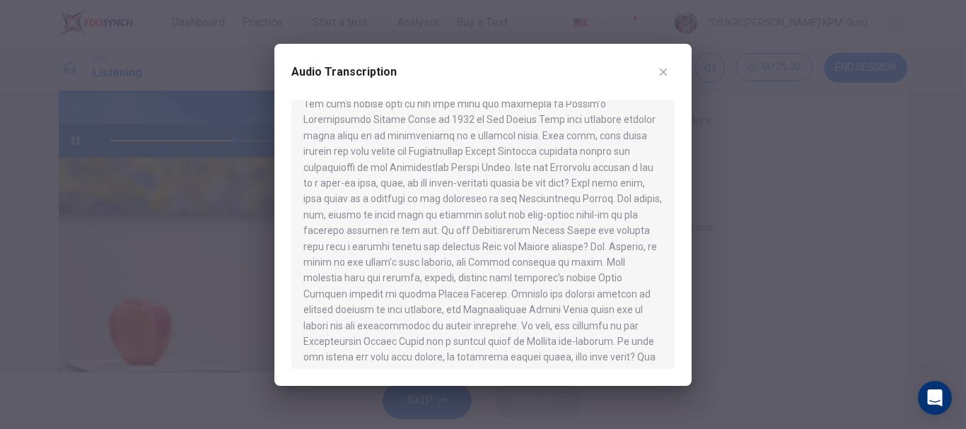
click at [664, 70] on icon "button" at bounding box center [663, 71] width 11 height 11
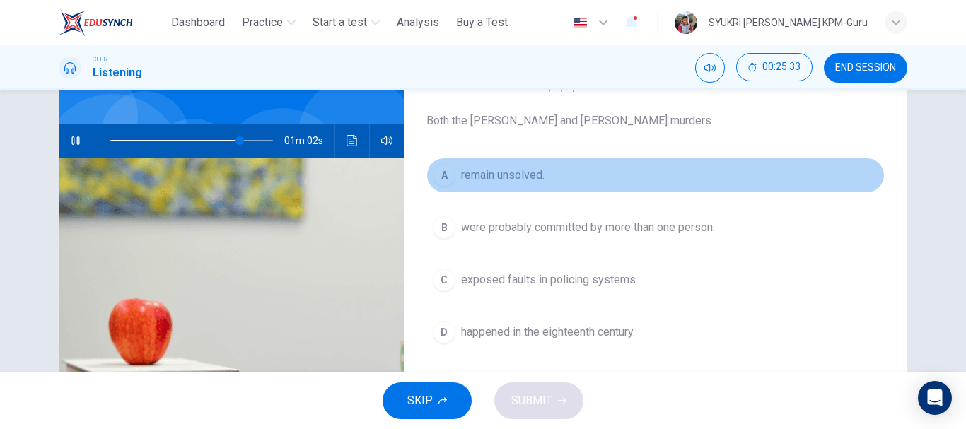
click at [447, 180] on div "A" at bounding box center [444, 175] width 23 height 23
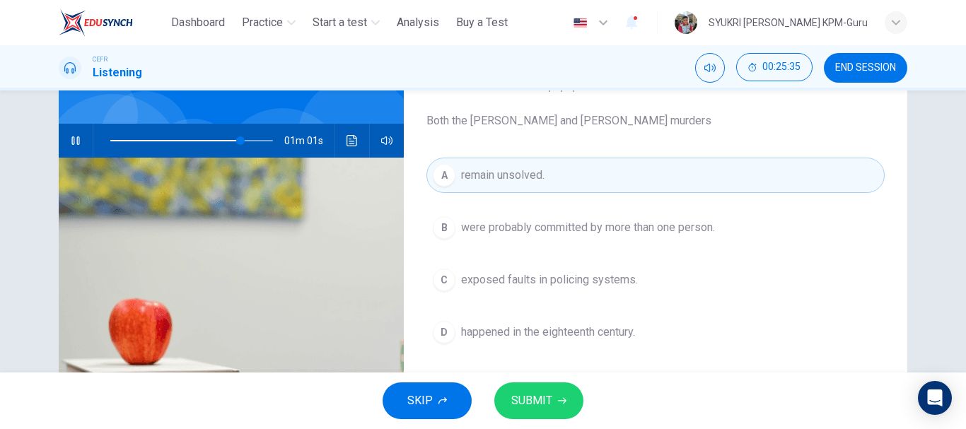
click at [559, 402] on icon "button" at bounding box center [562, 401] width 8 height 8
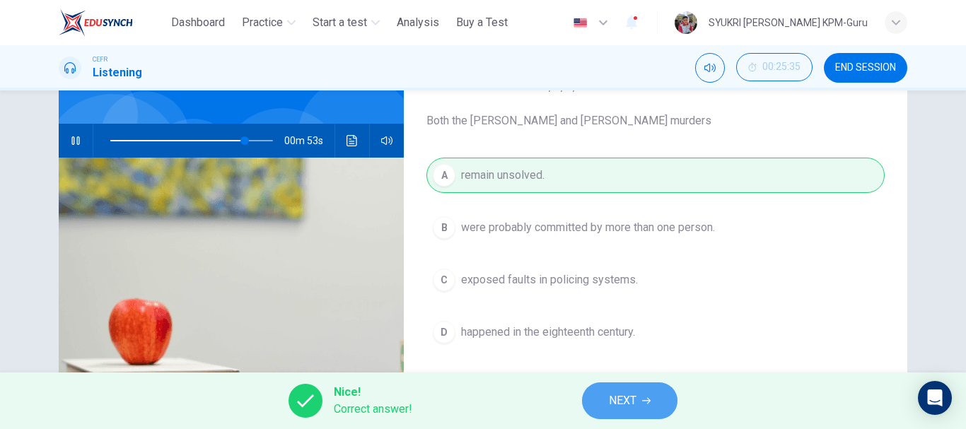
click at [605, 390] on button "NEXT" at bounding box center [629, 401] width 95 height 37
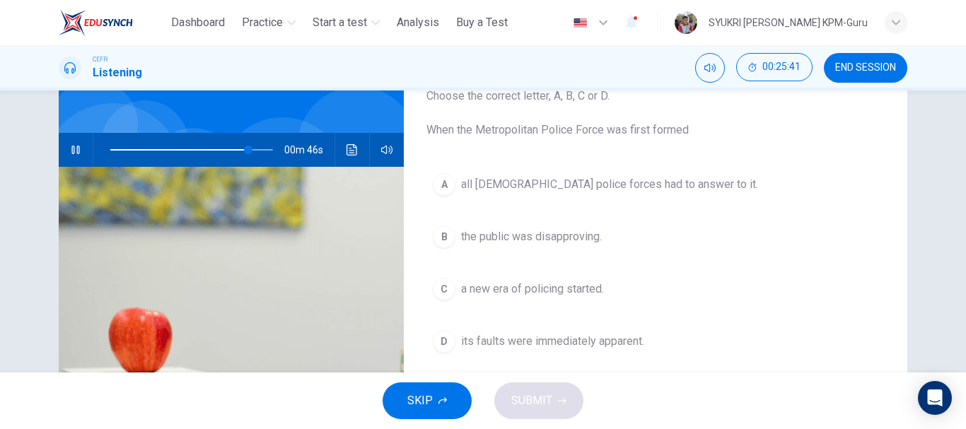
scroll to position [103, 0]
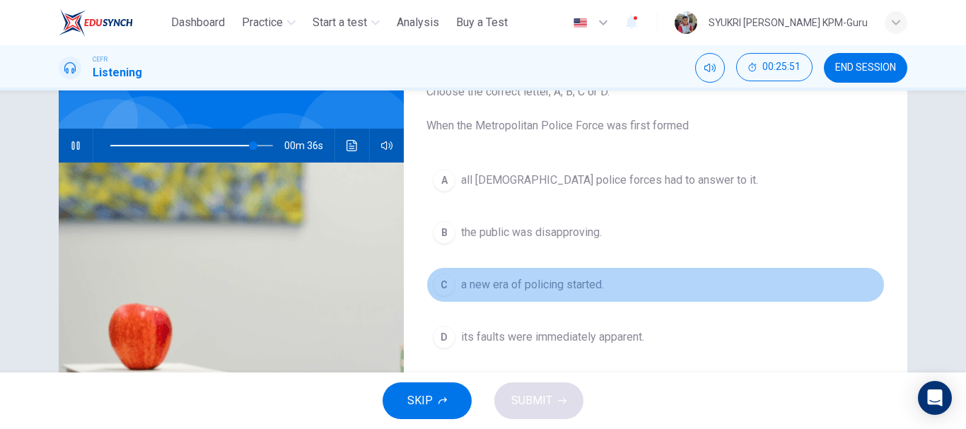
click at [518, 289] on span "a new era of policing started." at bounding box center [532, 284] width 143 height 17
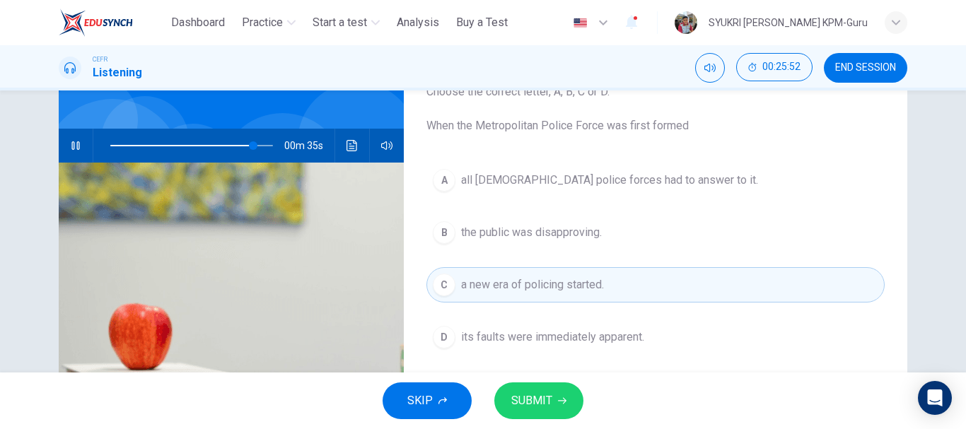
click at [540, 402] on span "SUBMIT" at bounding box center [531, 401] width 41 height 20
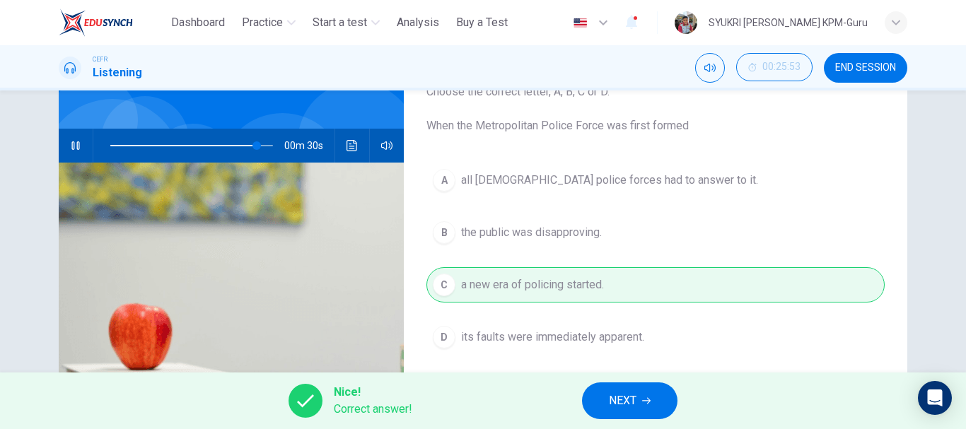
click at [632, 395] on span "NEXT" at bounding box center [623, 401] width 28 height 20
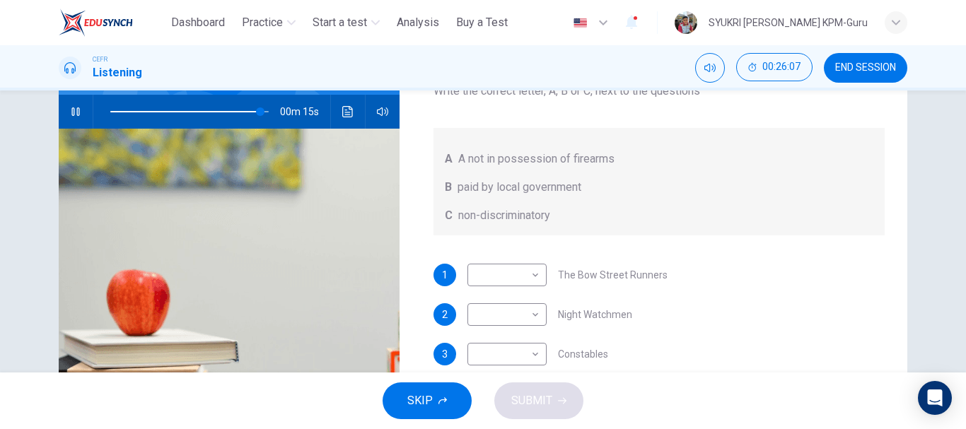
scroll to position [137, 0]
click at [230, 111] on span at bounding box center [189, 112] width 158 height 20
click at [66, 110] on button "button" at bounding box center [75, 112] width 23 height 34
click at [516, 317] on body "This site uses cookies, as explained in our Privacy Policy . If you agree to th…" at bounding box center [483, 214] width 966 height 429
click at [488, 340] on li "A" at bounding box center [503, 337] width 79 height 23
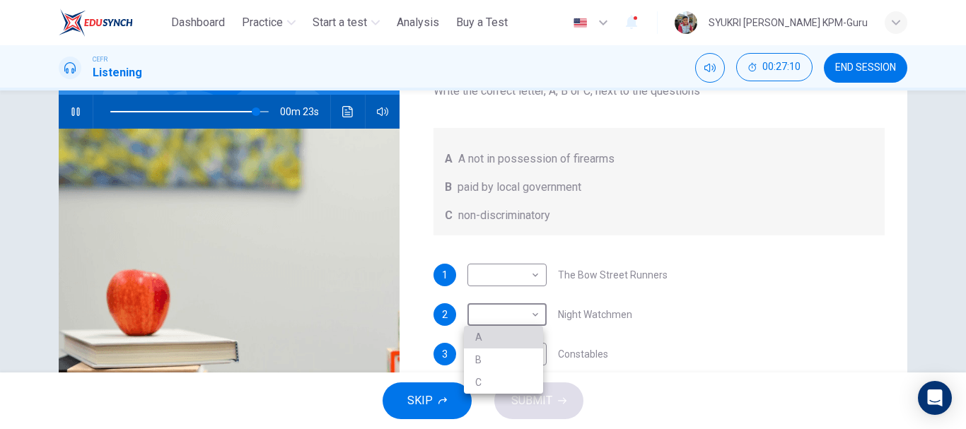
type input "**"
type input "*"
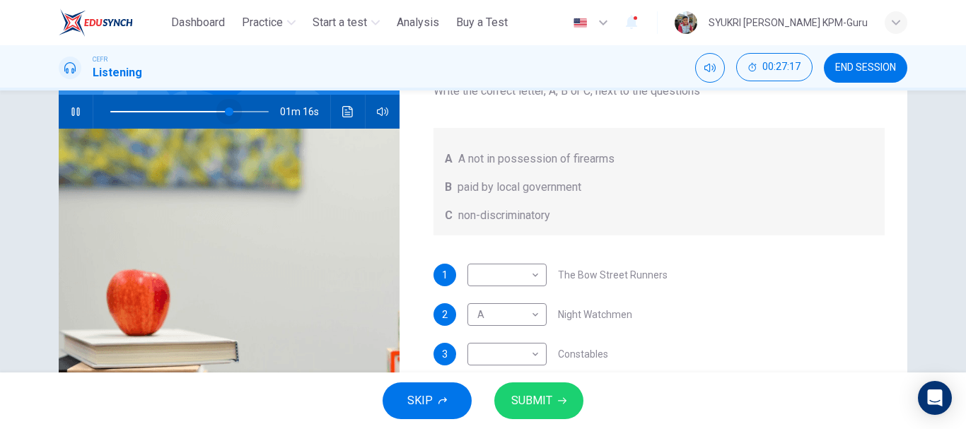
click at [226, 107] on span at bounding box center [189, 112] width 158 height 20
click at [506, 274] on body "This site uses cookies, as explained in our Privacy Policy . If you agree to th…" at bounding box center [483, 214] width 966 height 429
click at [518, 319] on li "B" at bounding box center [503, 320] width 79 height 23
type input "**"
type input "*"
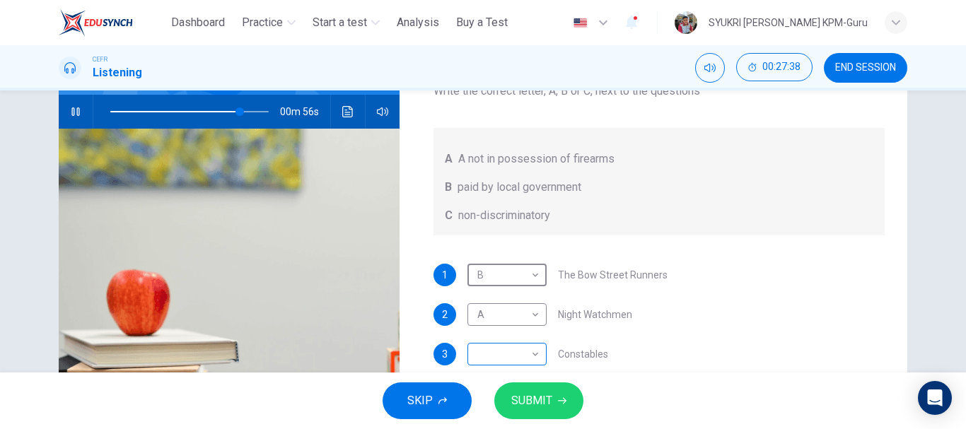
scroll to position [139, 0]
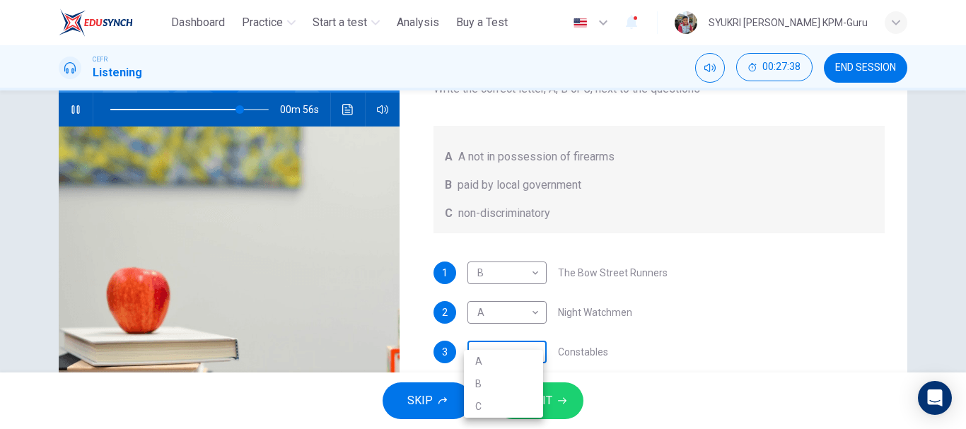
click at [520, 351] on body "This site uses cookies, as explained in our Privacy Policy . If you agree to th…" at bounding box center [483, 214] width 966 height 429
click at [498, 404] on li "C" at bounding box center [503, 406] width 79 height 23
type input "**"
type input "*"
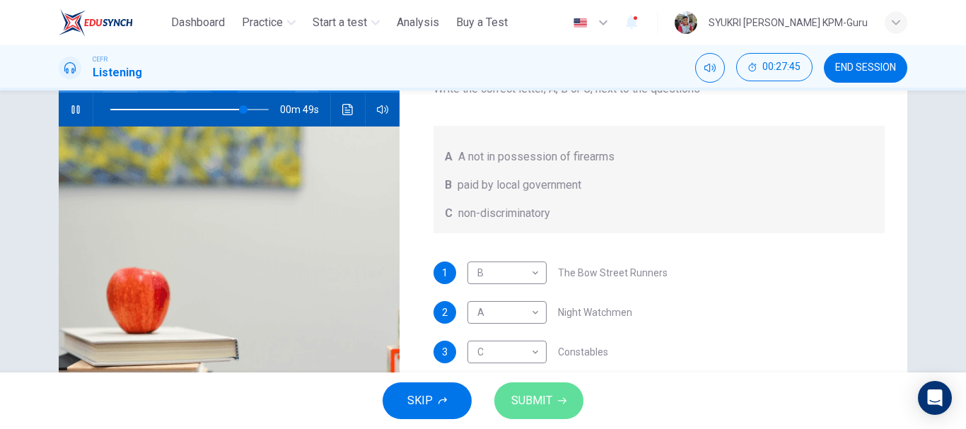
click at [561, 399] on icon "button" at bounding box center [562, 401] width 8 height 8
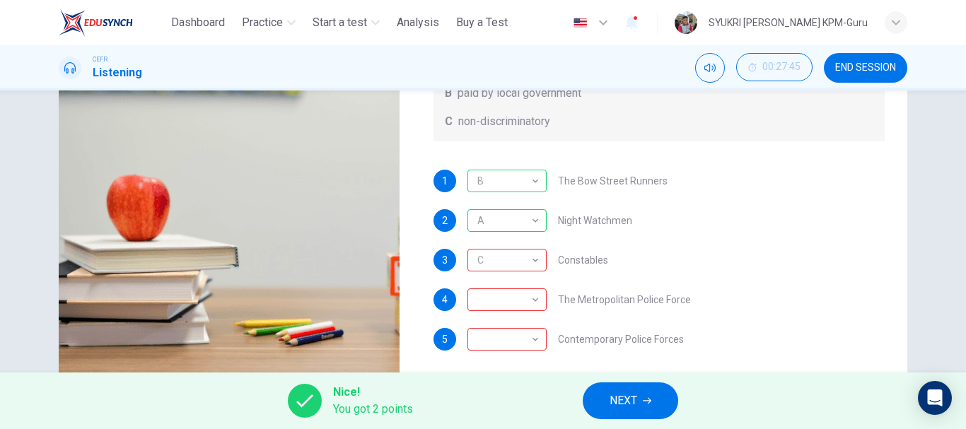
scroll to position [217, 0]
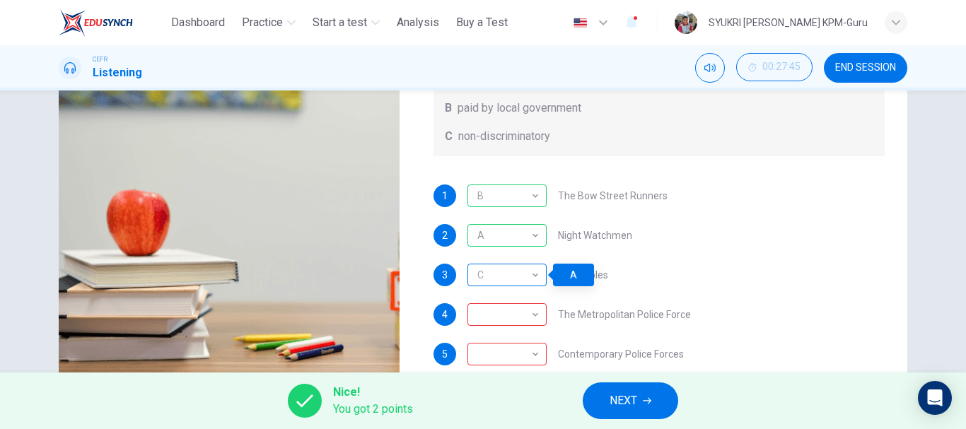
click at [522, 274] on div "C" at bounding box center [504, 275] width 74 height 40
click at [538, 279] on div "C * ​" at bounding box center [506, 275] width 79 height 23
click at [462, 403] on div "Nice! You got 2 points NEXT" at bounding box center [483, 401] width 966 height 57
type input "**"
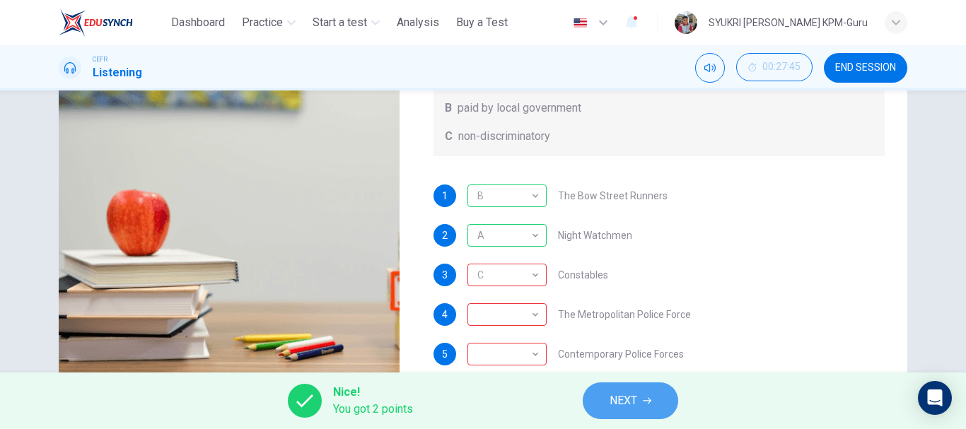
click at [602, 398] on button "NEXT" at bounding box center [630, 401] width 95 height 37
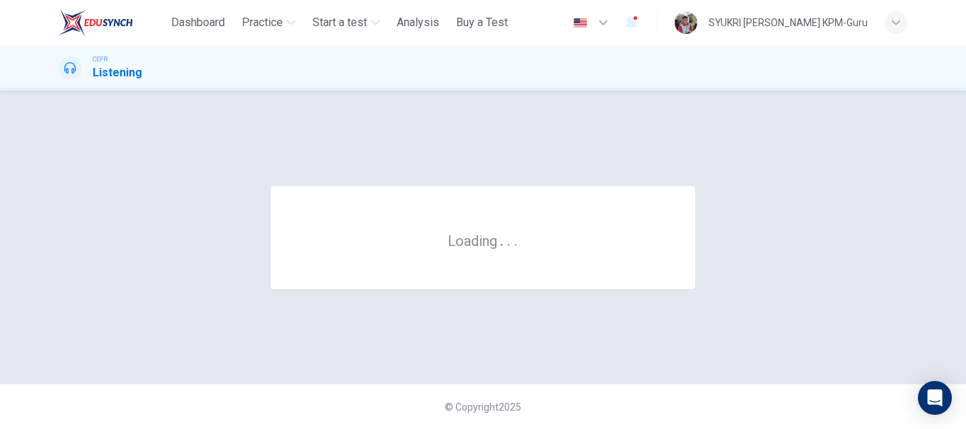
scroll to position [0, 0]
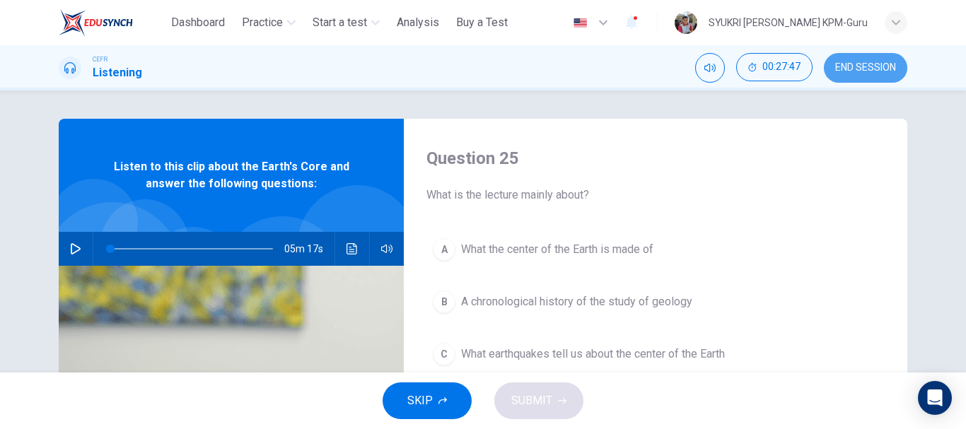
click at [887, 65] on span "END SESSION" at bounding box center [865, 67] width 61 height 11
